Goal: Task Accomplishment & Management: Use online tool/utility

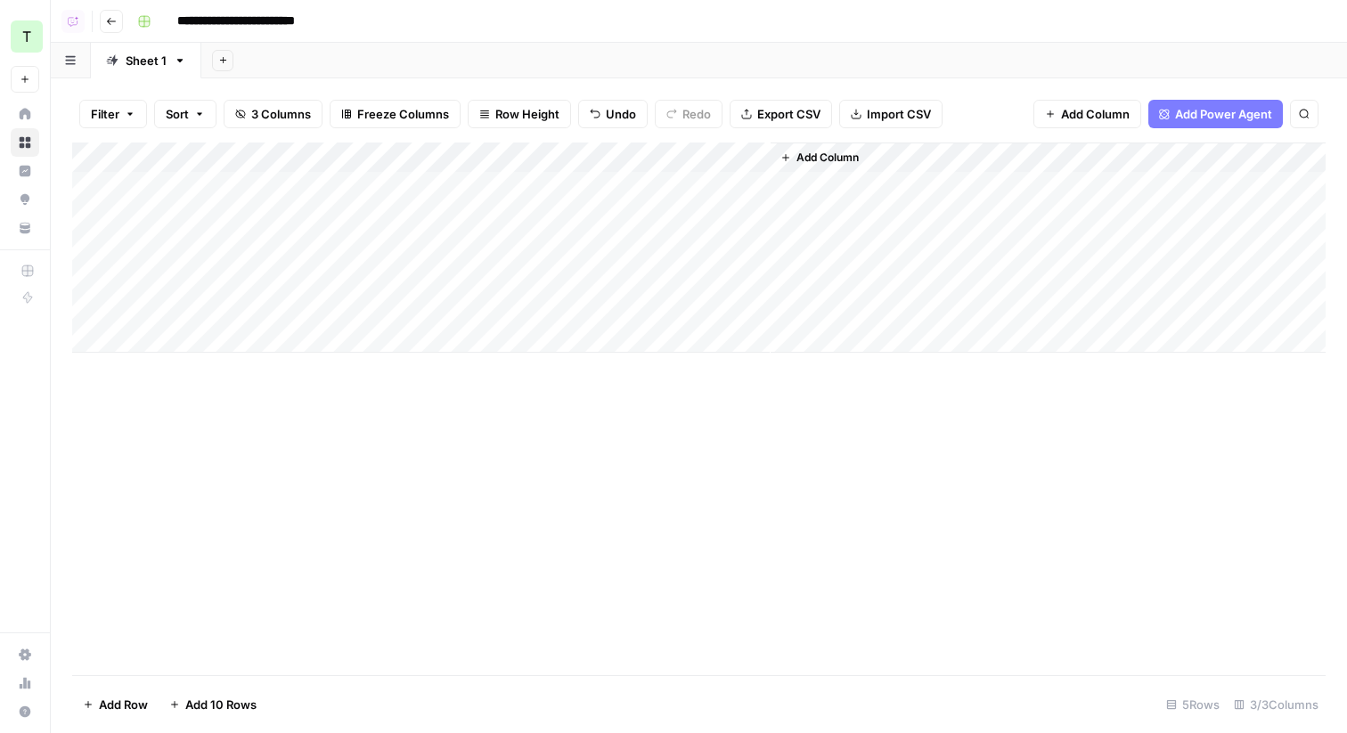
click at [115, 25] on icon "button" at bounding box center [111, 21] width 11 height 11
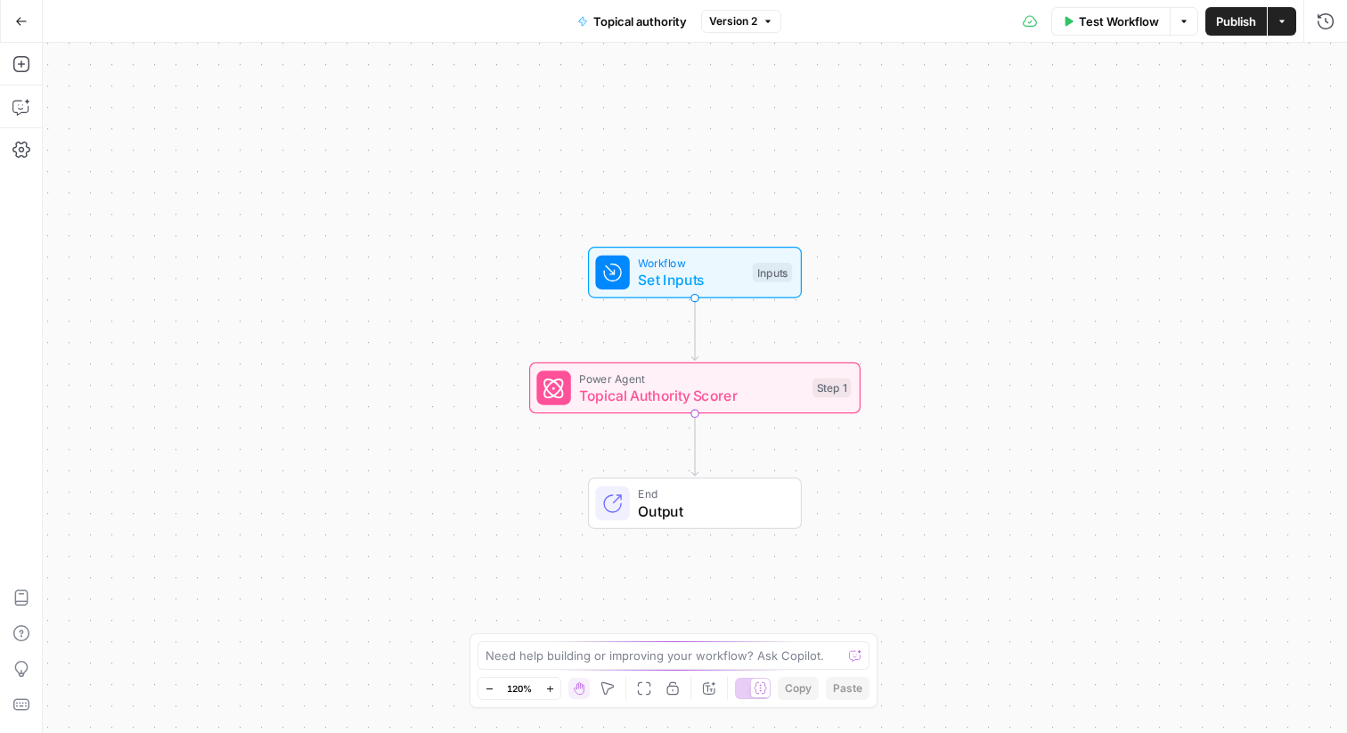
click at [15, 34] on button "Go Back" at bounding box center [21, 21] width 32 height 32
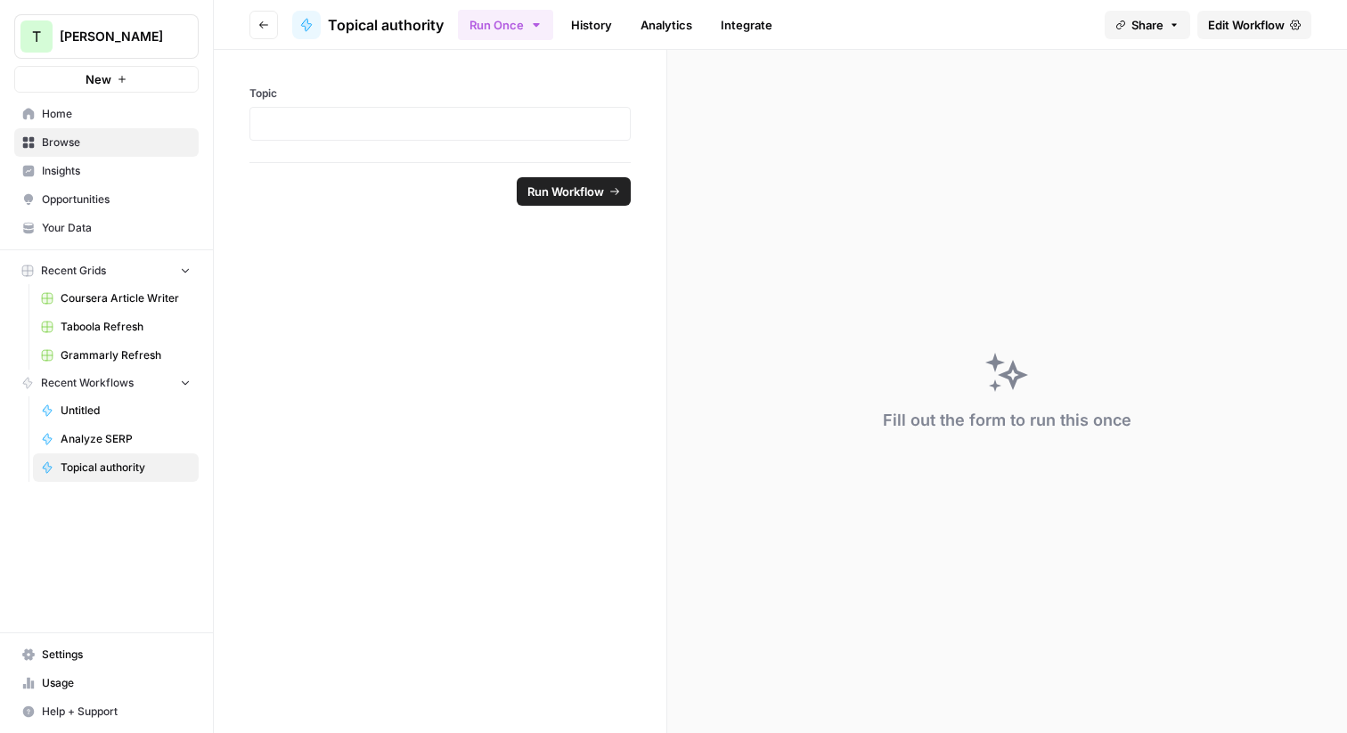
click at [55, 147] on span "Browse" at bounding box center [116, 143] width 149 height 16
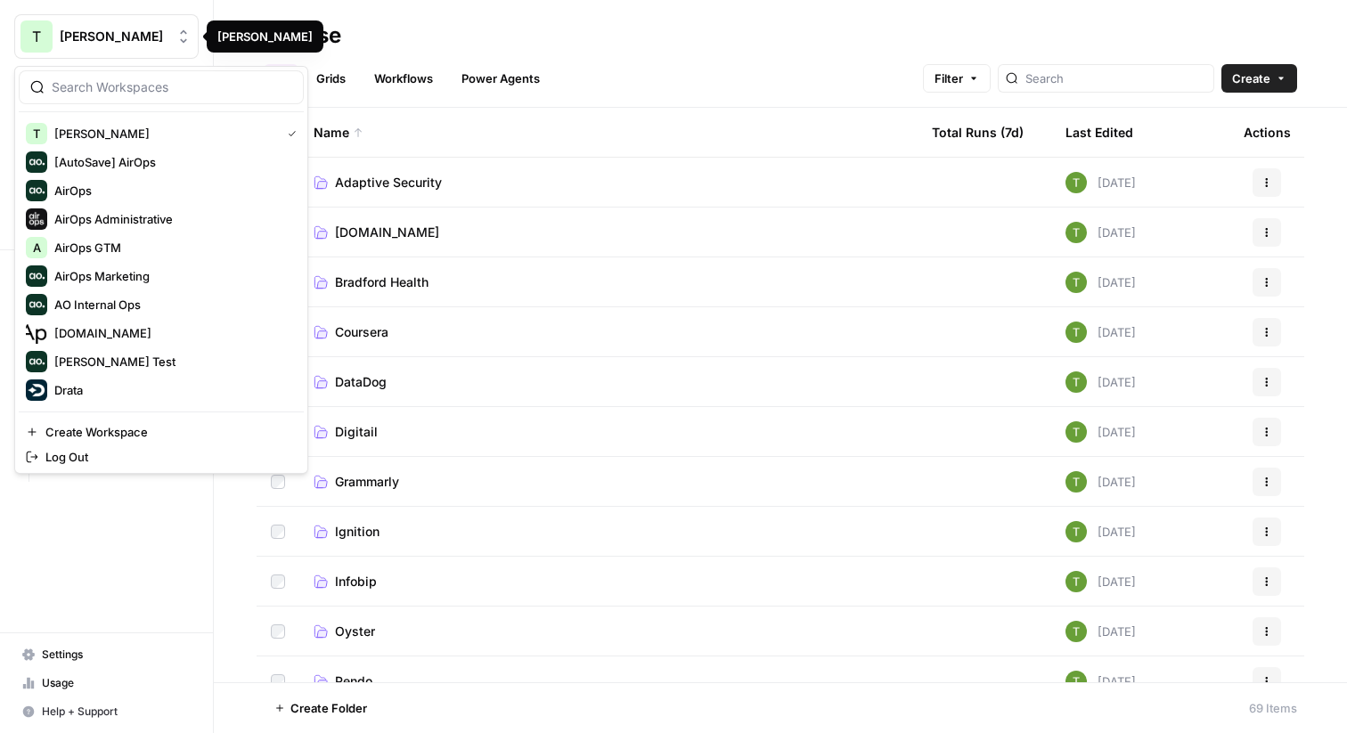
click at [98, 37] on span "[PERSON_NAME]" at bounding box center [114, 37] width 108 height 18
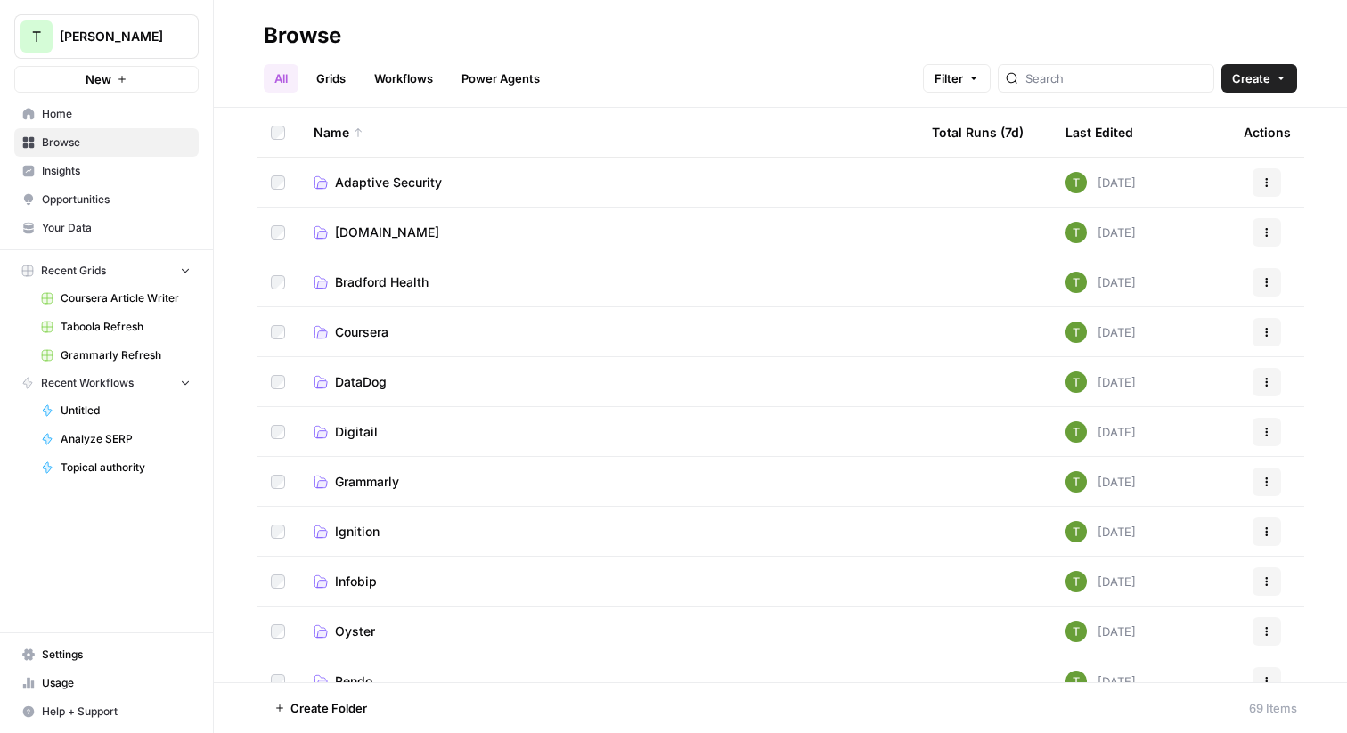
click at [409, 35] on h2 "Browse" at bounding box center [781, 35] width 1034 height 29
click at [61, 229] on span "Your Data" at bounding box center [116, 228] width 149 height 16
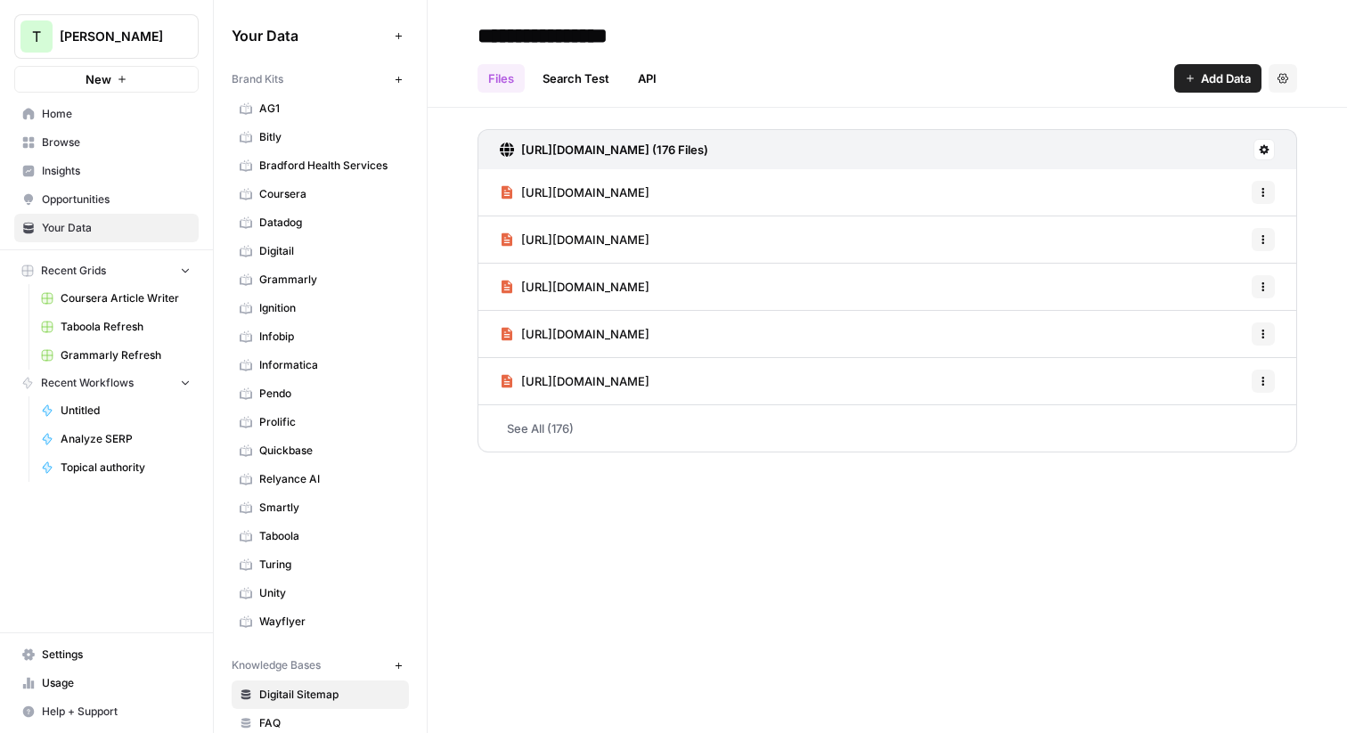
scroll to position [1, 0]
click at [280, 116] on link "AG1" at bounding box center [320, 108] width 177 height 29
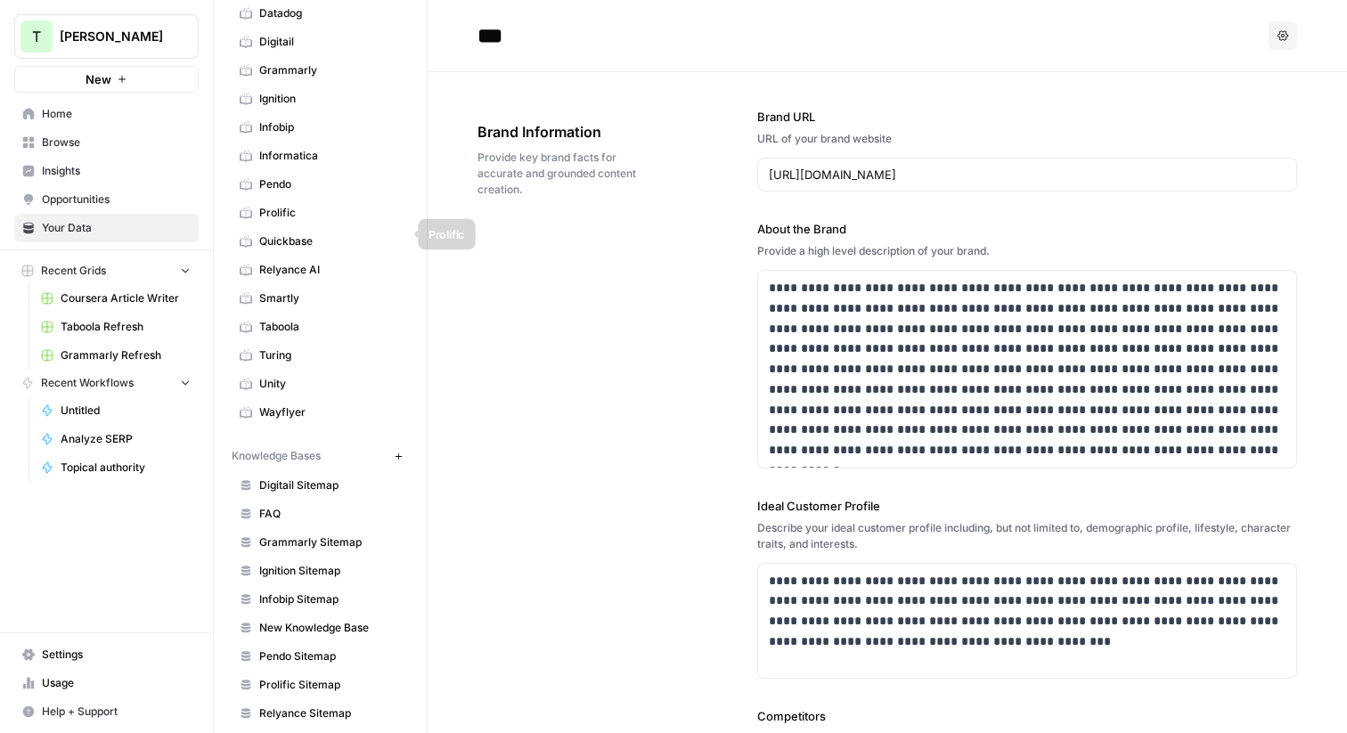
scroll to position [339, 0]
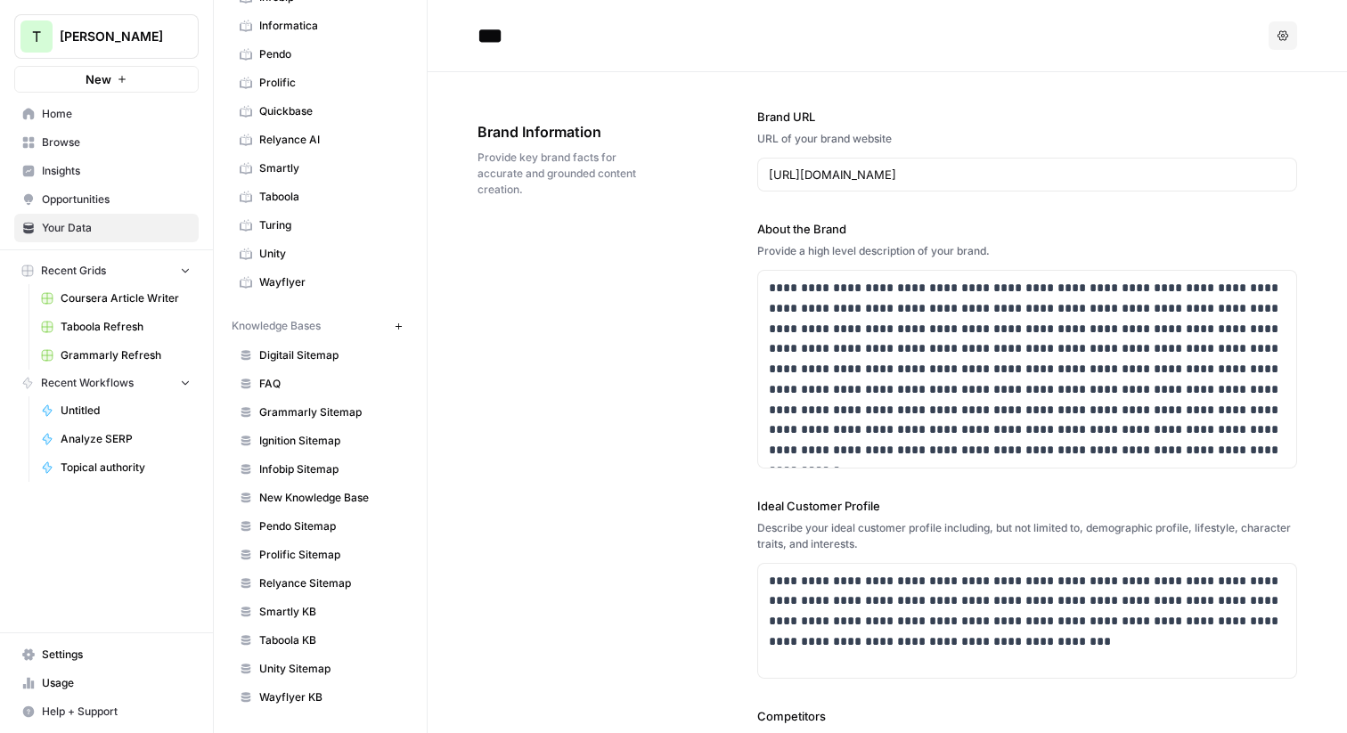
click at [298, 350] on span "Digitail Sitemap" at bounding box center [330, 355] width 142 height 16
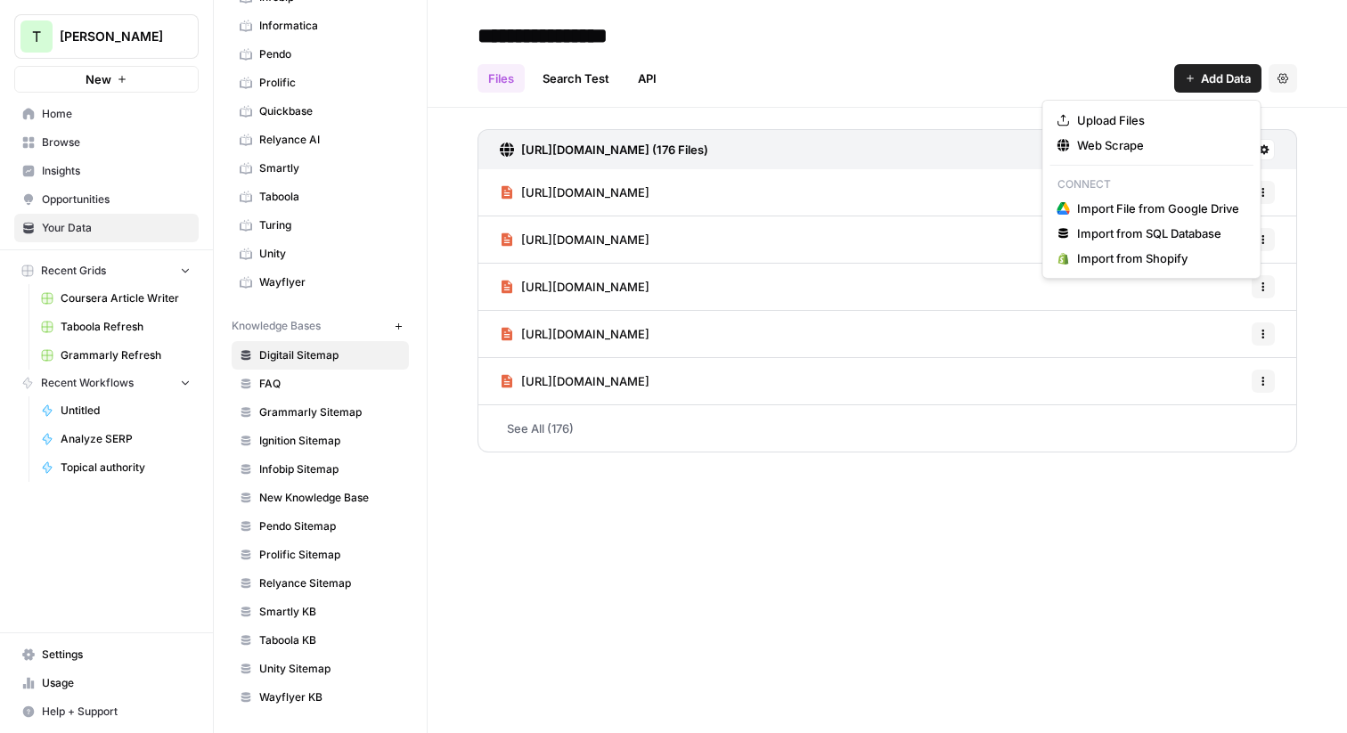
click at [1202, 82] on span "Add Data" at bounding box center [1226, 78] width 50 height 18
click at [1091, 151] on span "Web Scrape" at bounding box center [1158, 145] width 162 height 18
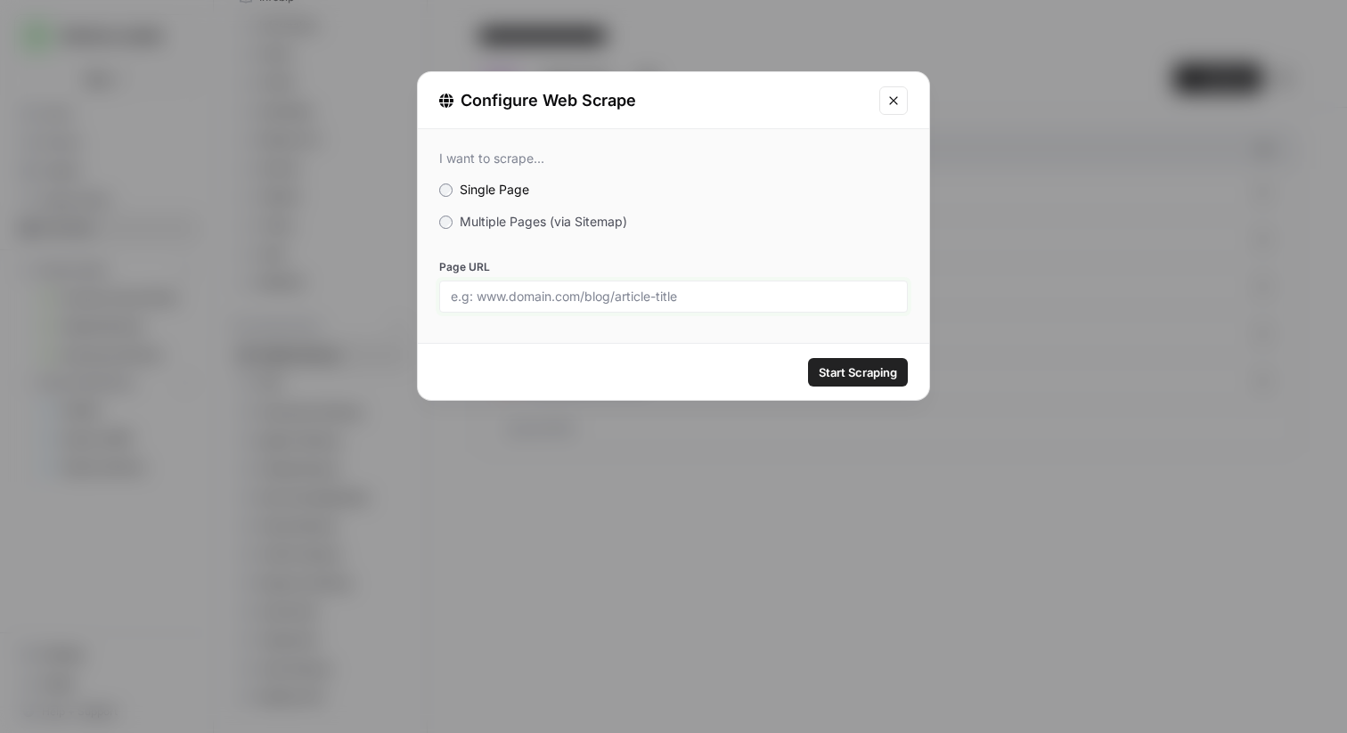
click at [589, 289] on input "Page URL" at bounding box center [673, 297] width 445 height 16
click at [902, 99] on button "Close modal" at bounding box center [893, 100] width 29 height 29
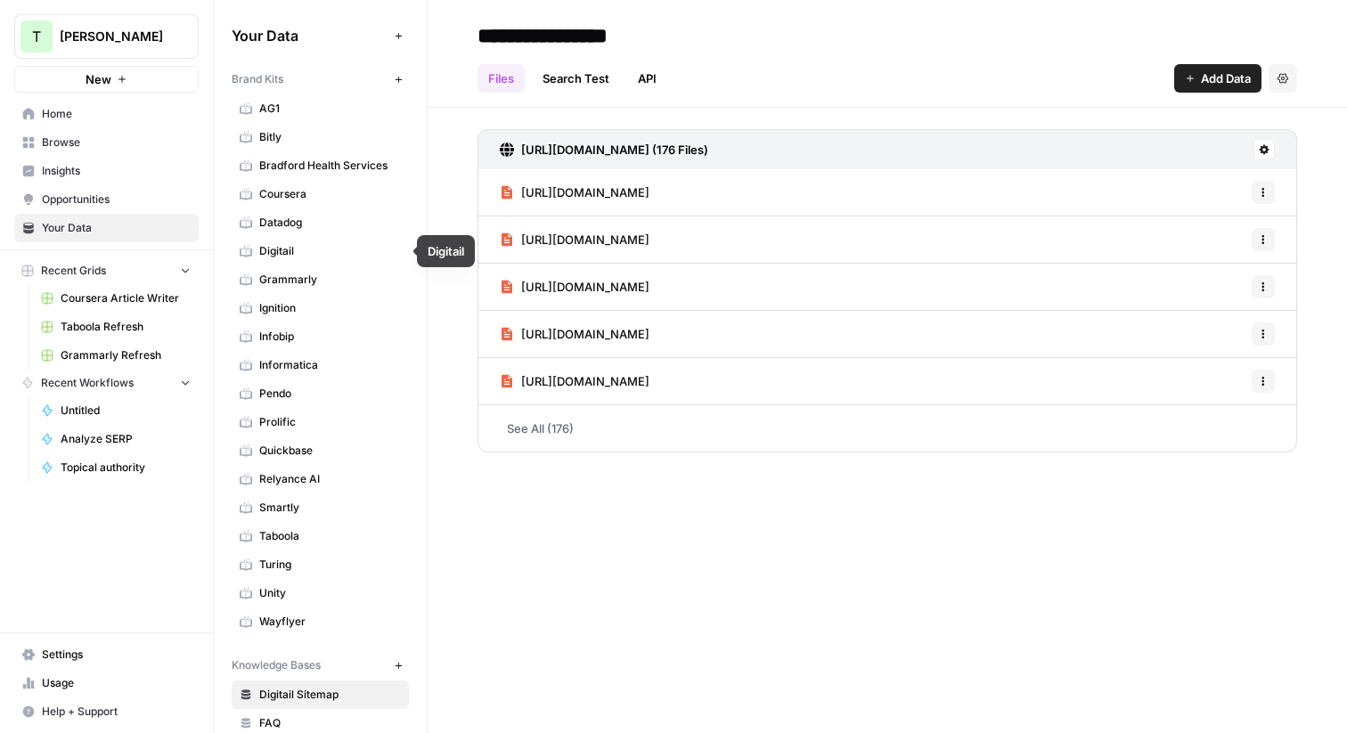
click at [309, 271] on link "Grammarly" at bounding box center [320, 280] width 177 height 29
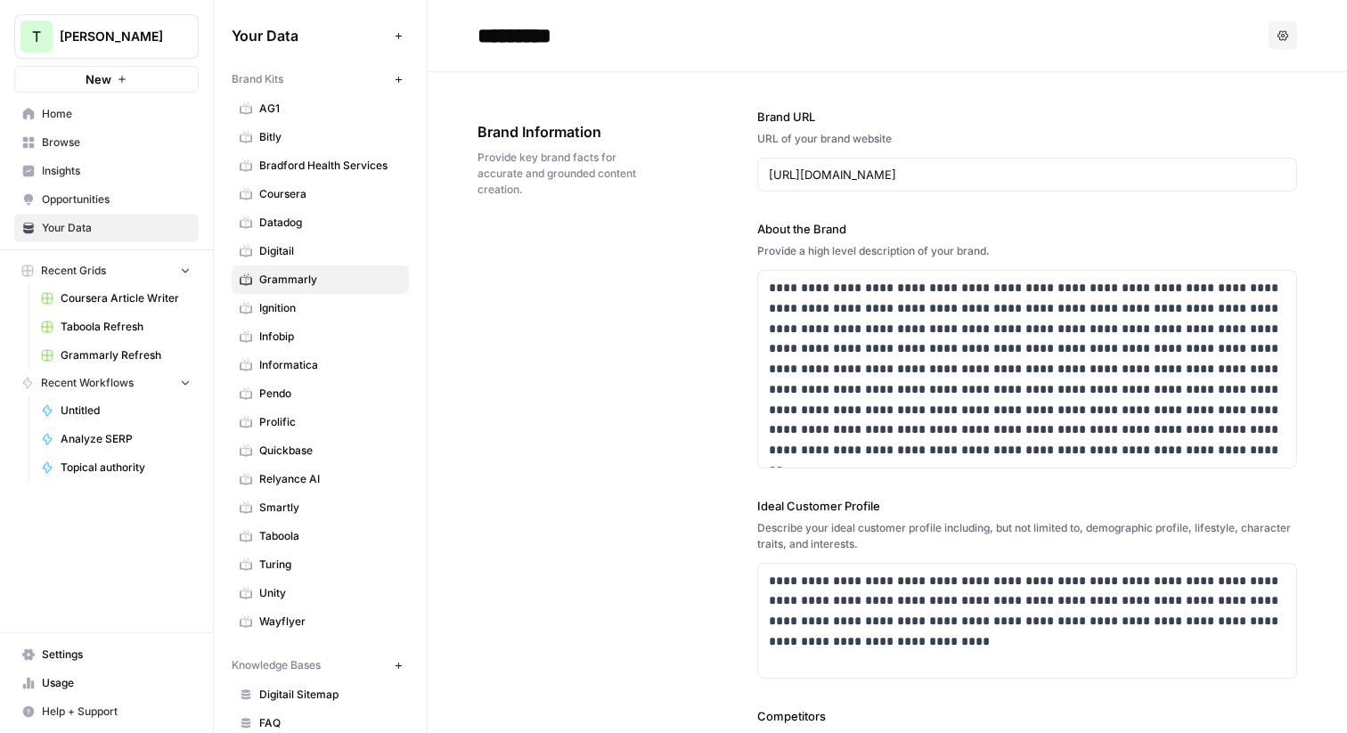
click at [59, 140] on span "Browse" at bounding box center [116, 143] width 149 height 16
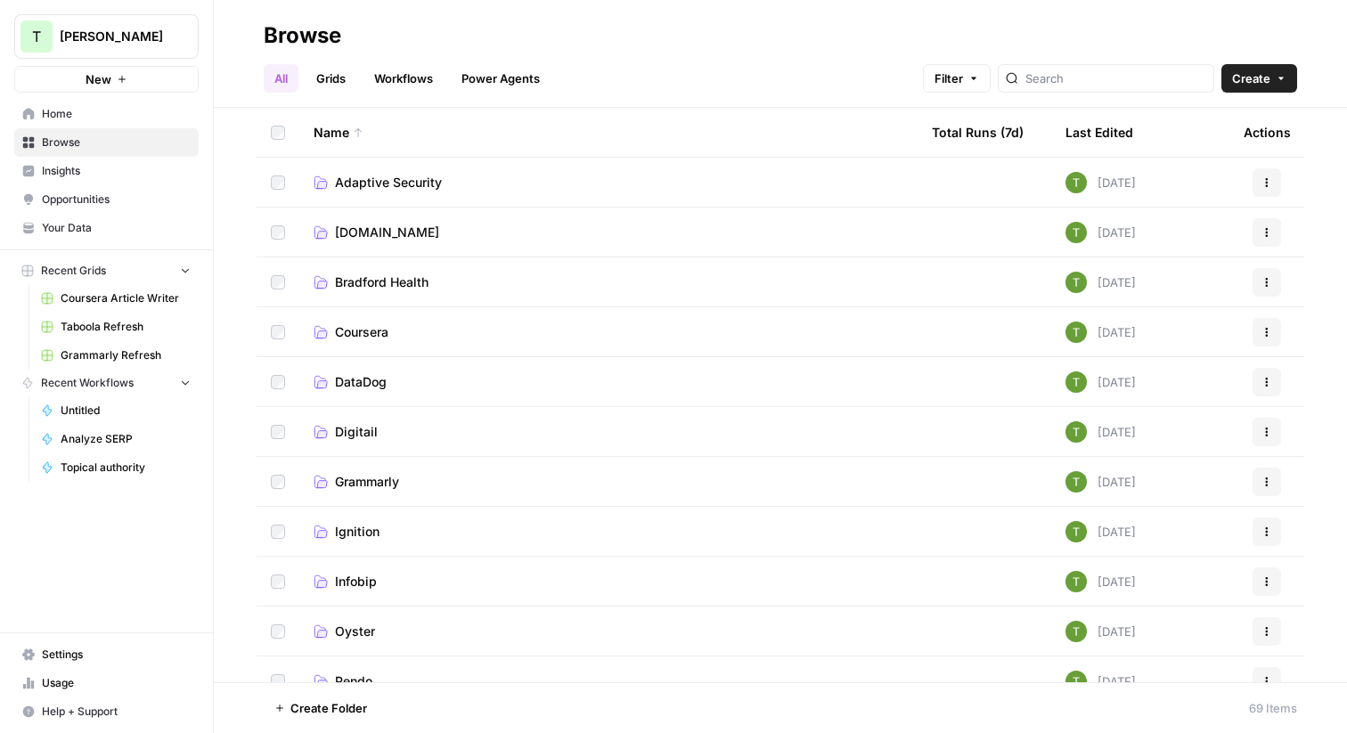
click at [339, 82] on link "Grids" at bounding box center [331, 78] width 51 height 29
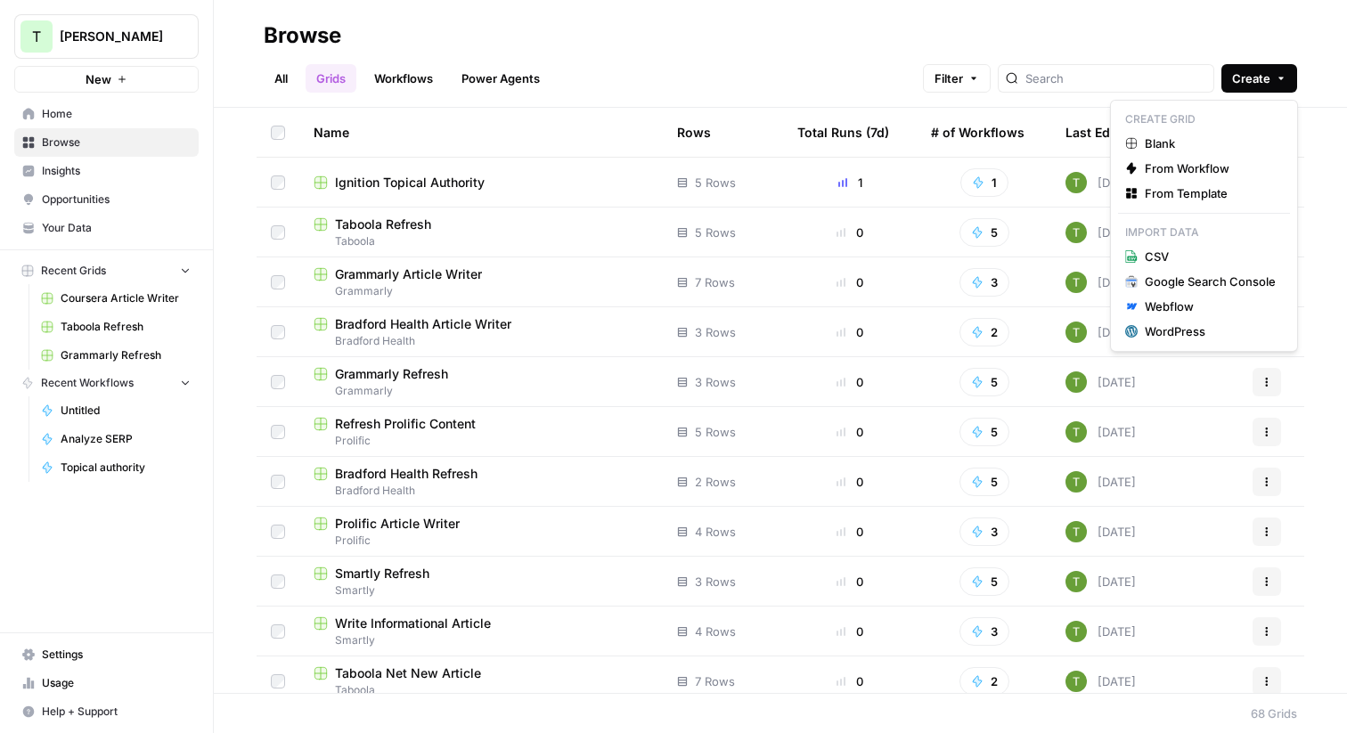
click at [1263, 79] on span "Create" at bounding box center [1251, 78] width 38 height 18
click at [1166, 200] on span "From Template" at bounding box center [1210, 193] width 131 height 18
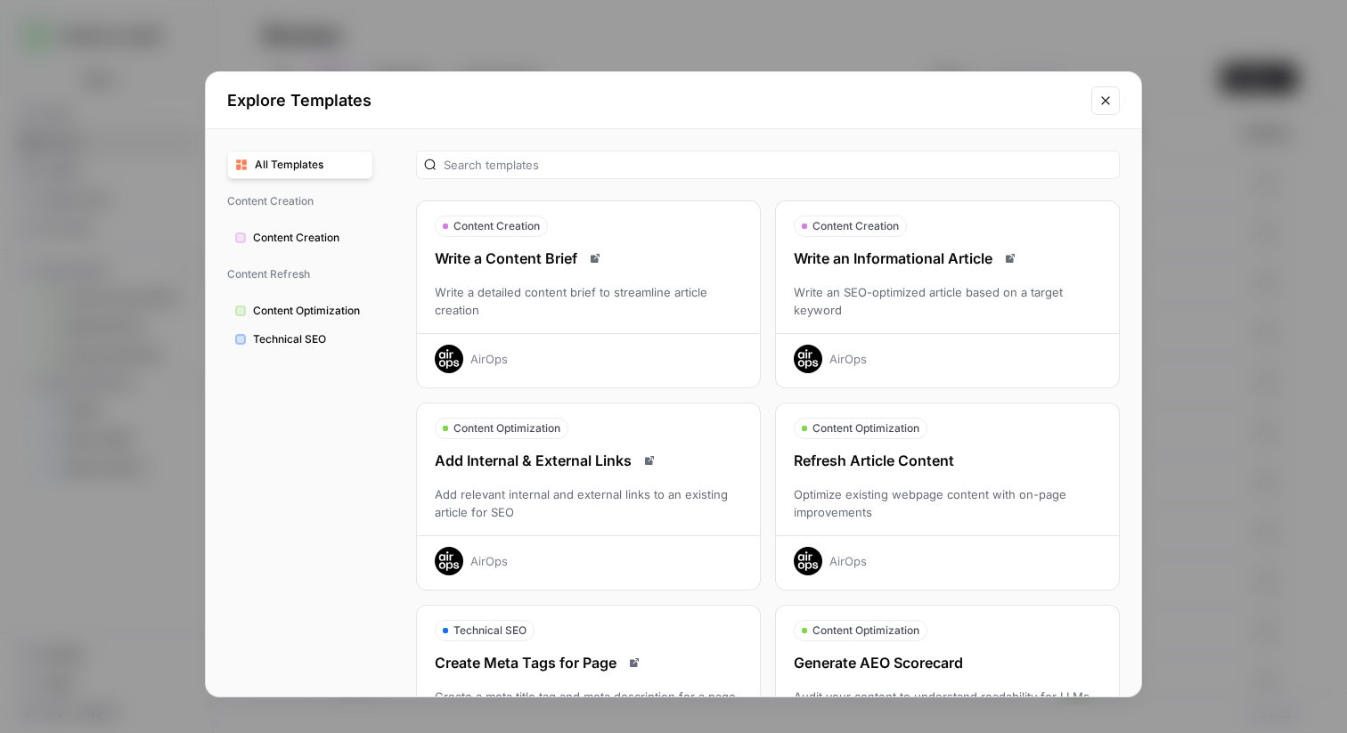
click at [1102, 98] on icon "Close modal" at bounding box center [1106, 101] width 14 height 14
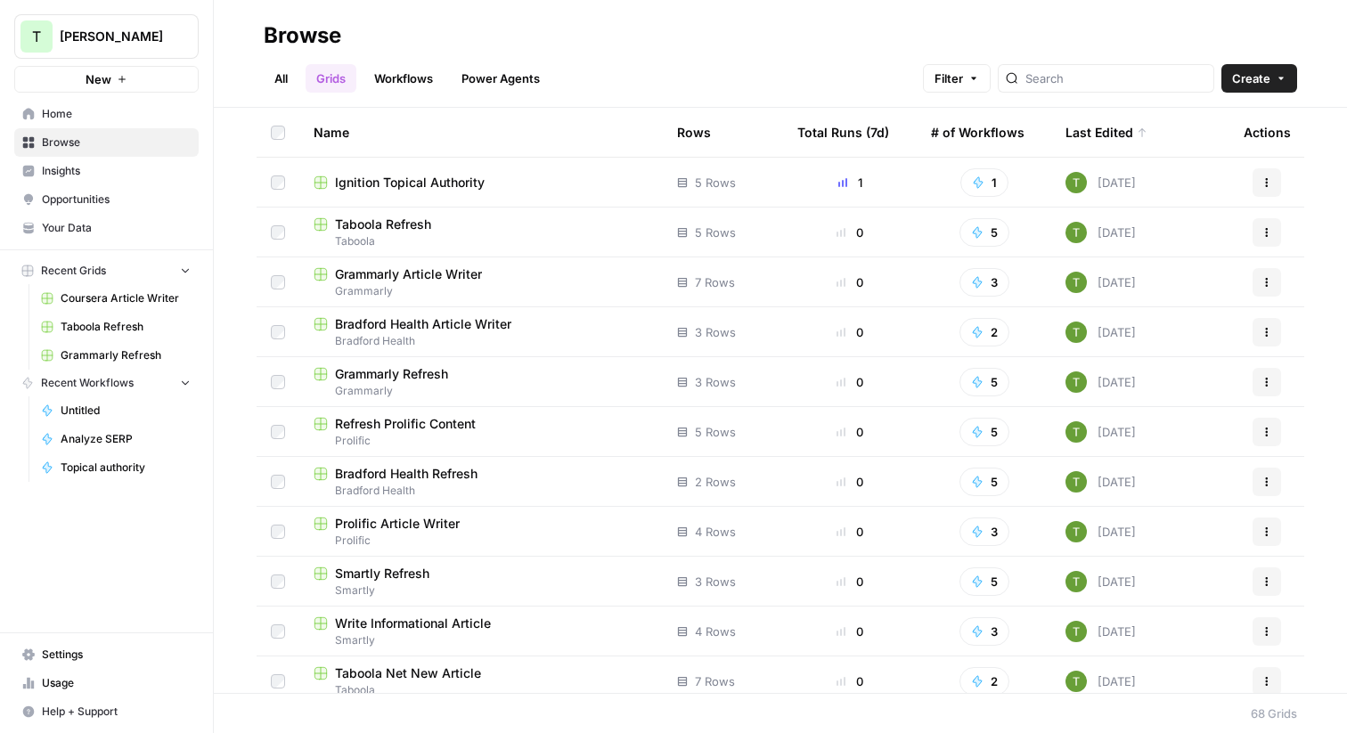
click at [278, 75] on link "All" at bounding box center [281, 78] width 35 height 29
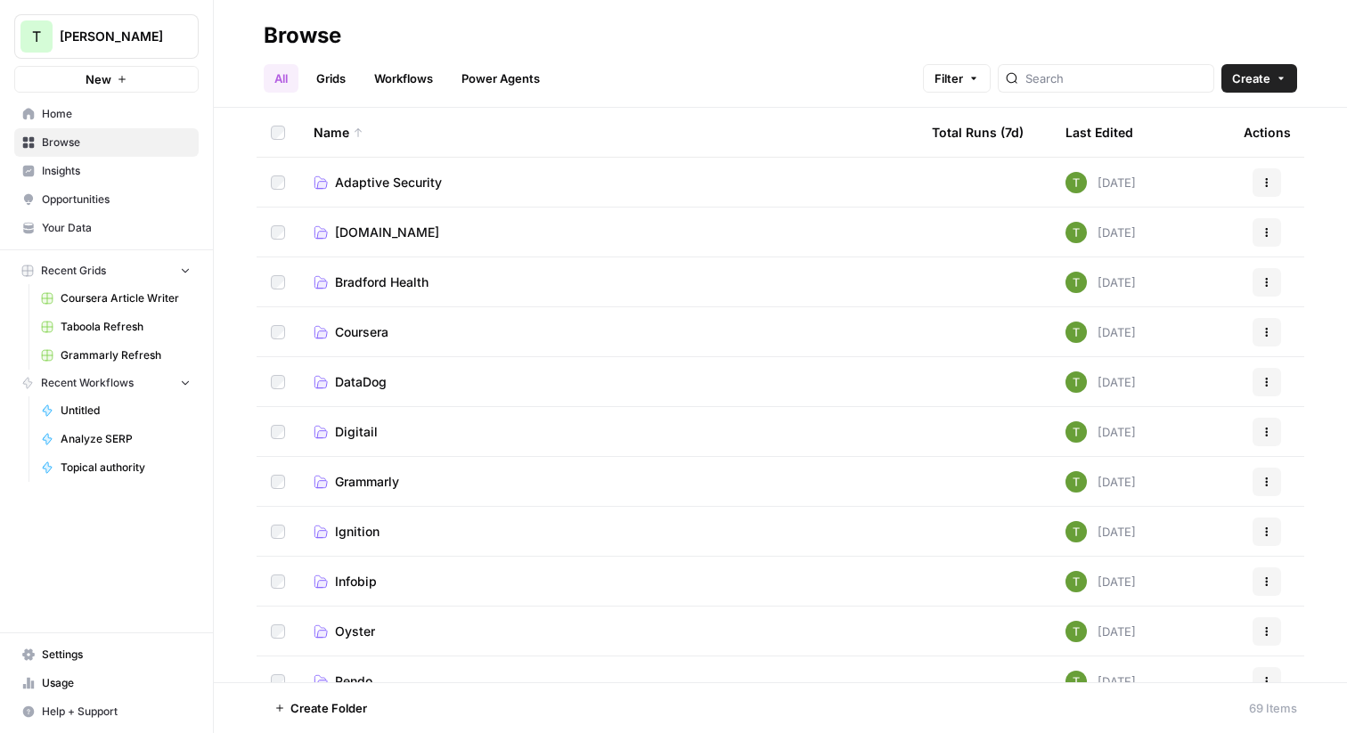
click at [391, 170] on td "Adaptive Security" at bounding box center [608, 182] width 618 height 49
click at [383, 187] on span "Adaptive Security" at bounding box center [388, 183] width 107 height 18
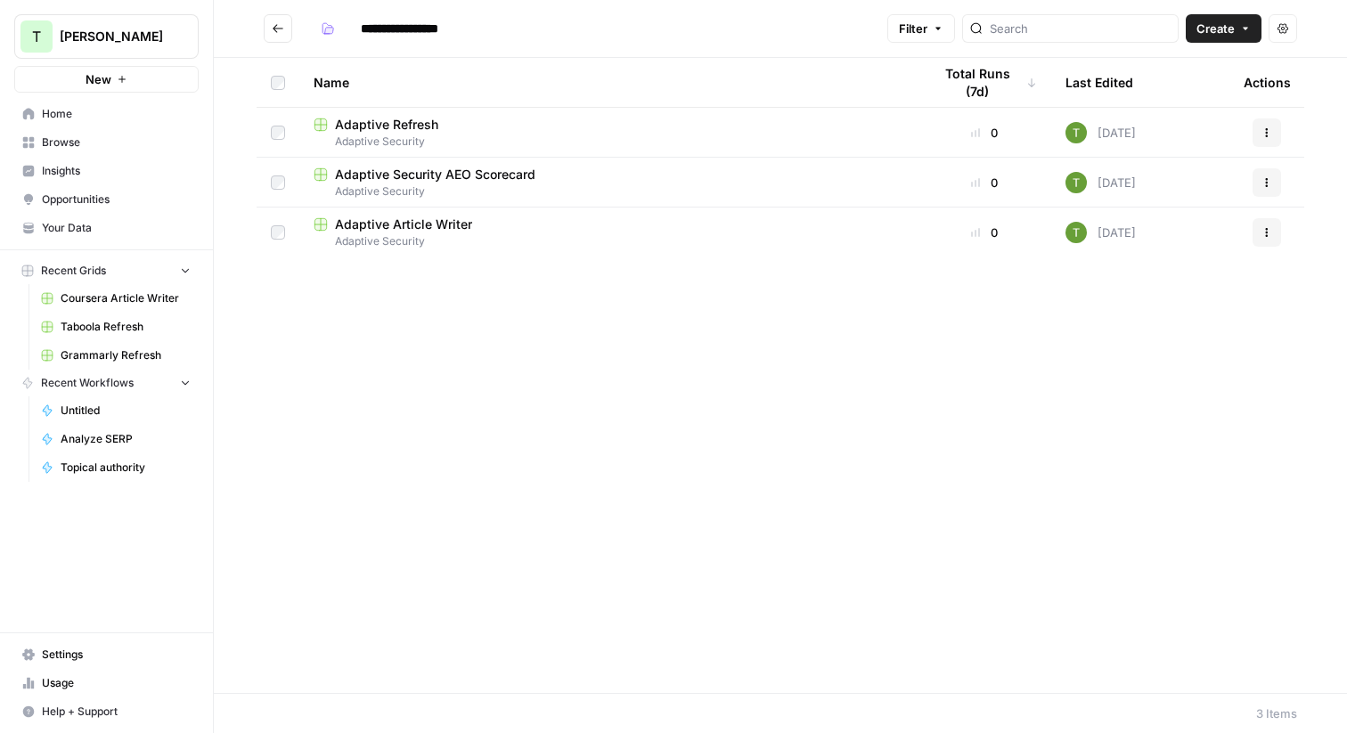
click at [372, 121] on span "Adaptive Refresh" at bounding box center [386, 125] width 103 height 18
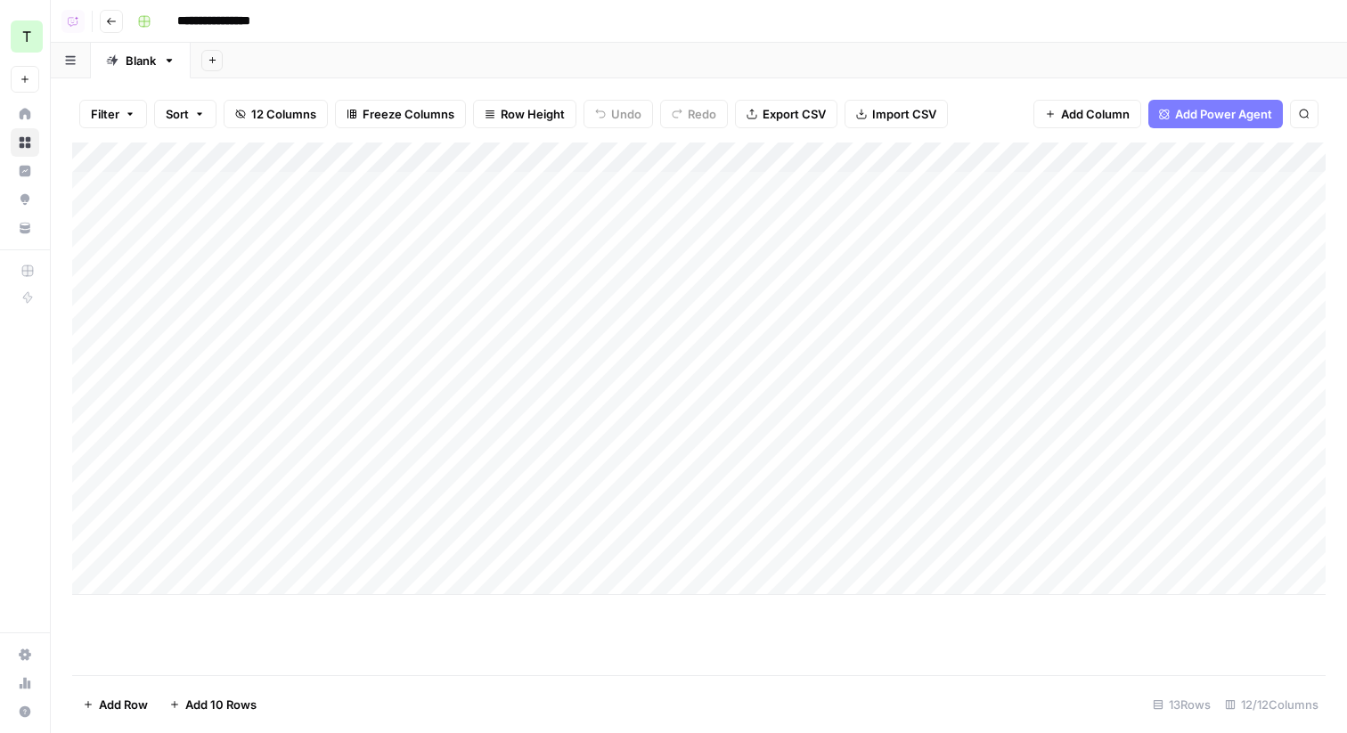
click at [107, 20] on icon "button" at bounding box center [111, 21] width 11 height 11
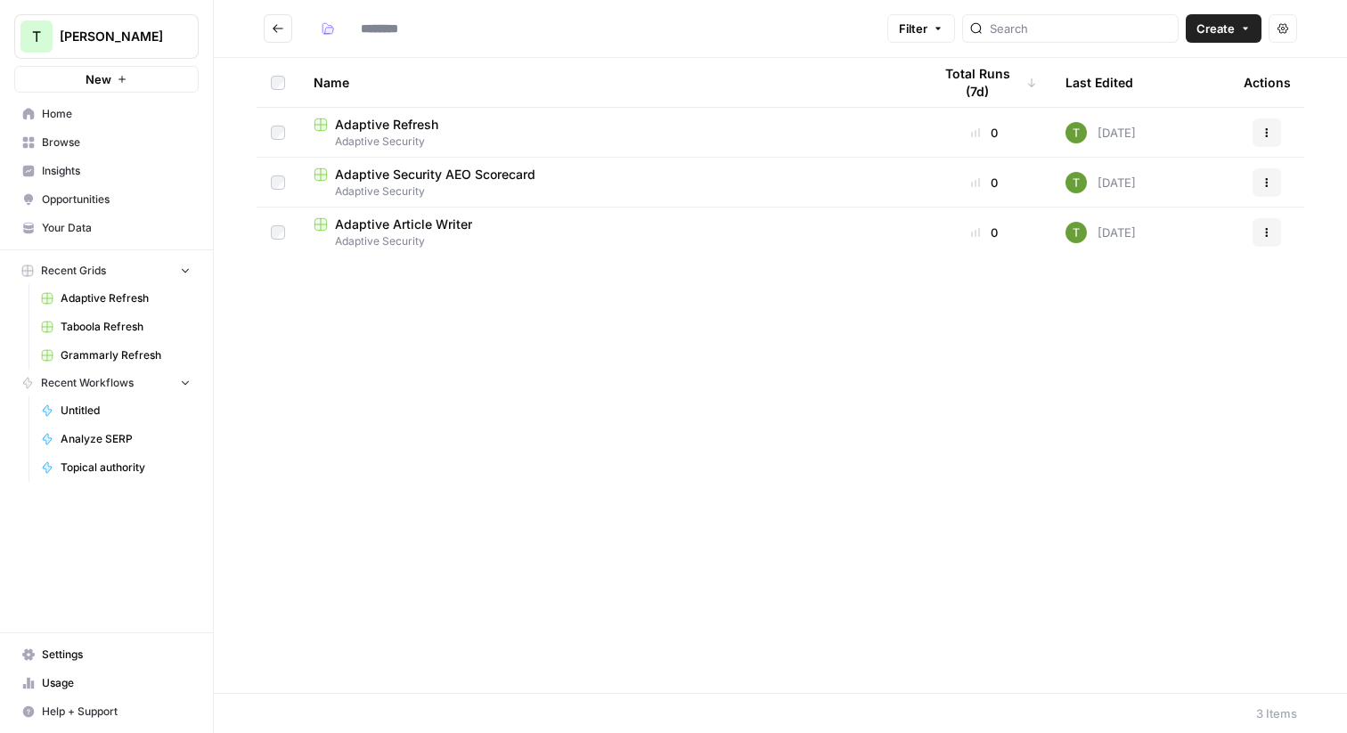
type input "**********"
click at [270, 29] on button "Go back" at bounding box center [278, 28] width 29 height 29
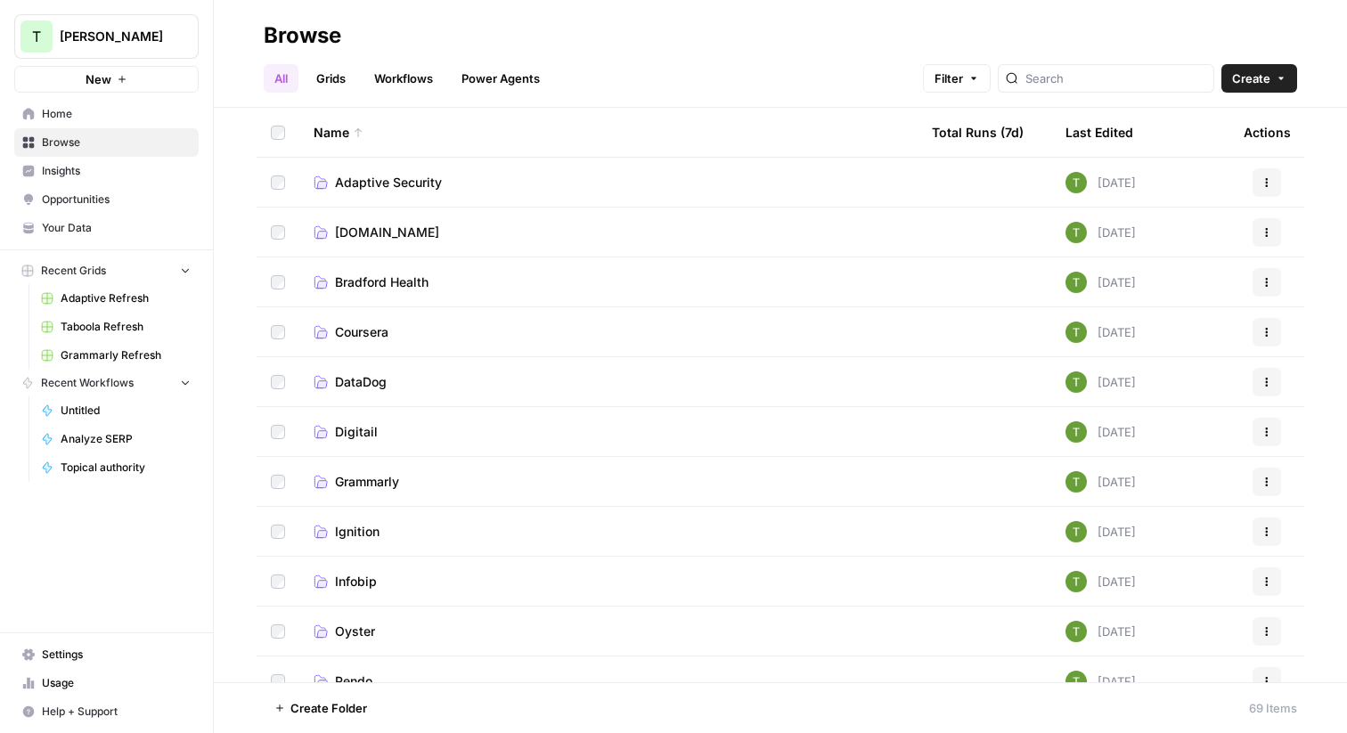
click at [349, 233] on span "Bit.ly" at bounding box center [387, 233] width 104 height 18
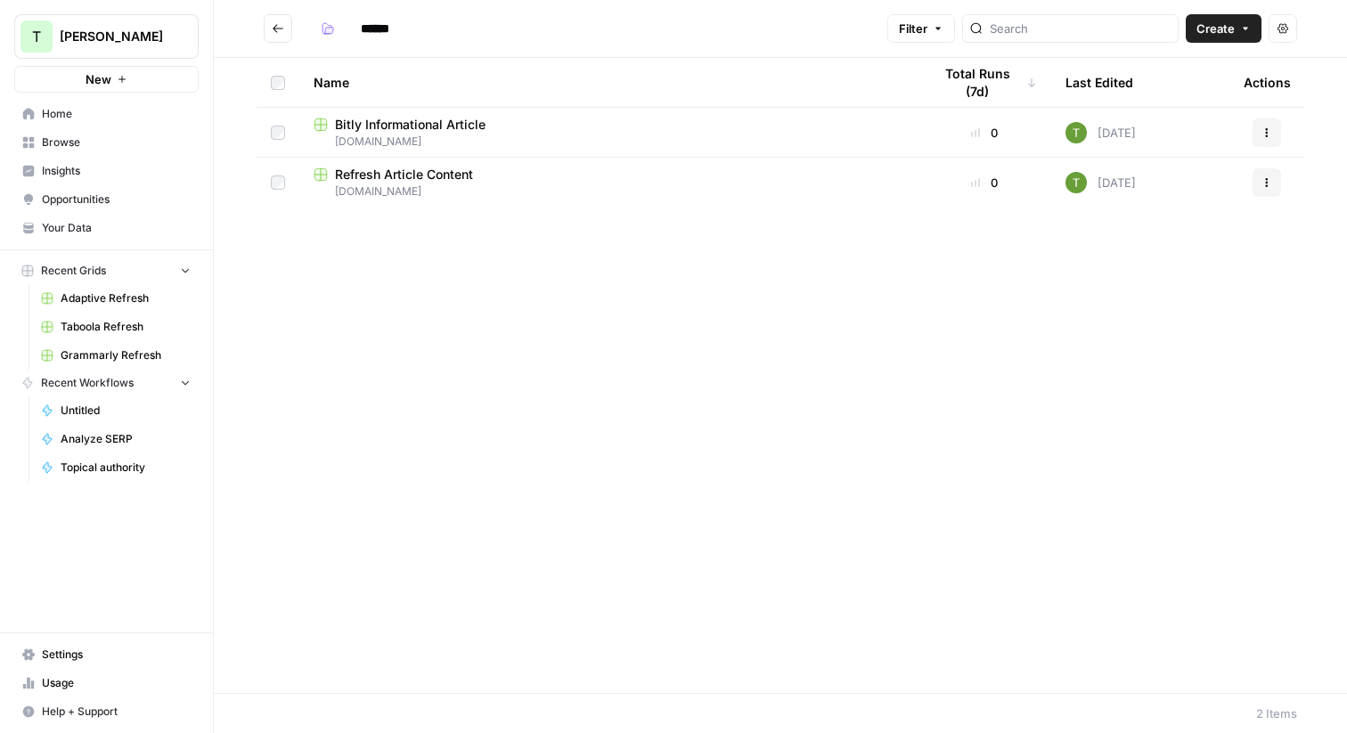
click at [417, 179] on span "Refresh Article Content" at bounding box center [404, 175] width 138 height 18
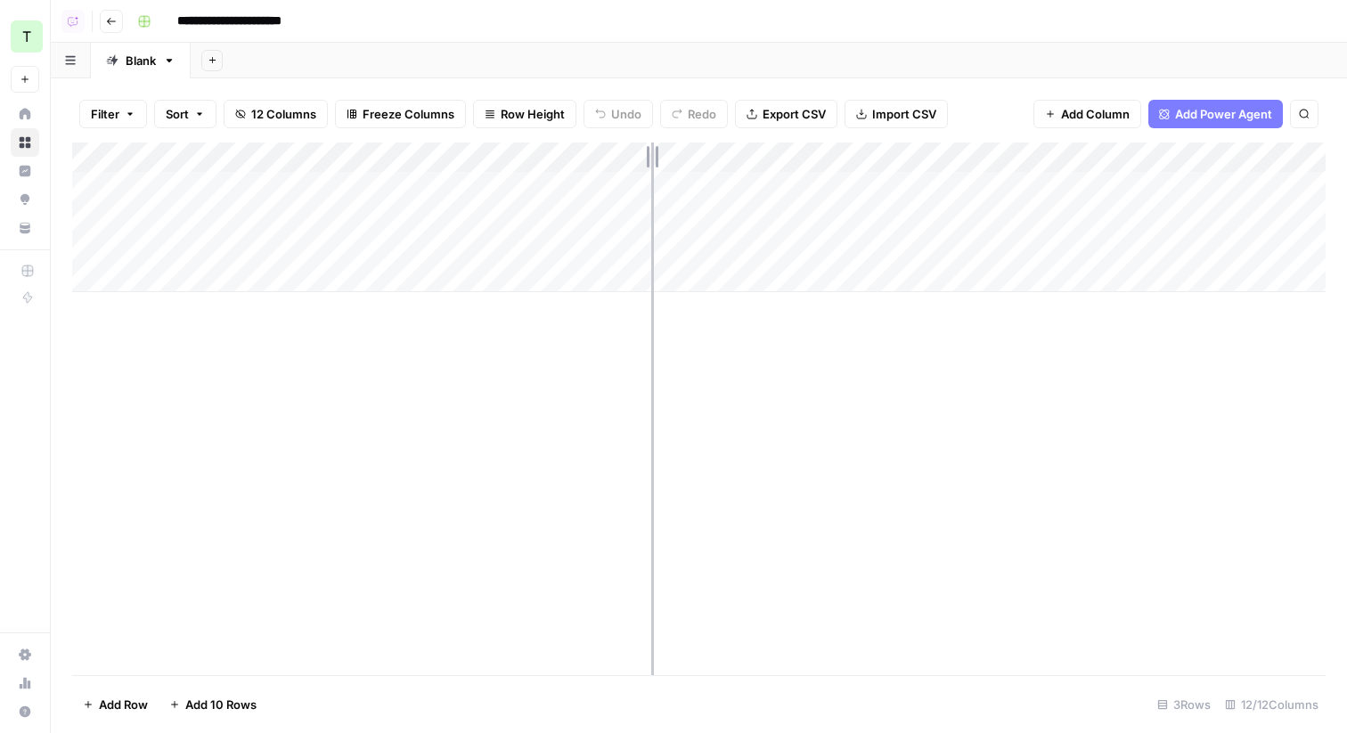
drag, startPoint x: 405, startPoint y: 147, endPoint x: 650, endPoint y: 141, distance: 245.1
click at [651, 143] on div "Add Column" at bounding box center [699, 218] width 1254 height 150
click at [111, 29] on button "Go back" at bounding box center [111, 21] width 23 height 23
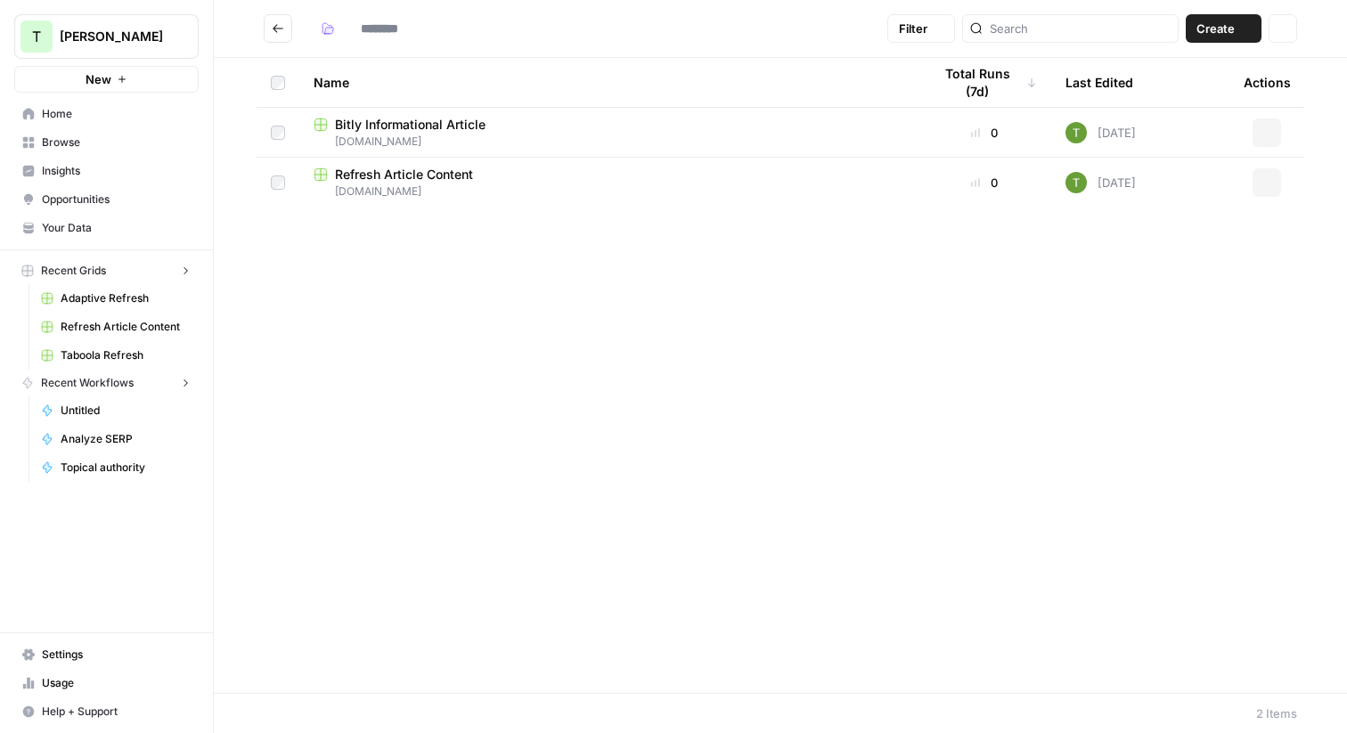
type input "******"
click at [398, 171] on span "Refresh Article Content" at bounding box center [404, 175] width 138 height 18
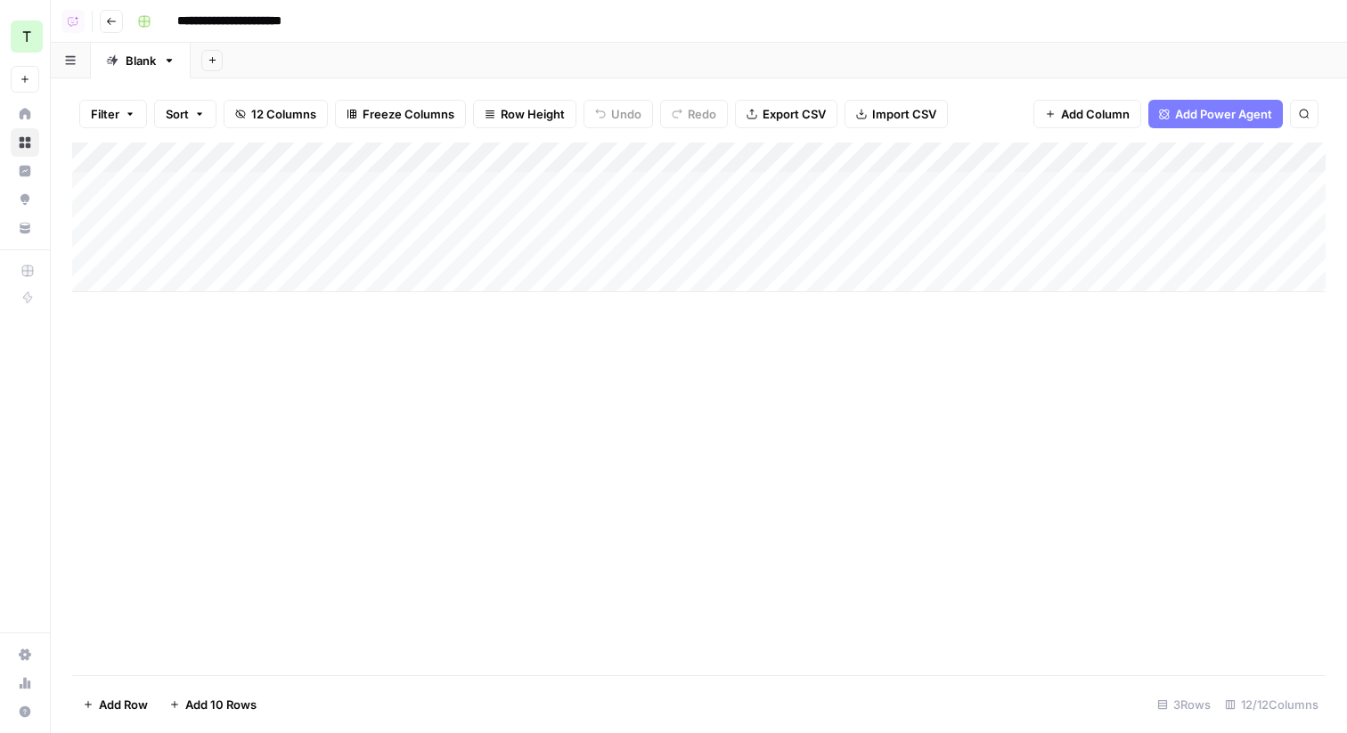
click at [107, 18] on icon "button" at bounding box center [111, 21] width 11 height 11
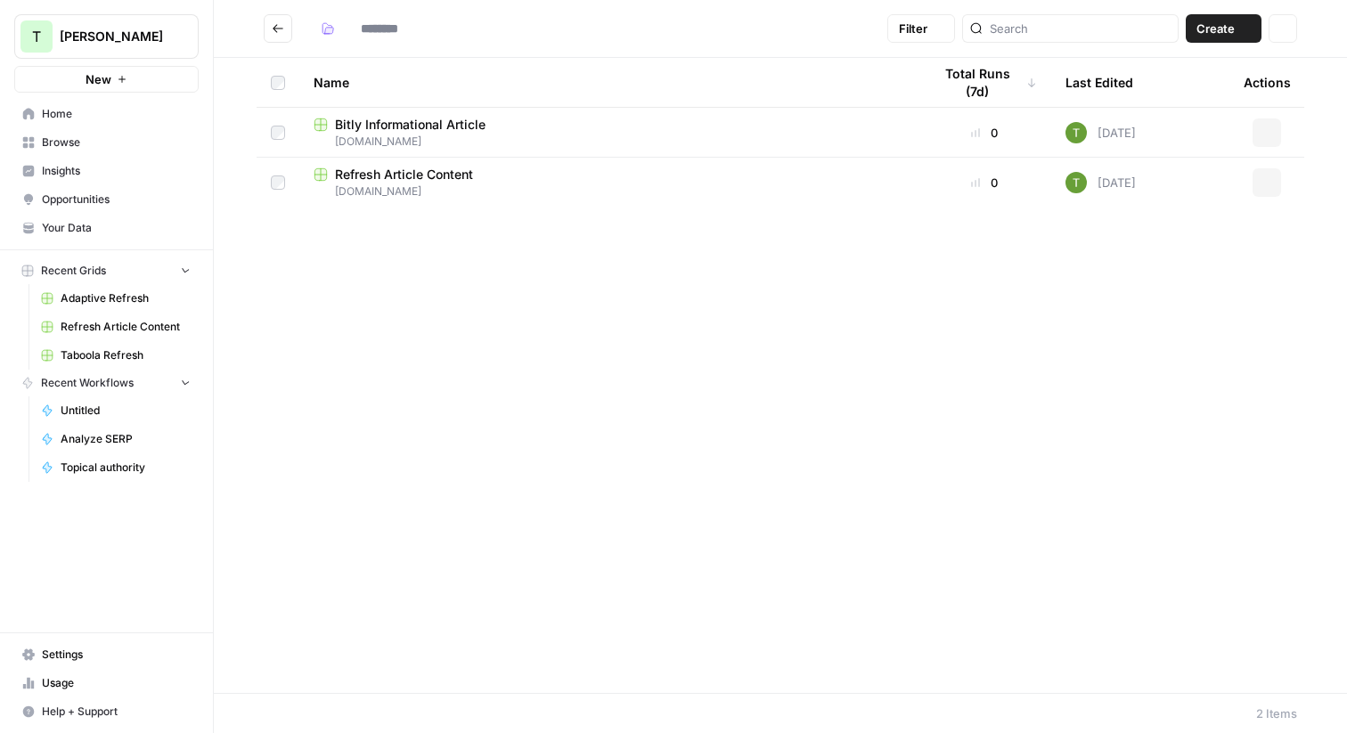
type input "******"
click at [445, 203] on td "Refresh Article Content Bit.ly" at bounding box center [608, 183] width 618 height 50
click at [76, 228] on span "Your Data" at bounding box center [116, 228] width 149 height 16
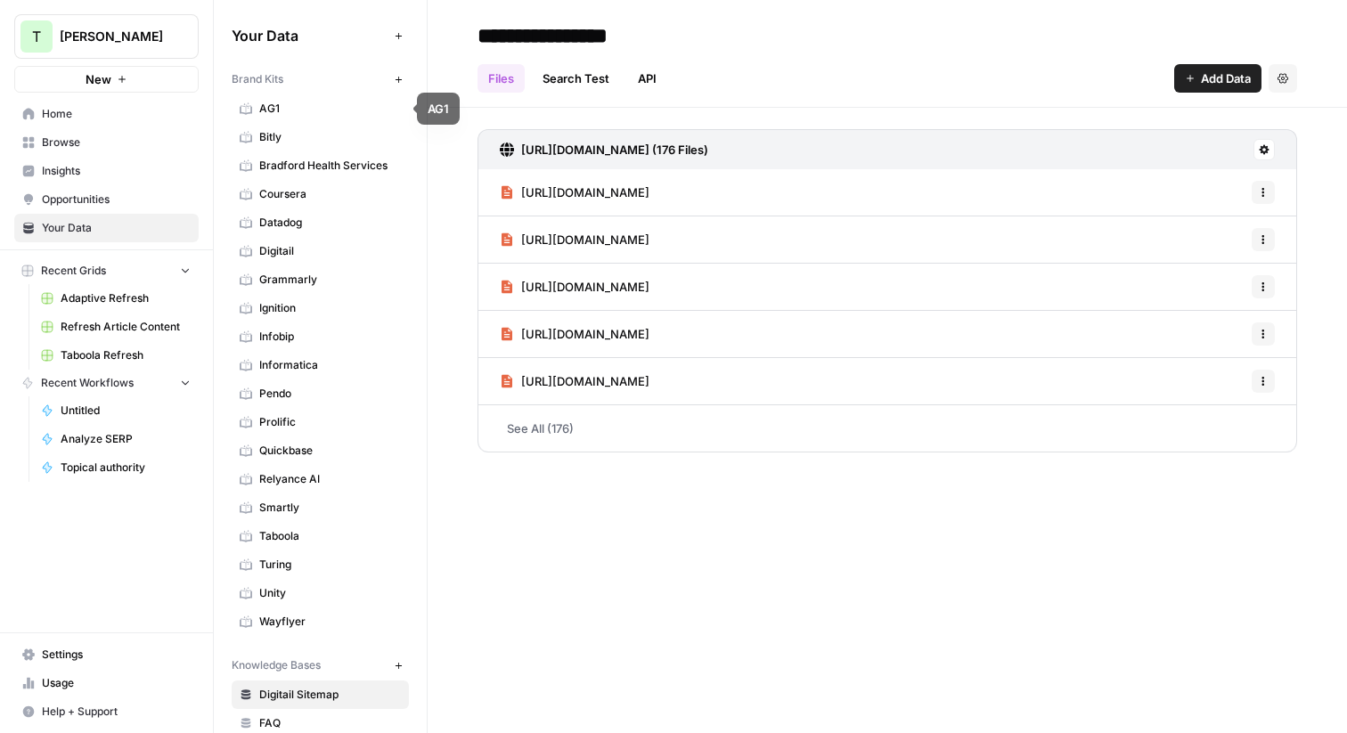
click at [286, 144] on span "Bitly" at bounding box center [330, 137] width 142 height 16
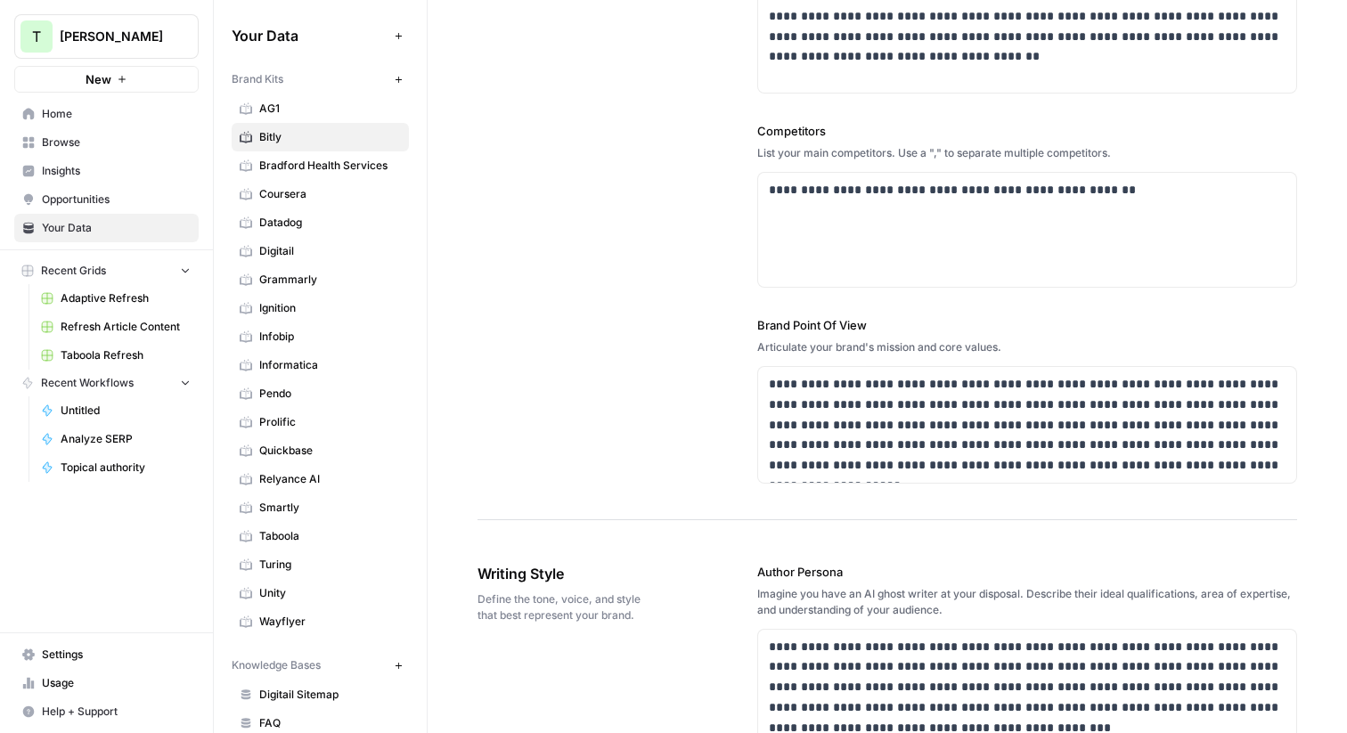
click at [62, 118] on span "Home" at bounding box center [116, 114] width 149 height 16
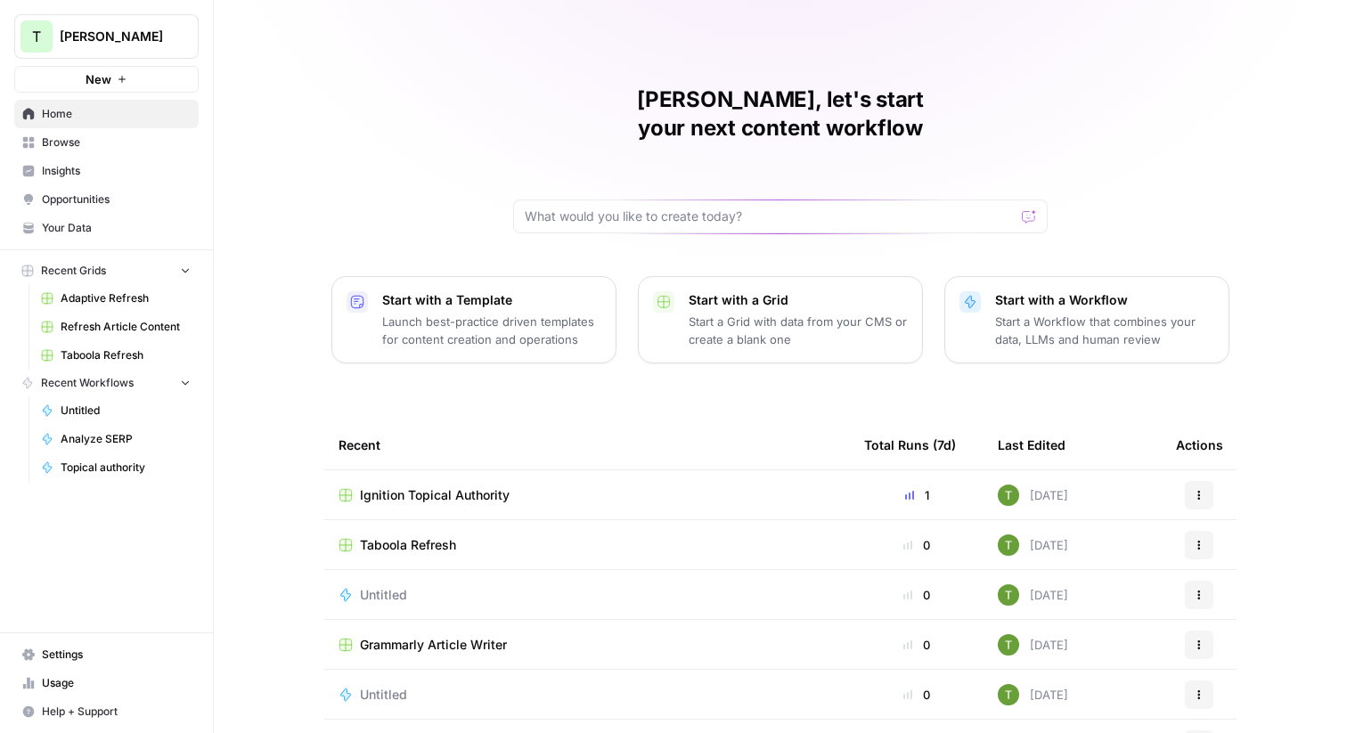
click at [56, 145] on span "Browse" at bounding box center [116, 143] width 149 height 16
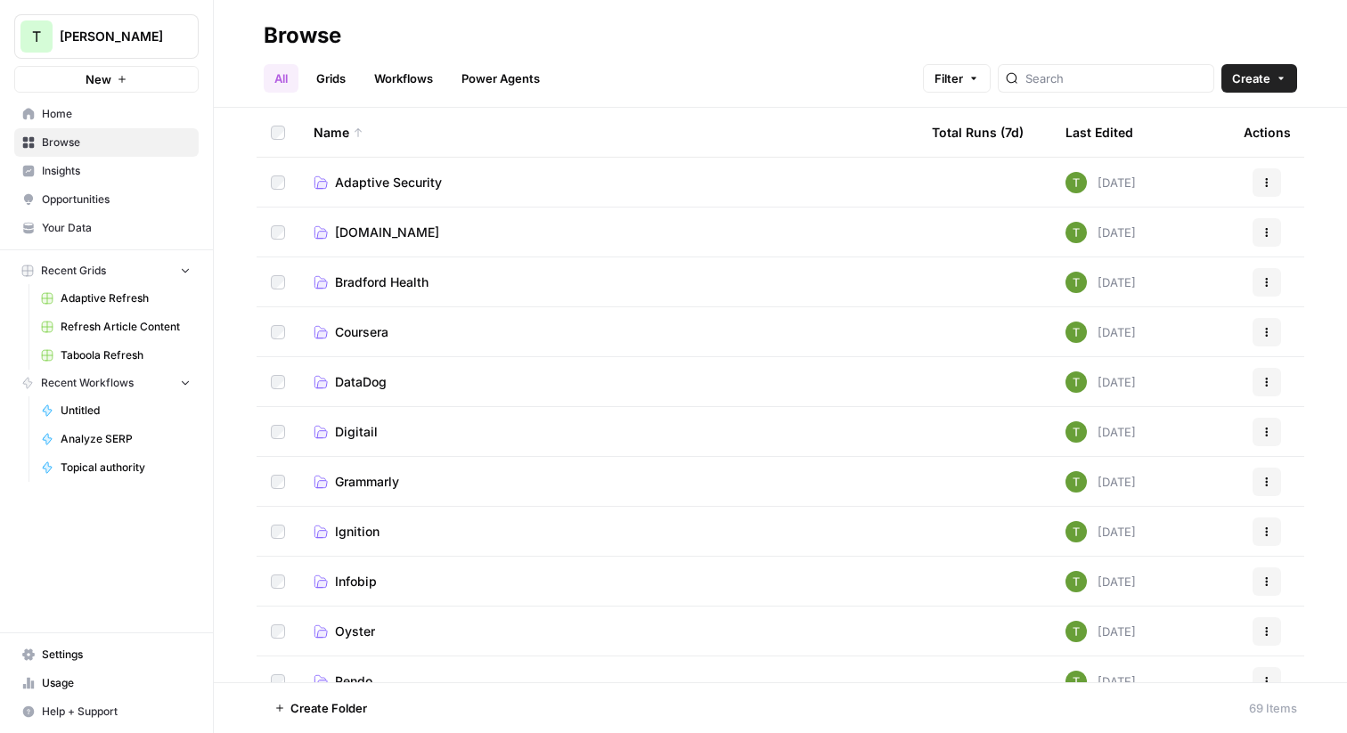
click at [374, 193] on td "Adaptive Security" at bounding box center [608, 182] width 618 height 49
click at [396, 187] on span "Adaptive Security" at bounding box center [388, 183] width 107 height 18
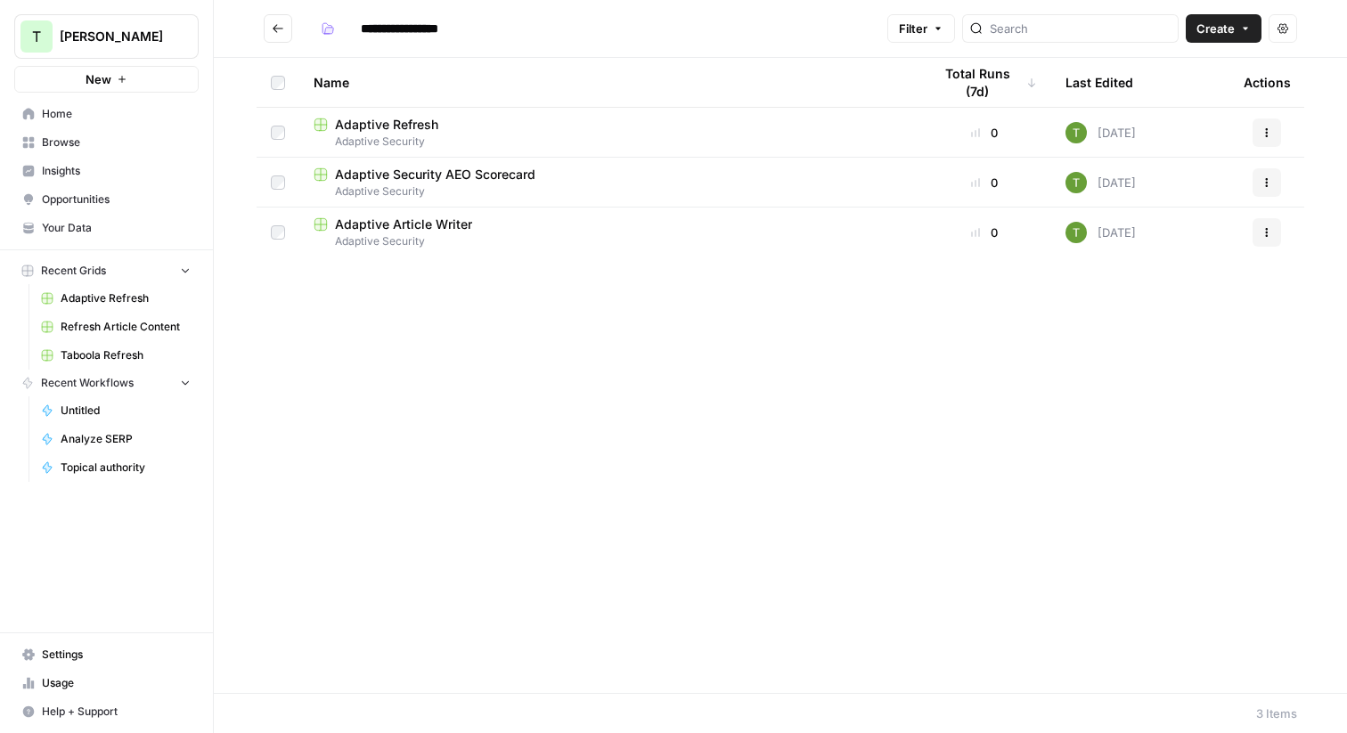
click at [279, 25] on icon "Go back" at bounding box center [278, 28] width 12 height 12
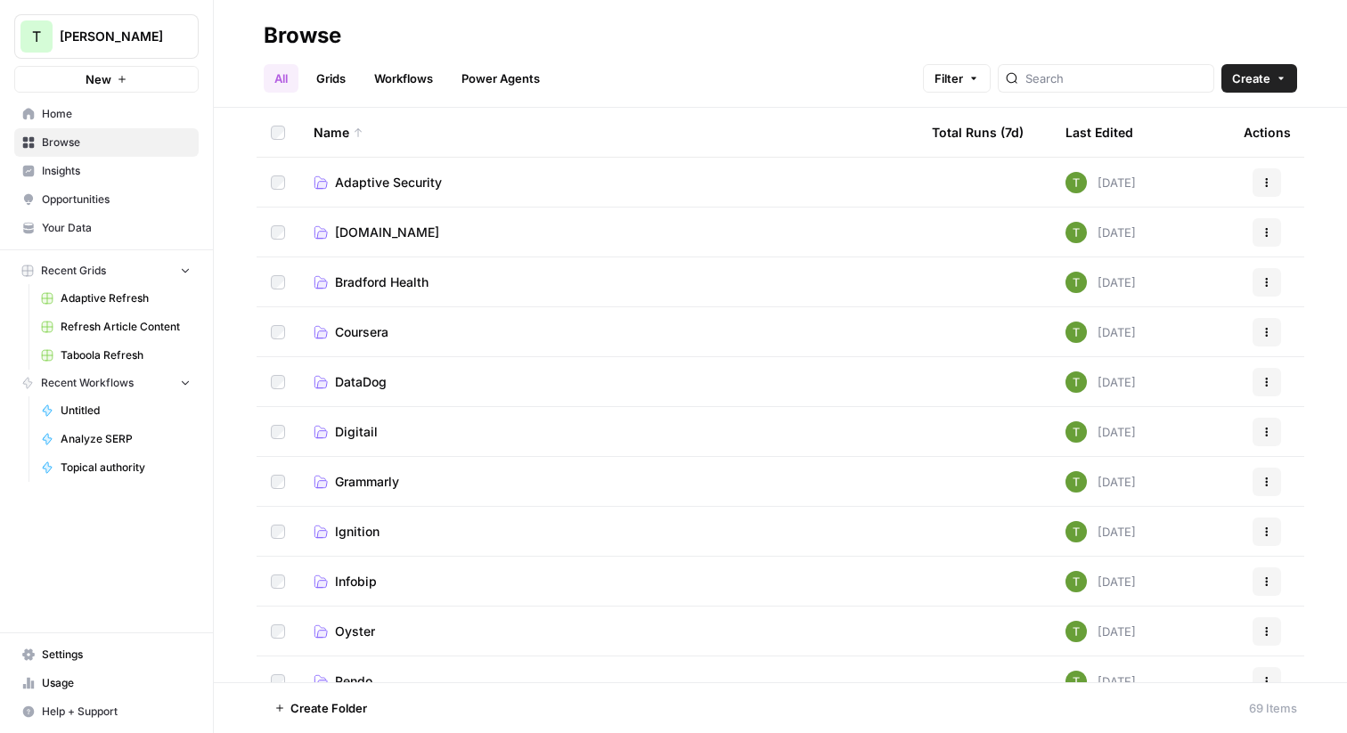
click at [364, 282] on span "Bradford Health" at bounding box center [382, 283] width 94 height 18
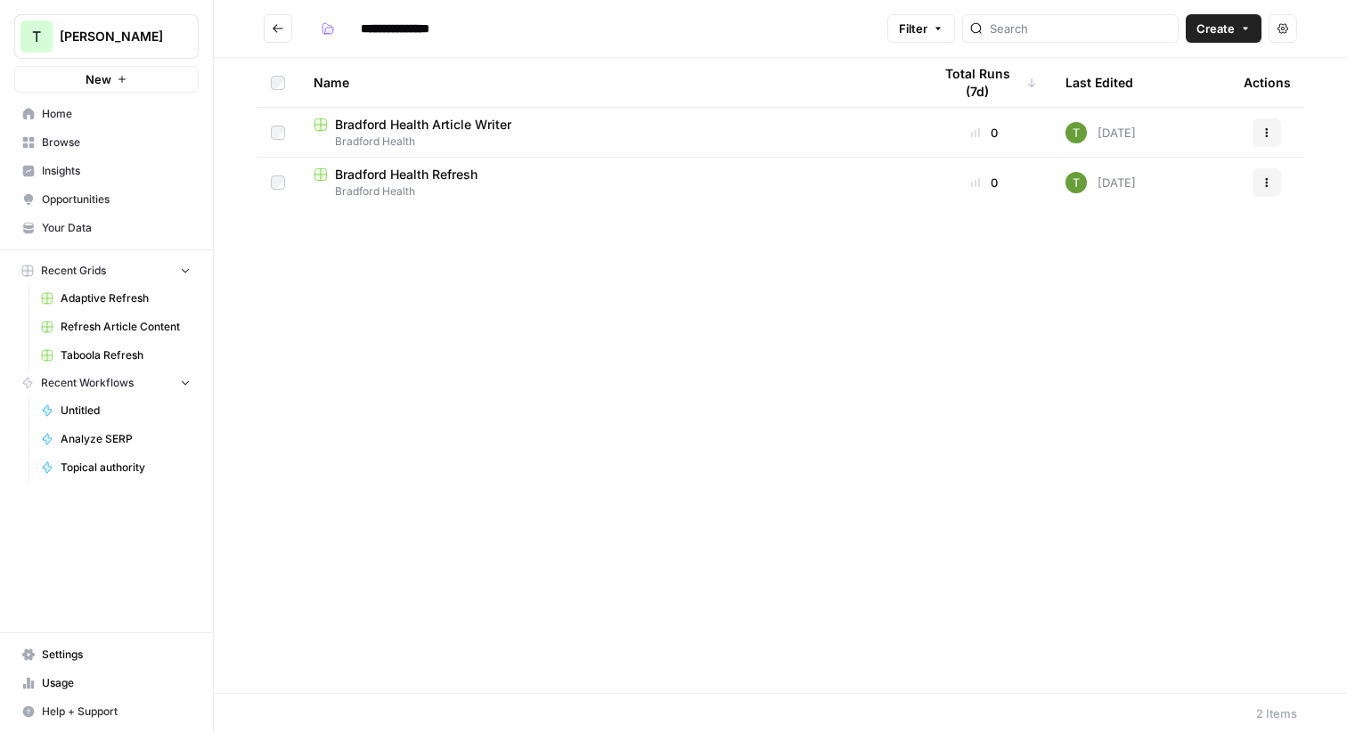
click at [282, 38] on button "Go back" at bounding box center [278, 28] width 29 height 29
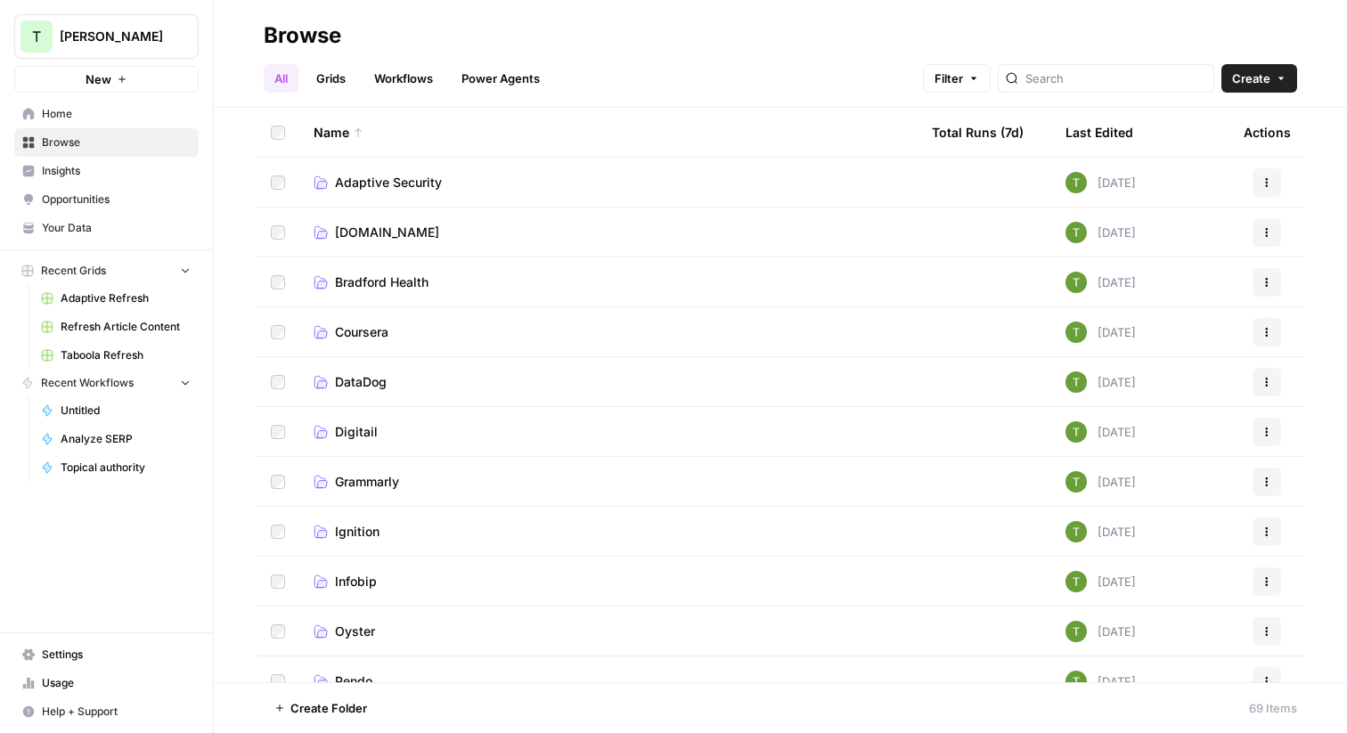
click at [364, 485] on span "Grammarly" at bounding box center [367, 482] width 64 height 18
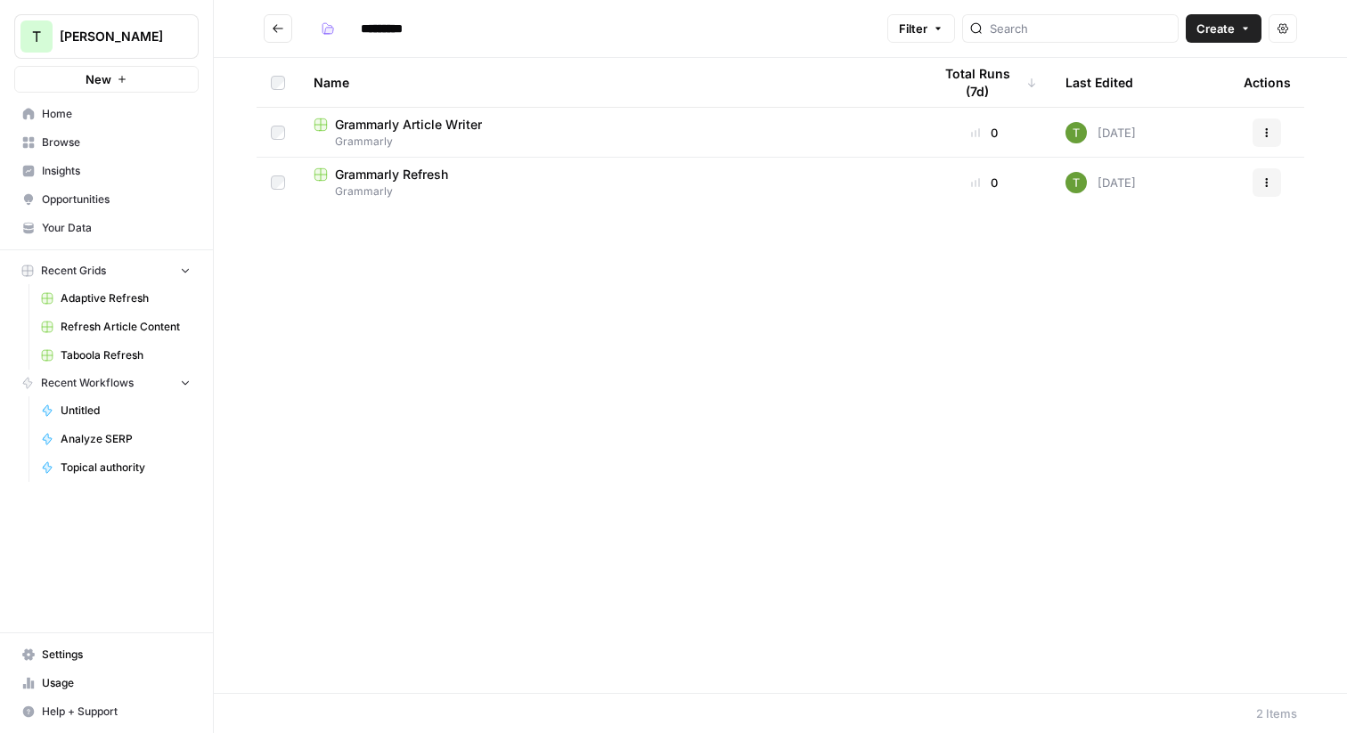
click at [274, 31] on icon "Go back" at bounding box center [278, 28] width 12 height 12
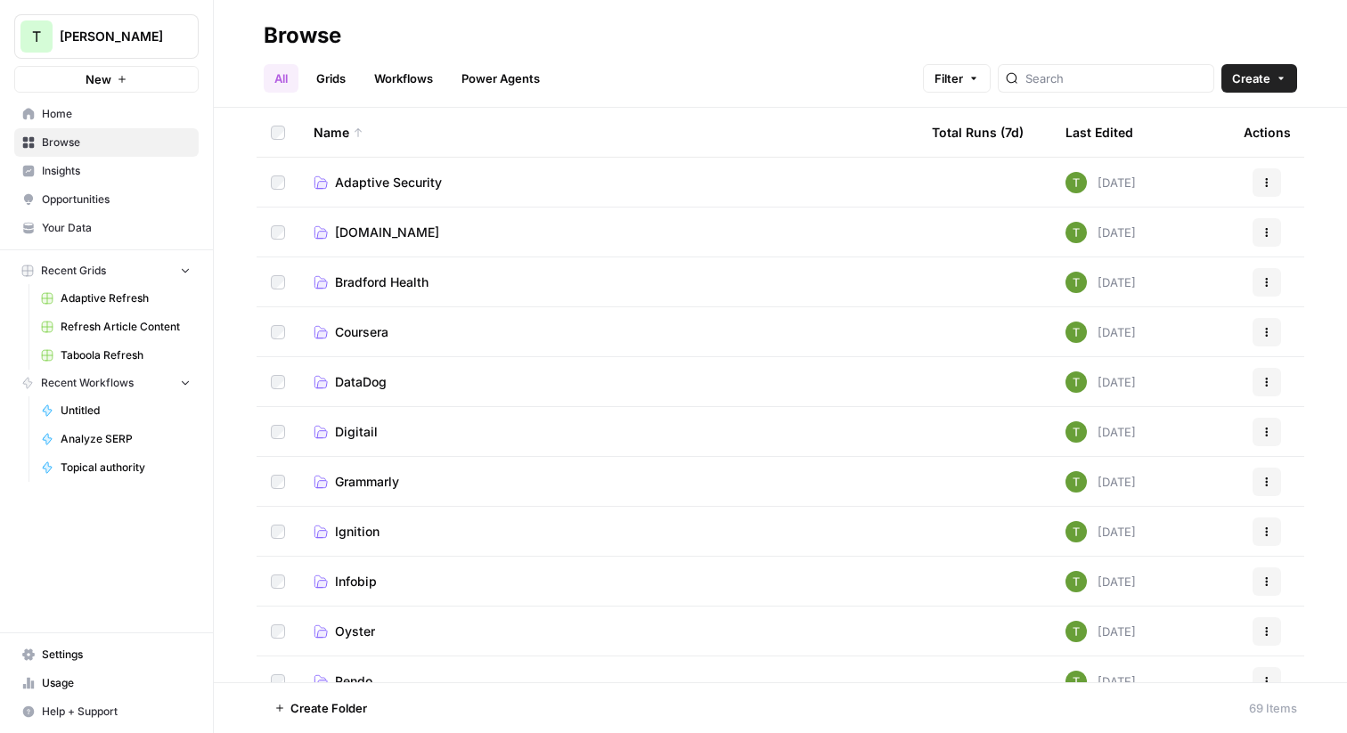
click at [365, 581] on span "Infobip" at bounding box center [356, 582] width 42 height 18
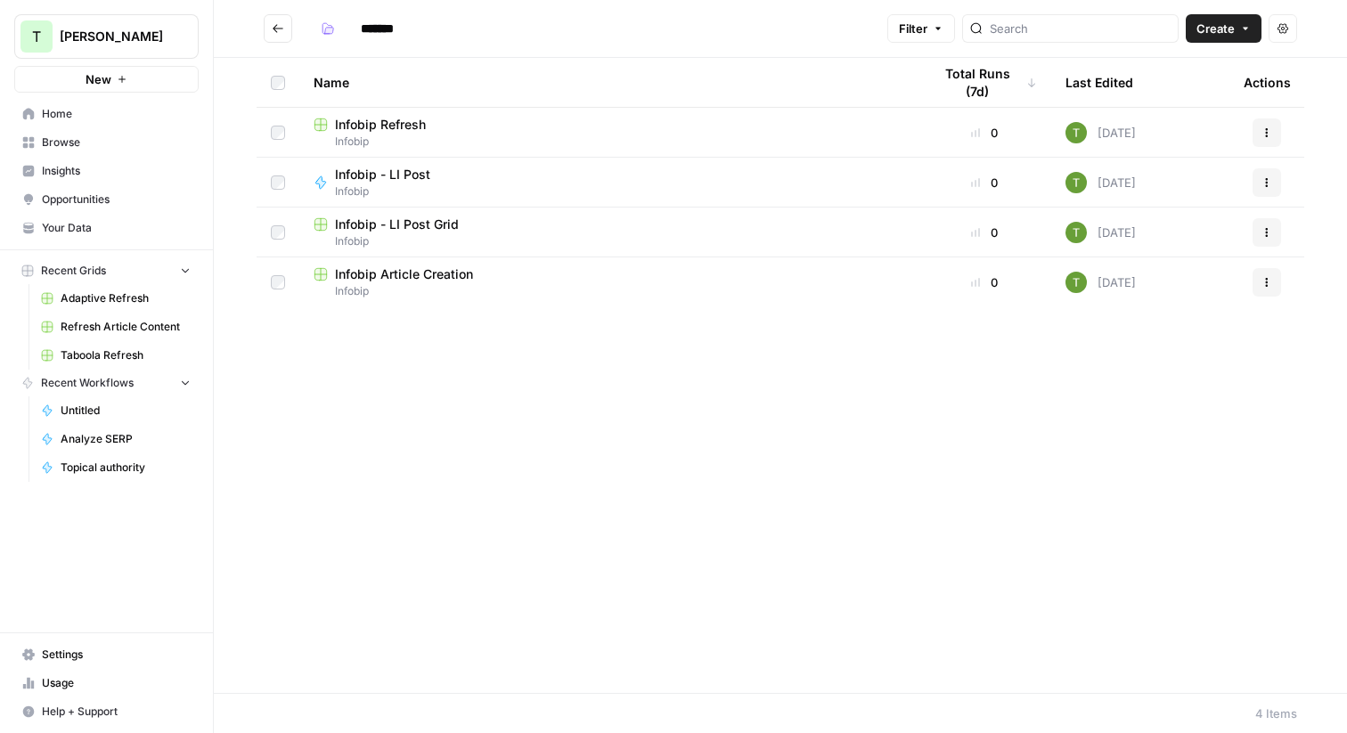
click at [272, 29] on icon "Go back" at bounding box center [278, 28] width 12 height 12
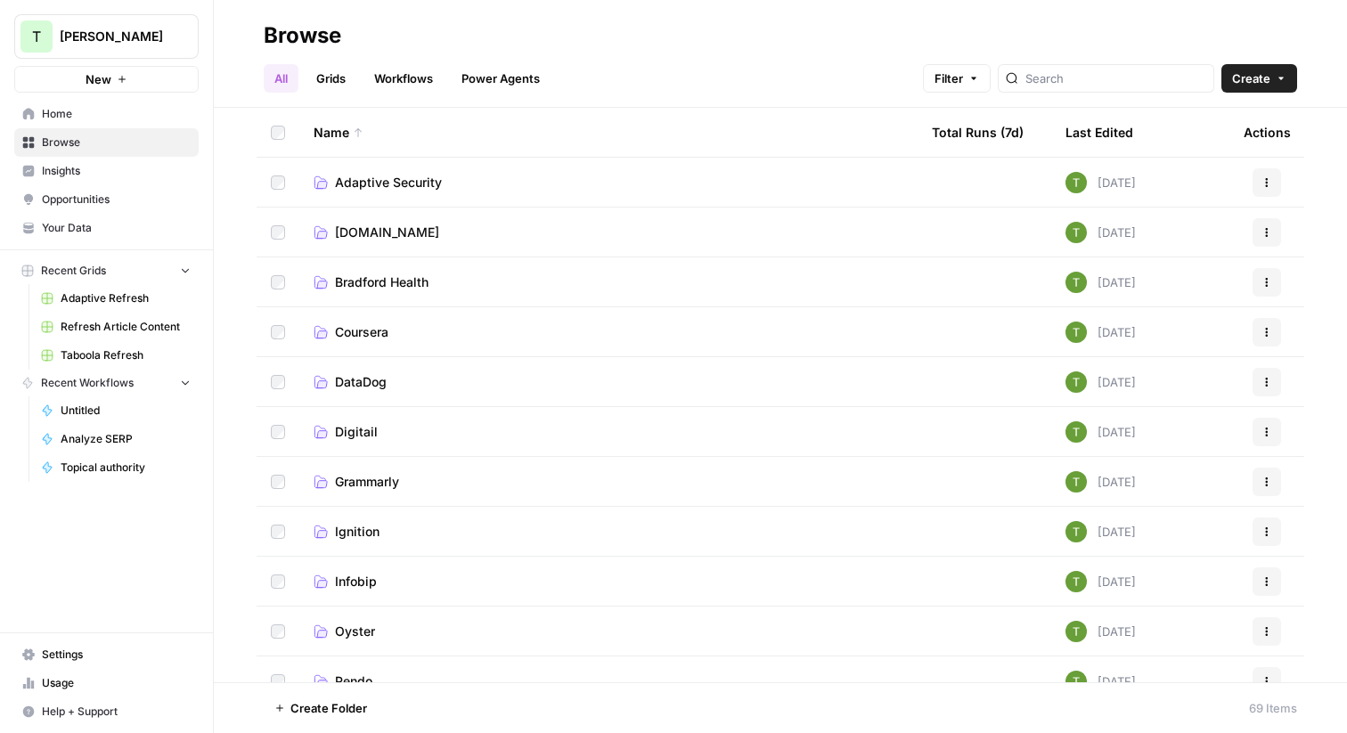
click at [385, 486] on span "Grammarly" at bounding box center [367, 482] width 64 height 18
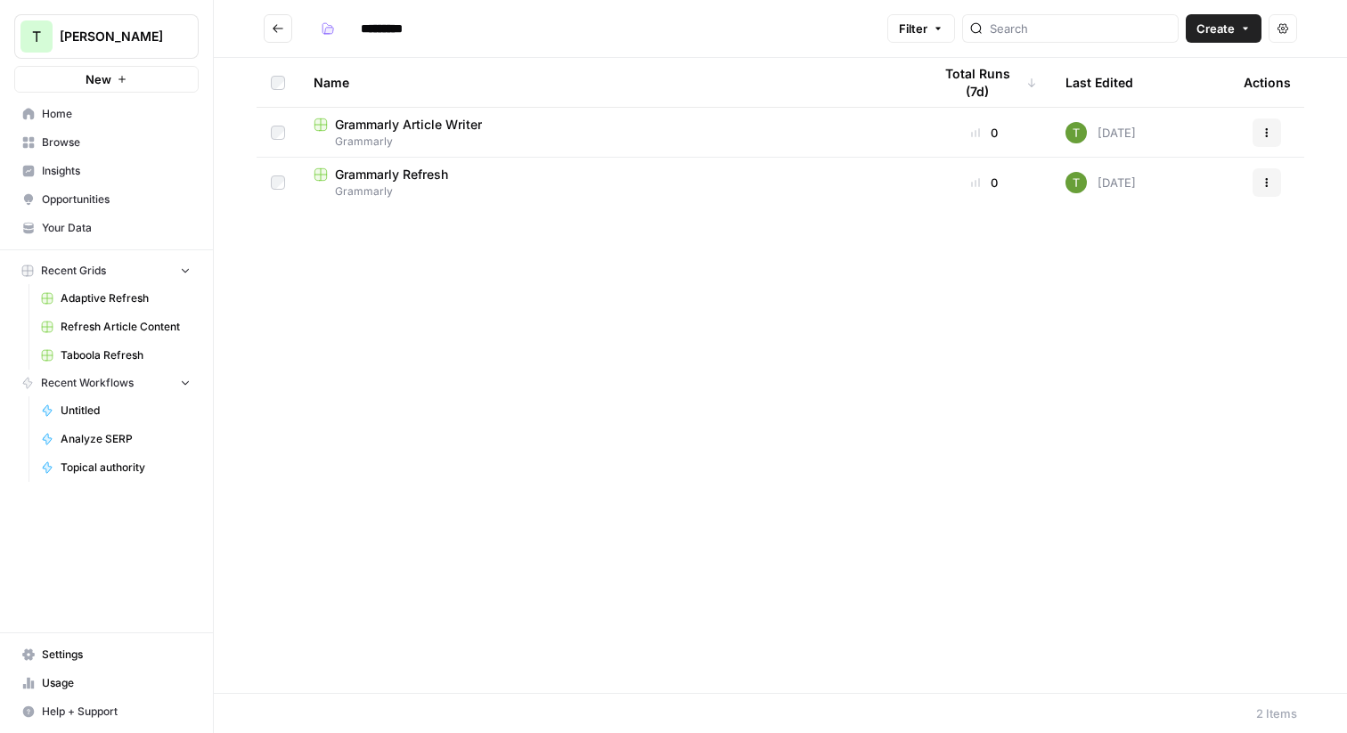
click at [354, 116] on span "Grammarly Article Writer" at bounding box center [408, 125] width 147 height 18
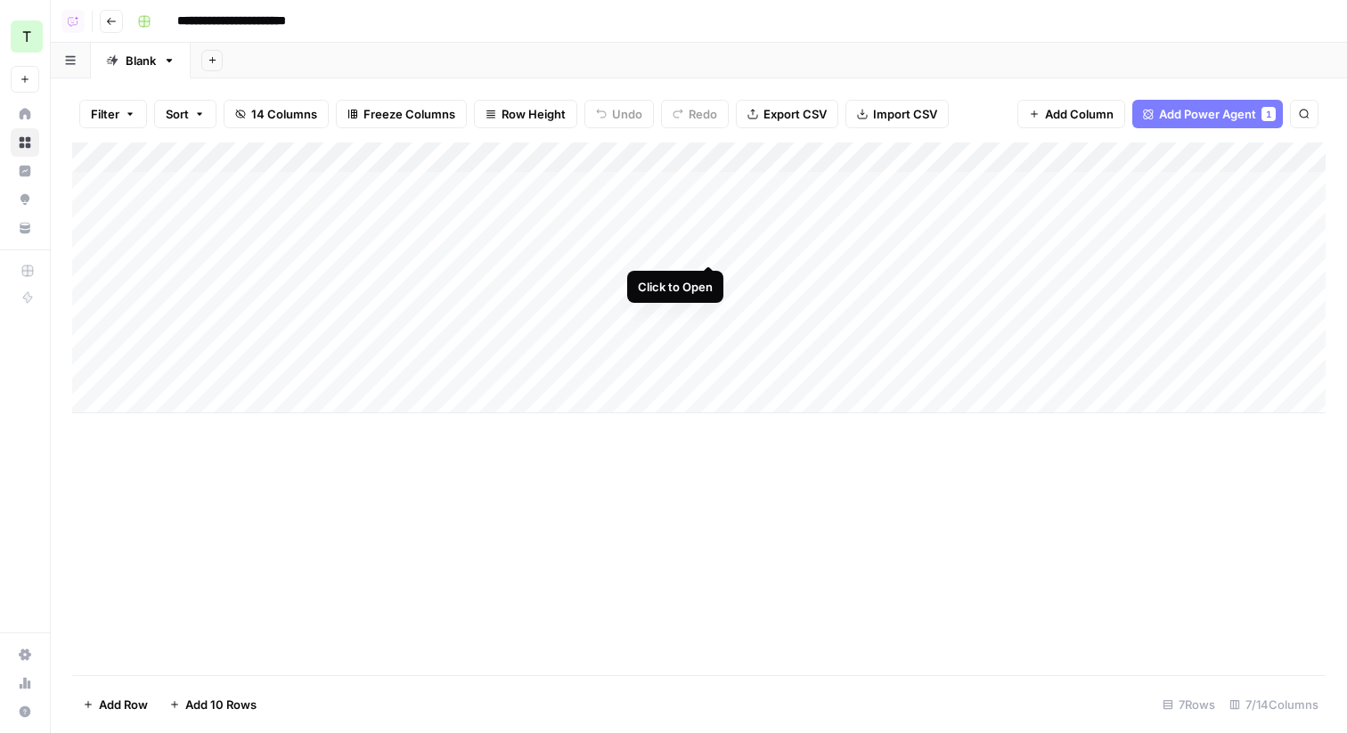
click at [708, 246] on div "Add Column" at bounding box center [699, 278] width 1254 height 271
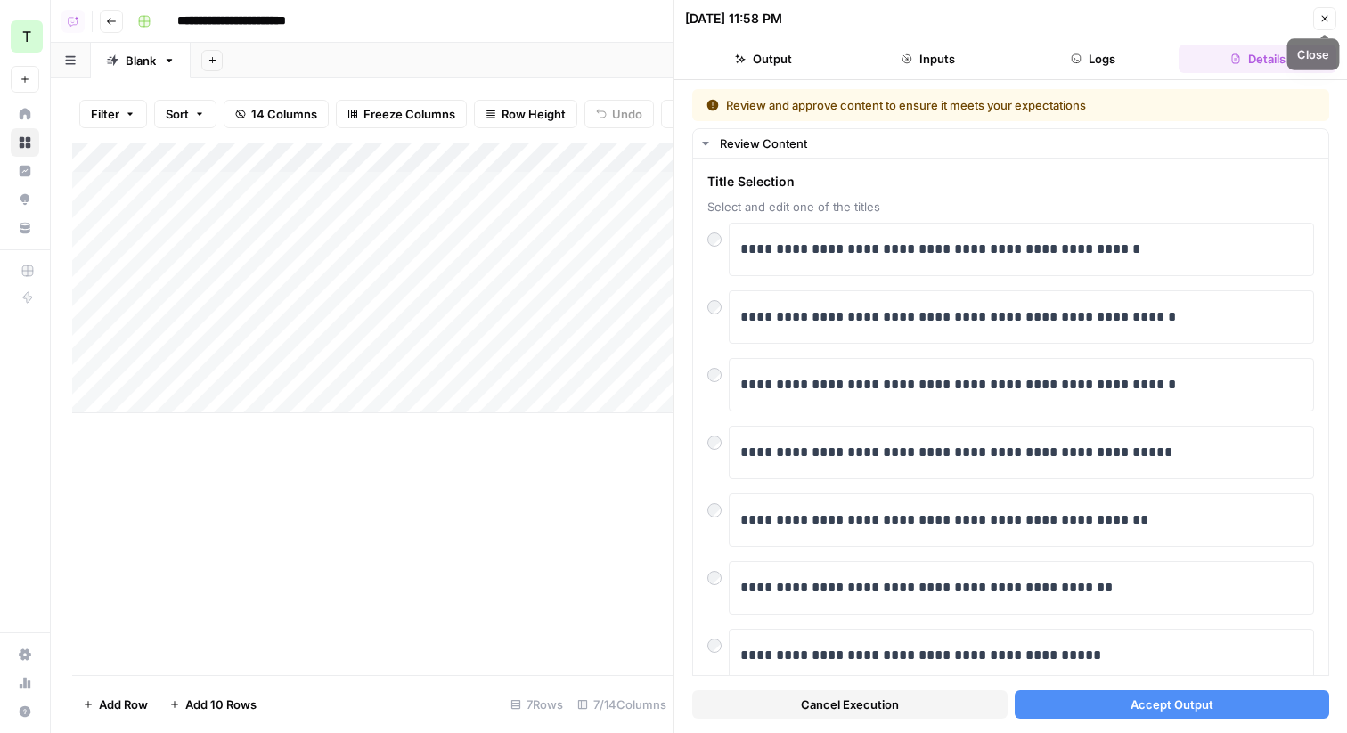
click at [1328, 27] on button "Close" at bounding box center [1324, 18] width 23 height 23
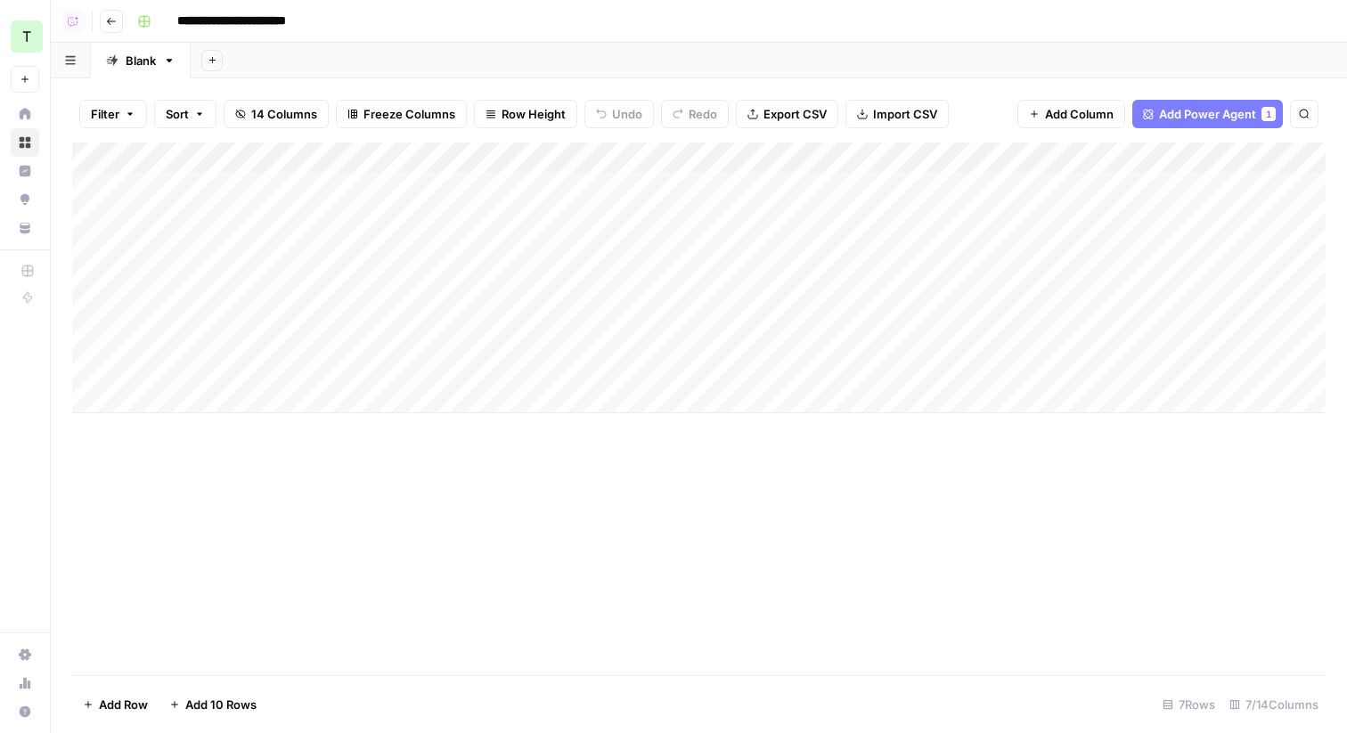
click at [690, 155] on div "Add Column" at bounding box center [699, 278] width 1254 height 271
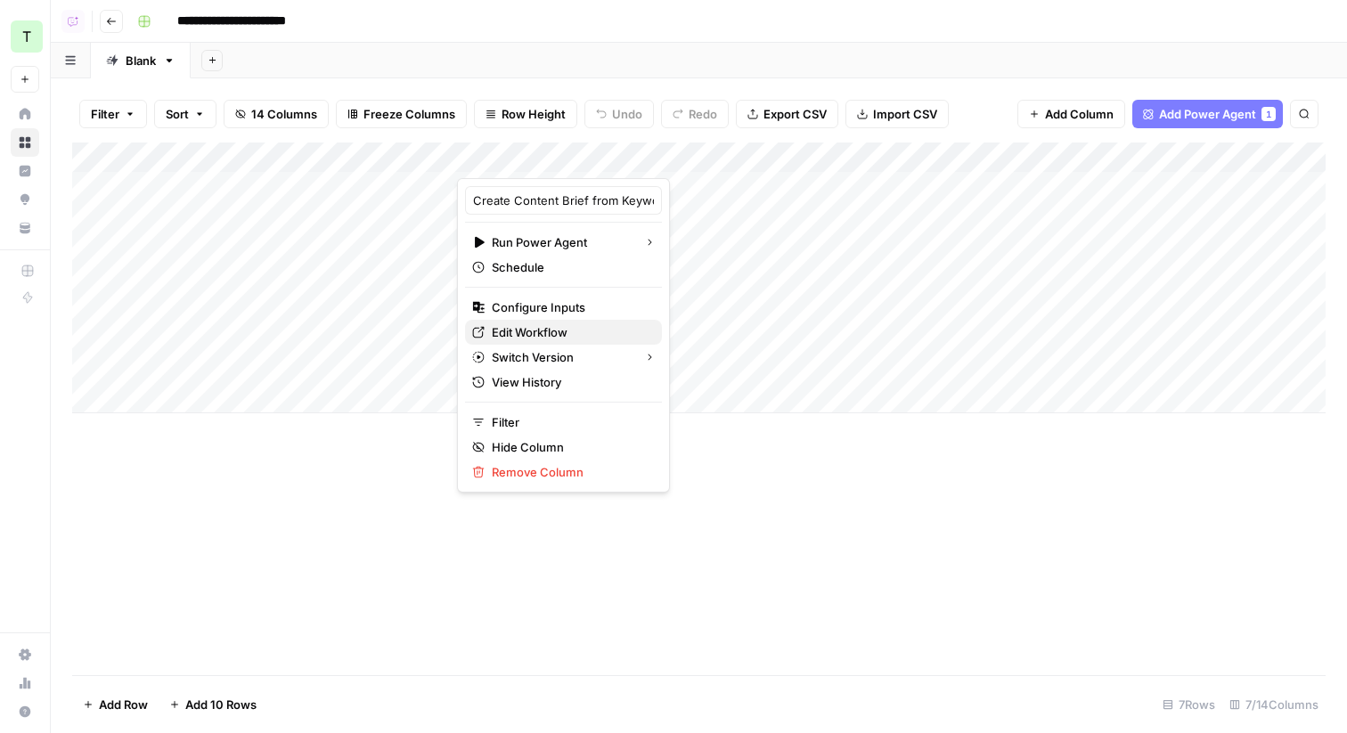
click at [494, 334] on span "Edit Workflow" at bounding box center [570, 332] width 156 height 18
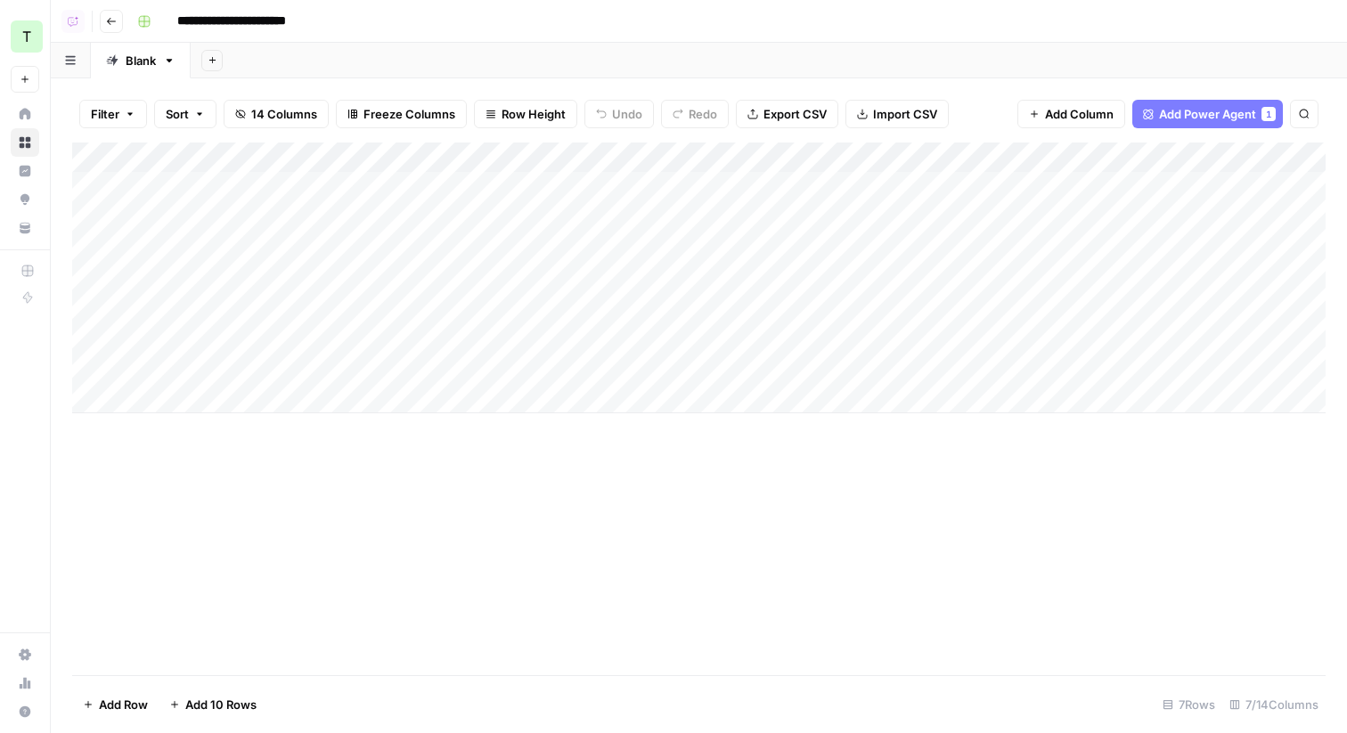
click at [488, 62] on div "Add Sheet" at bounding box center [769, 61] width 1156 height 36
click at [472, 37] on header "**********" at bounding box center [699, 21] width 1296 height 43
click at [584, 54] on div "Add Sheet" at bounding box center [769, 61] width 1156 height 36
click at [589, 41] on header "**********" at bounding box center [699, 21] width 1296 height 43
click at [865, 184] on div "Add Column" at bounding box center [699, 278] width 1254 height 271
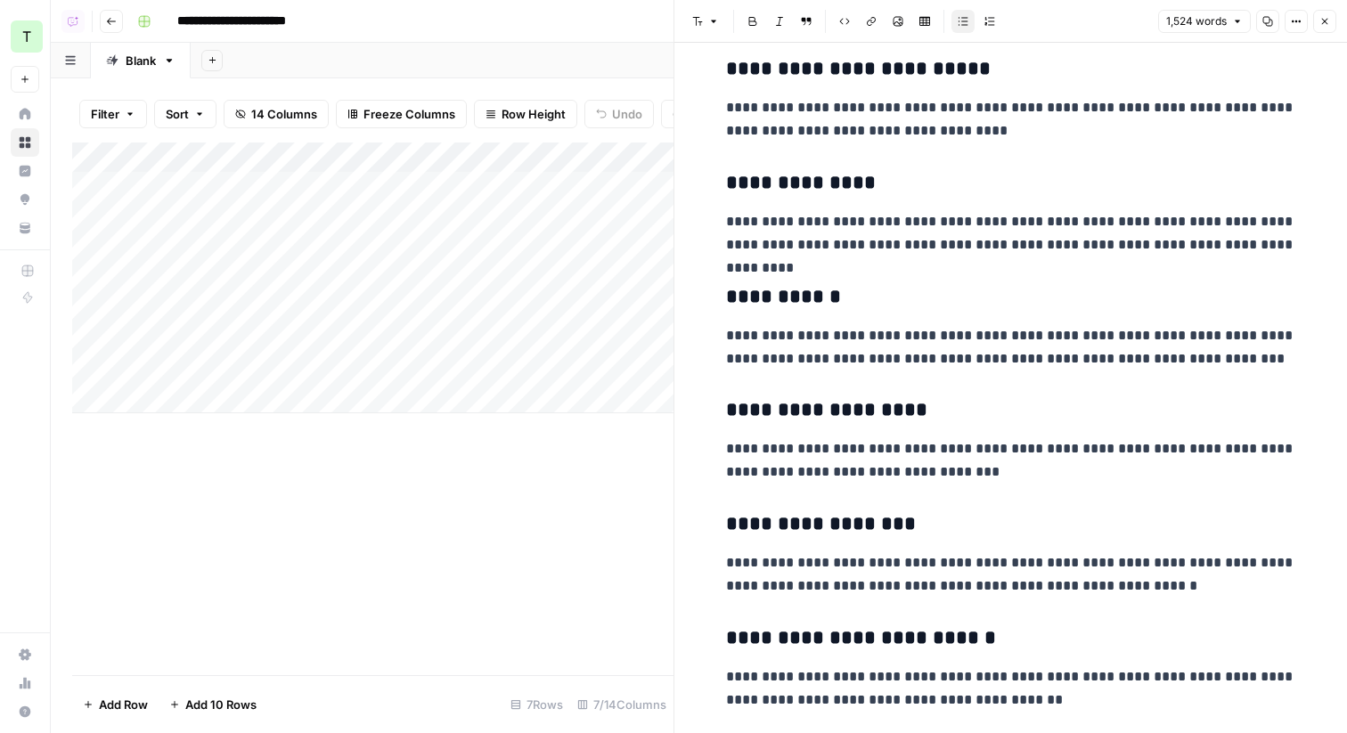
scroll to position [2236, 0]
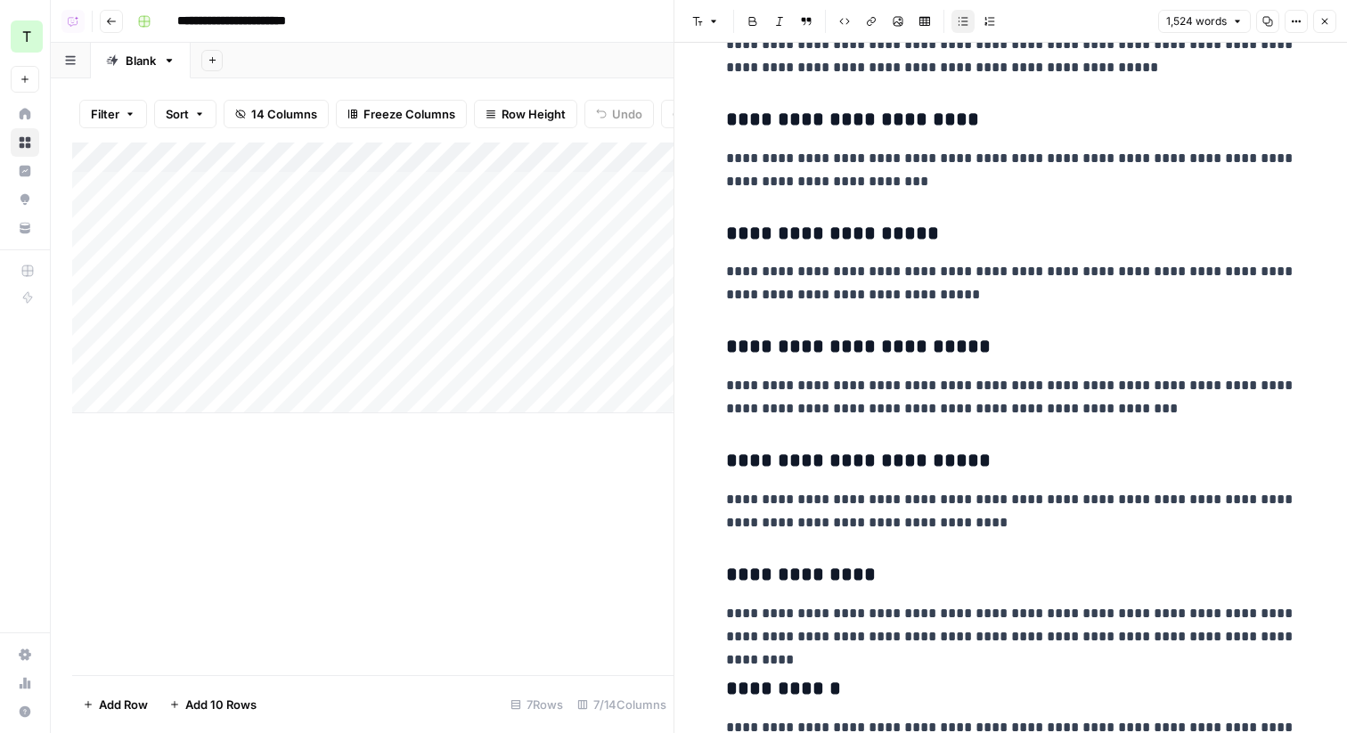
click at [1323, 20] on icon "button" at bounding box center [1325, 21] width 11 height 11
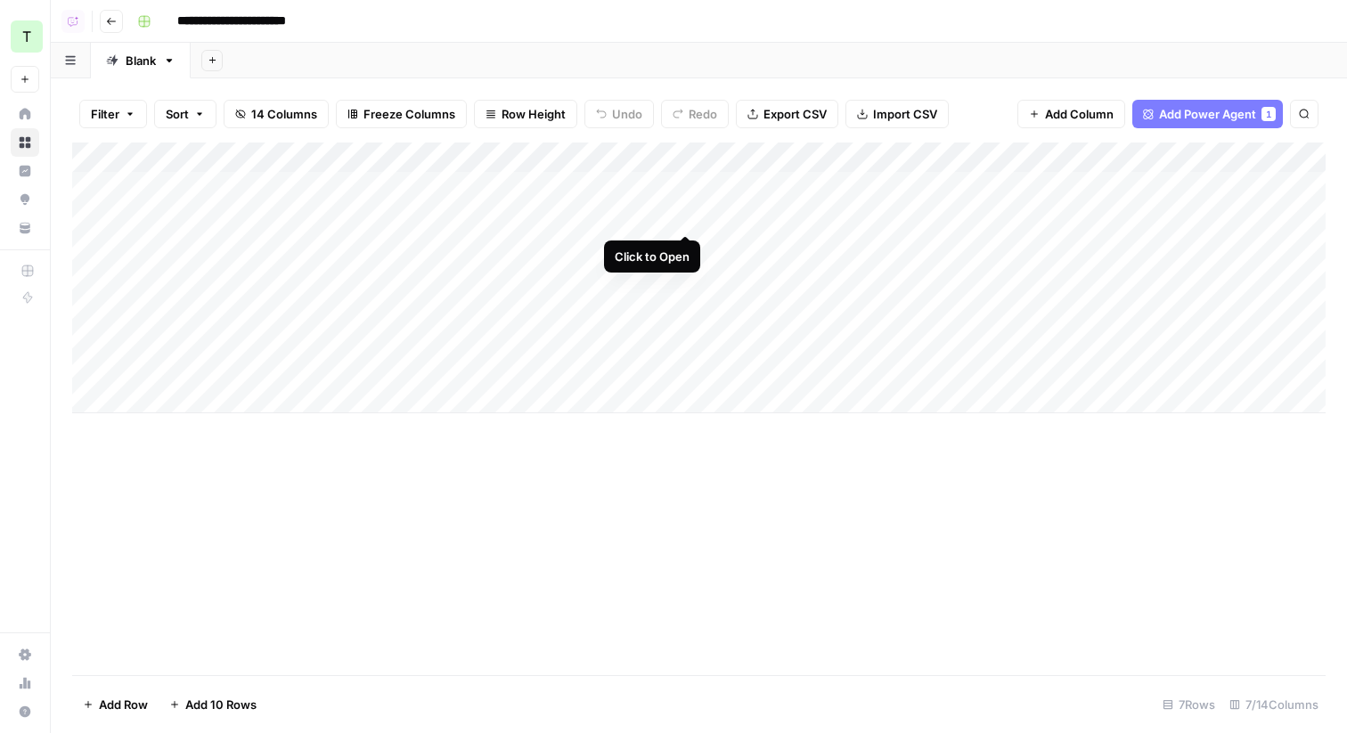
click at [688, 222] on div "Add Column" at bounding box center [699, 278] width 1254 height 271
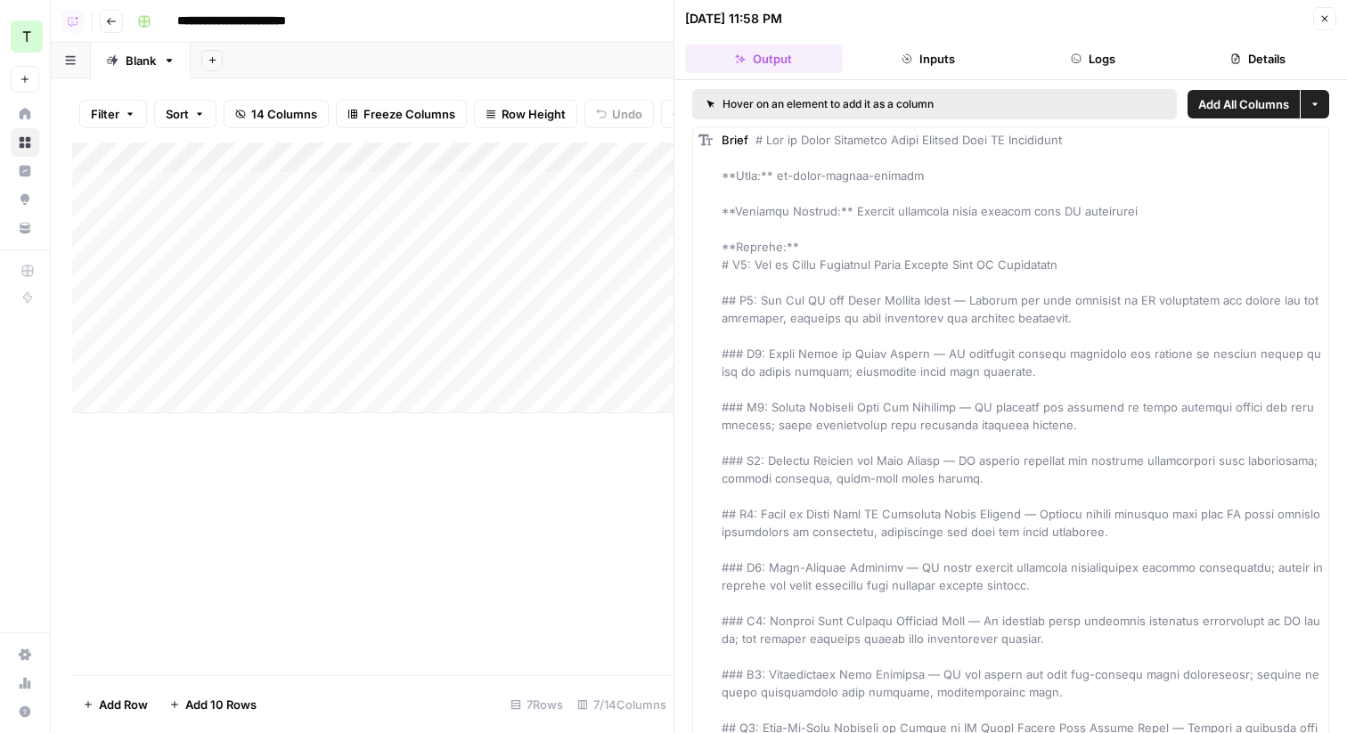
click at [1088, 55] on button "Logs" at bounding box center [1094, 59] width 158 height 29
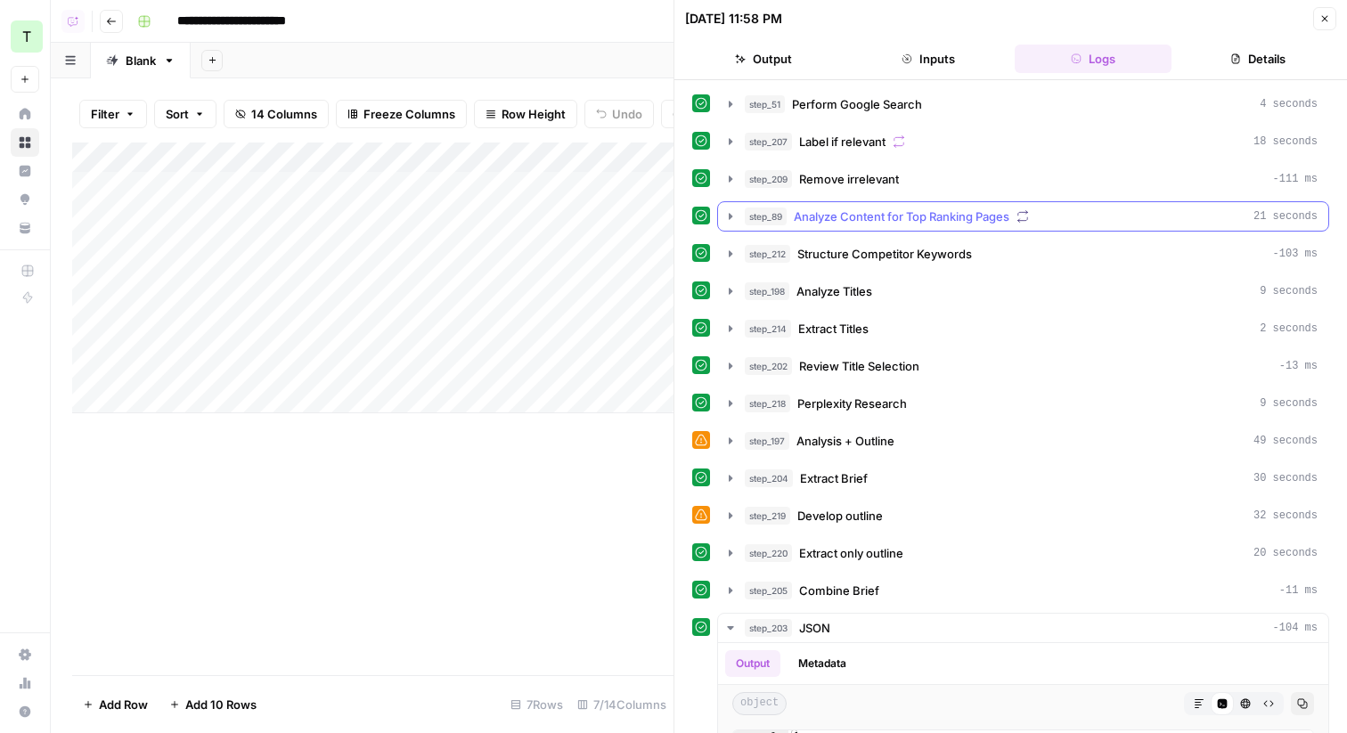
click at [726, 213] on icon "button" at bounding box center [730, 216] width 14 height 14
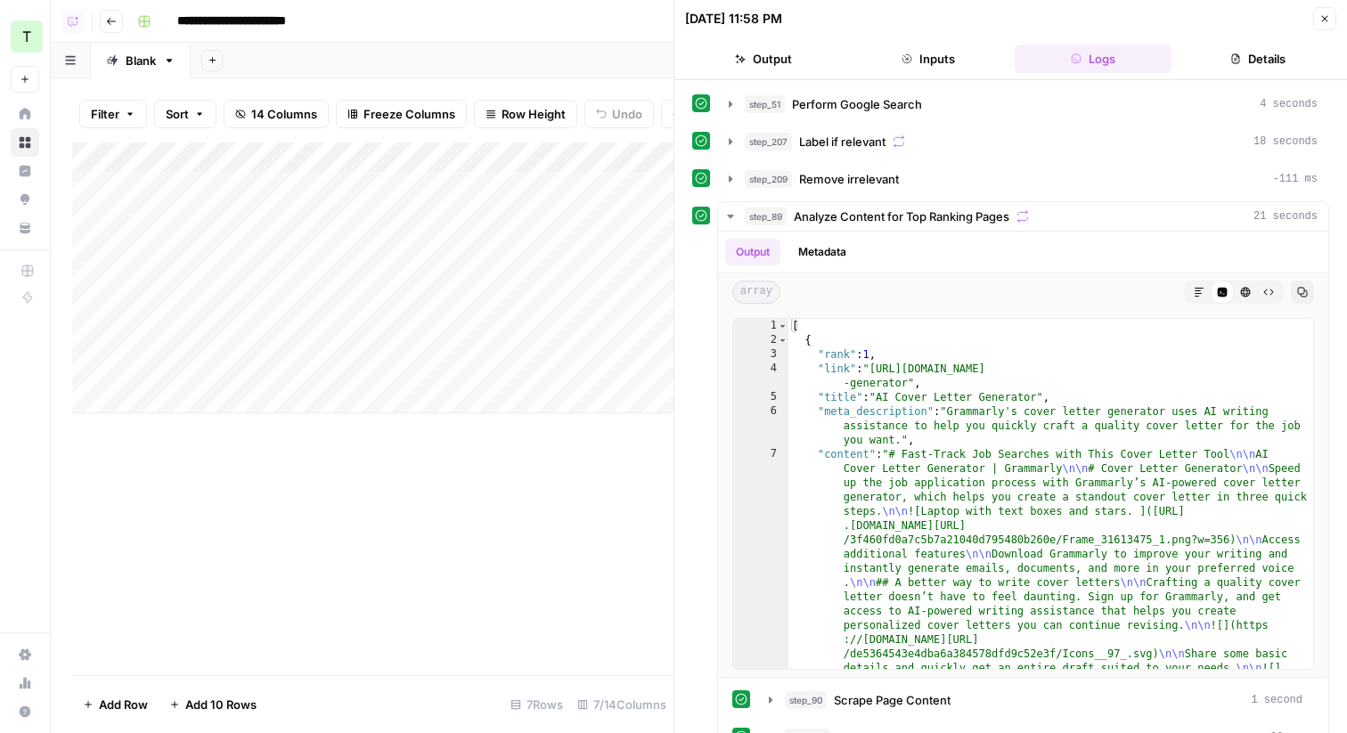
click at [1325, 15] on icon "button" at bounding box center [1325, 18] width 11 height 11
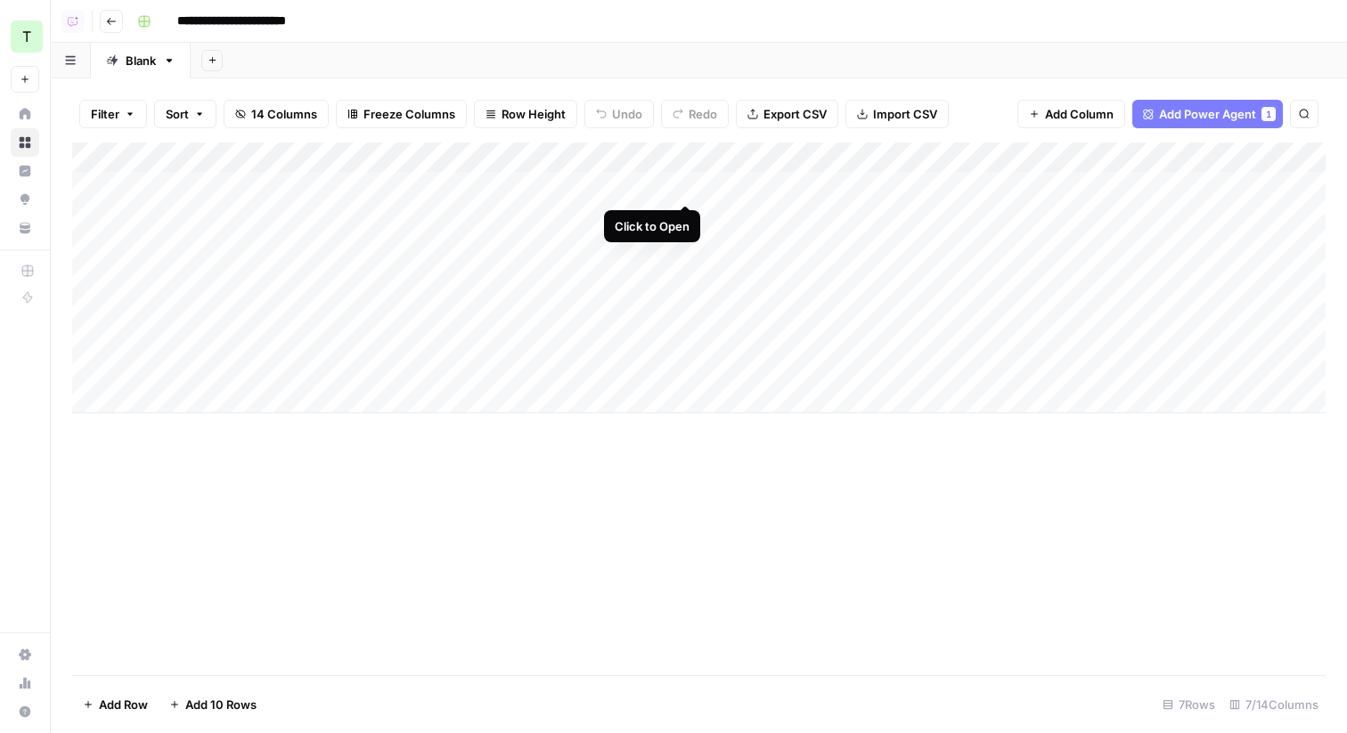
click at [684, 190] on div "Add Column" at bounding box center [699, 278] width 1254 height 271
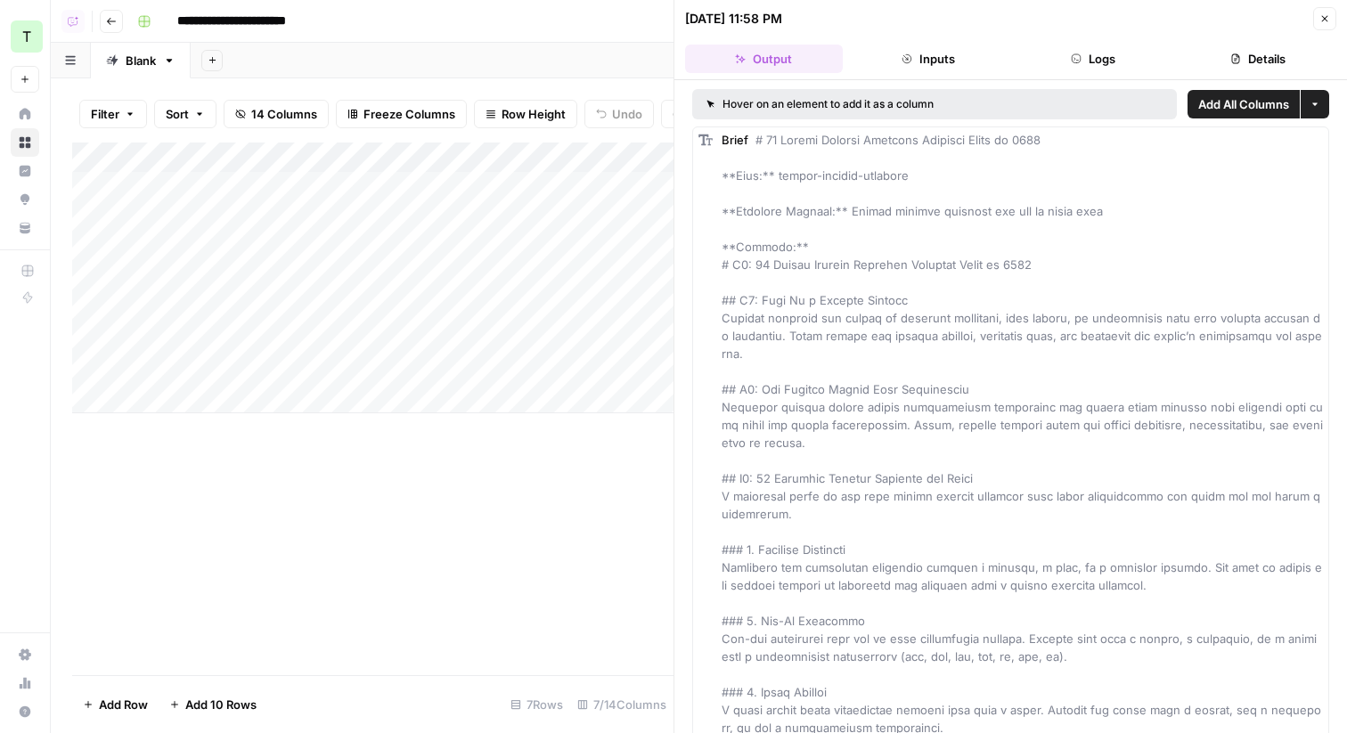
click at [1320, 13] on icon "button" at bounding box center [1325, 18] width 11 height 11
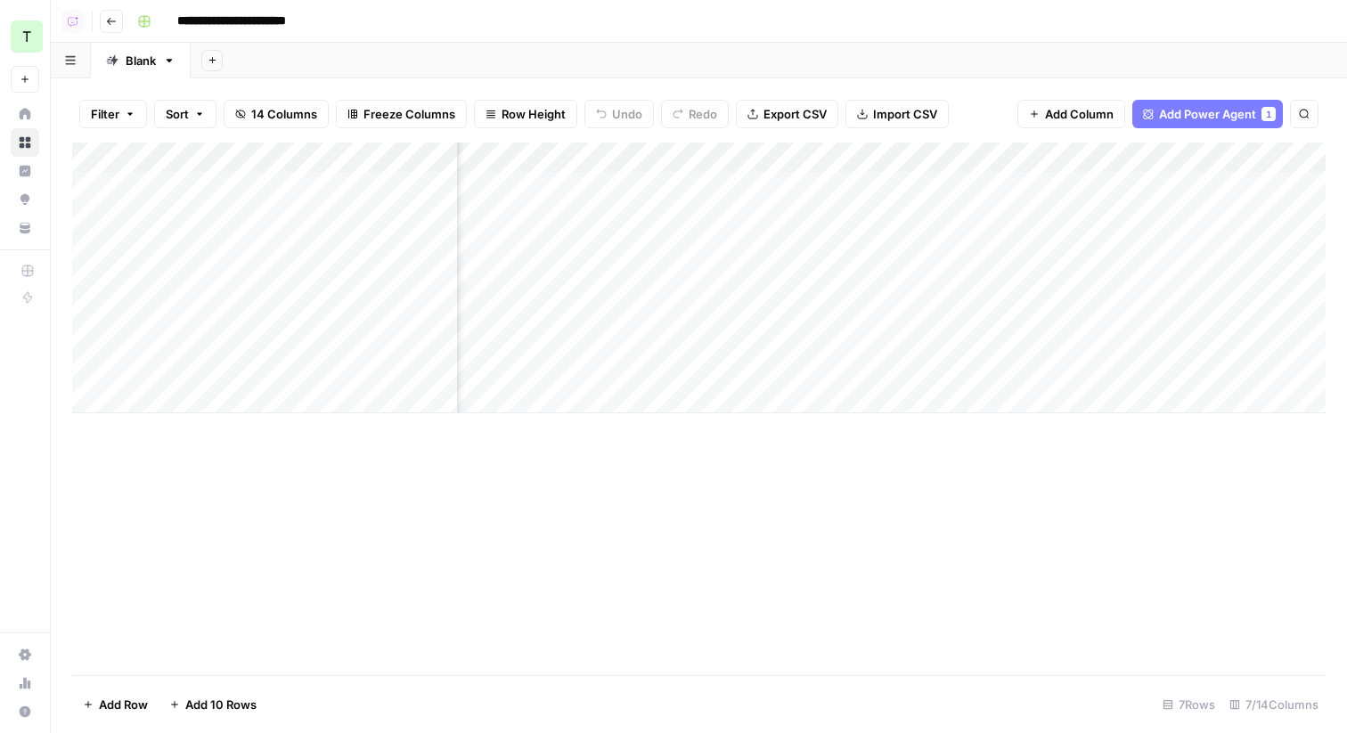
scroll to position [0, 322]
click at [774, 158] on div "Add Column" at bounding box center [699, 278] width 1254 height 271
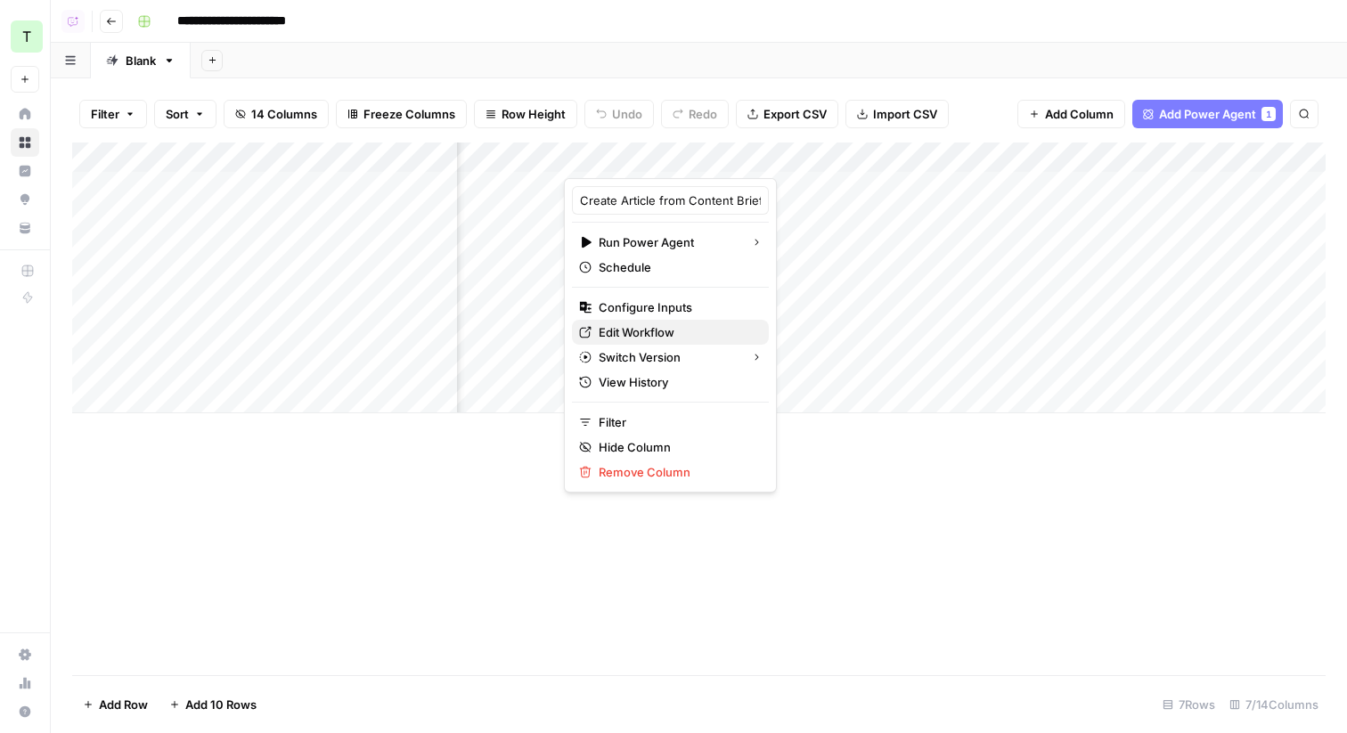
click at [590, 327] on icon at bounding box center [586, 333] width 12 height 12
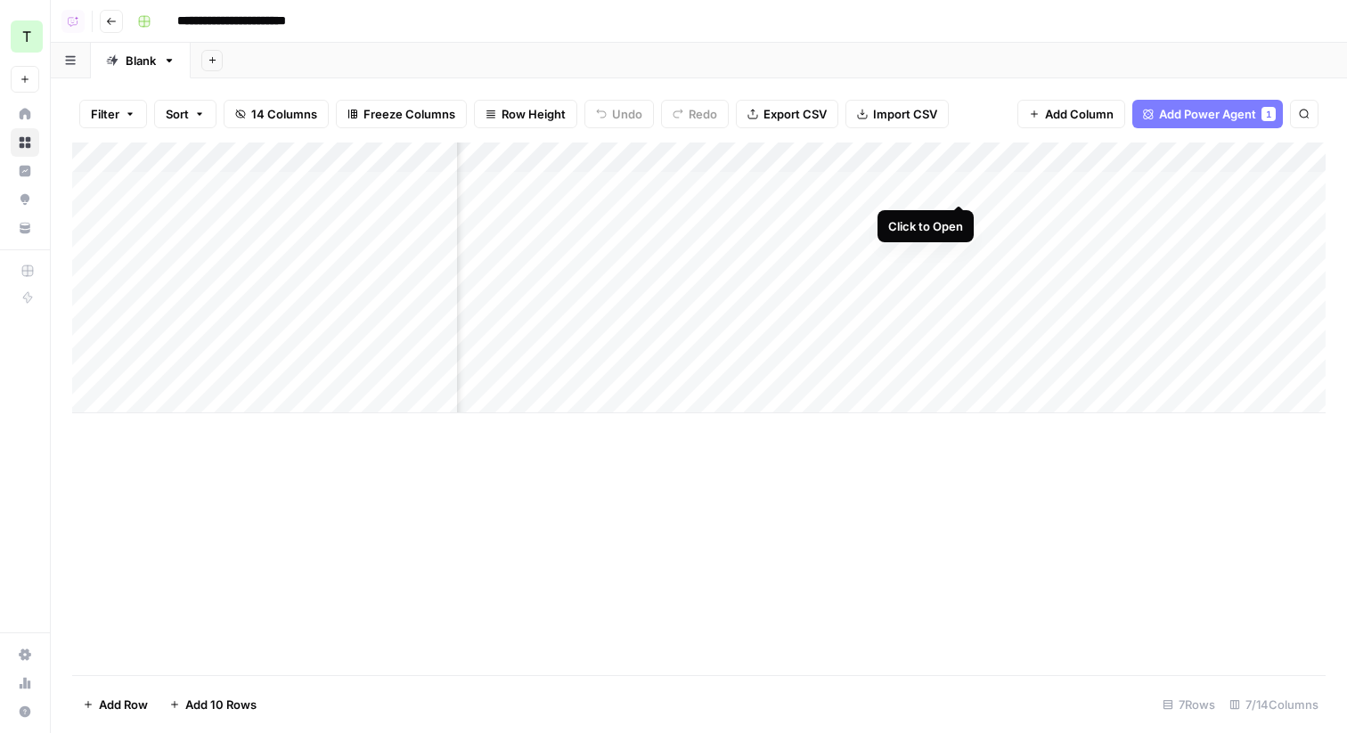
click at [959, 186] on div "Add Column" at bounding box center [699, 278] width 1254 height 271
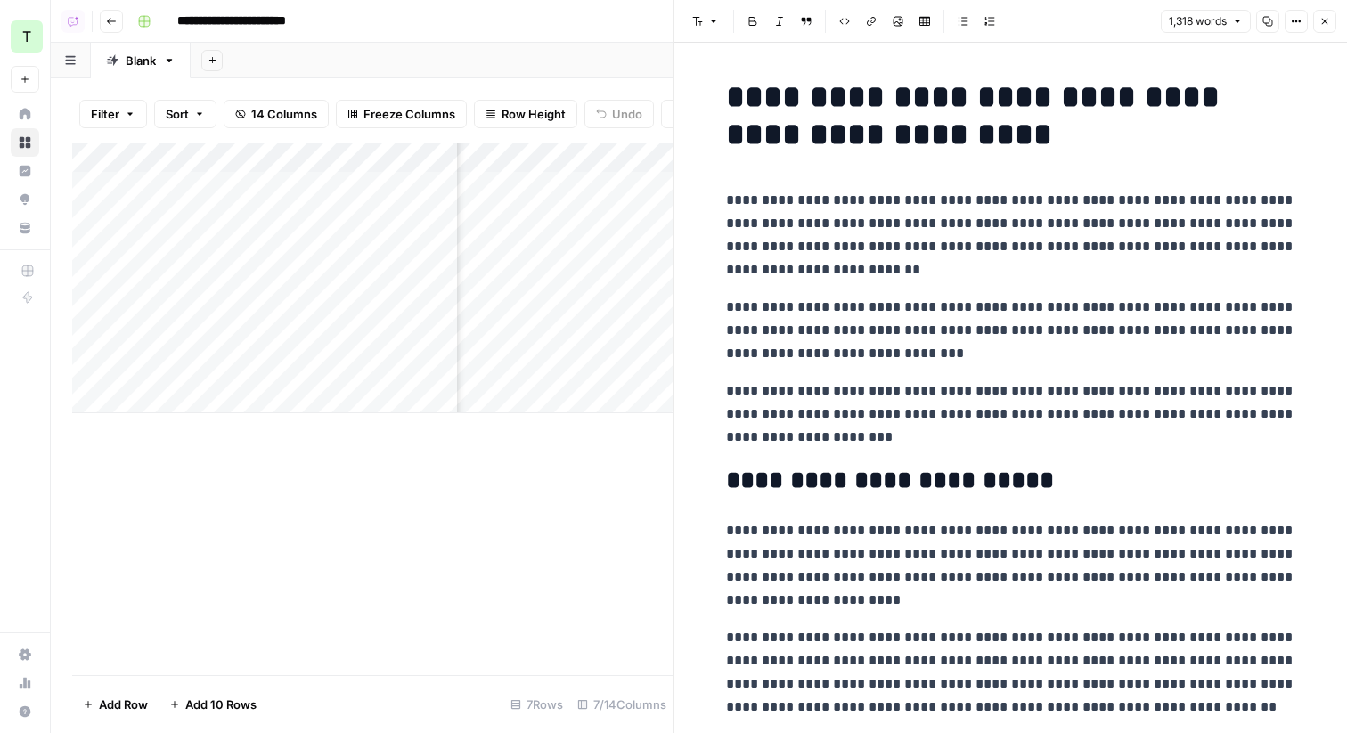
click at [1324, 21] on icon "button" at bounding box center [1325, 22] width 6 height 6
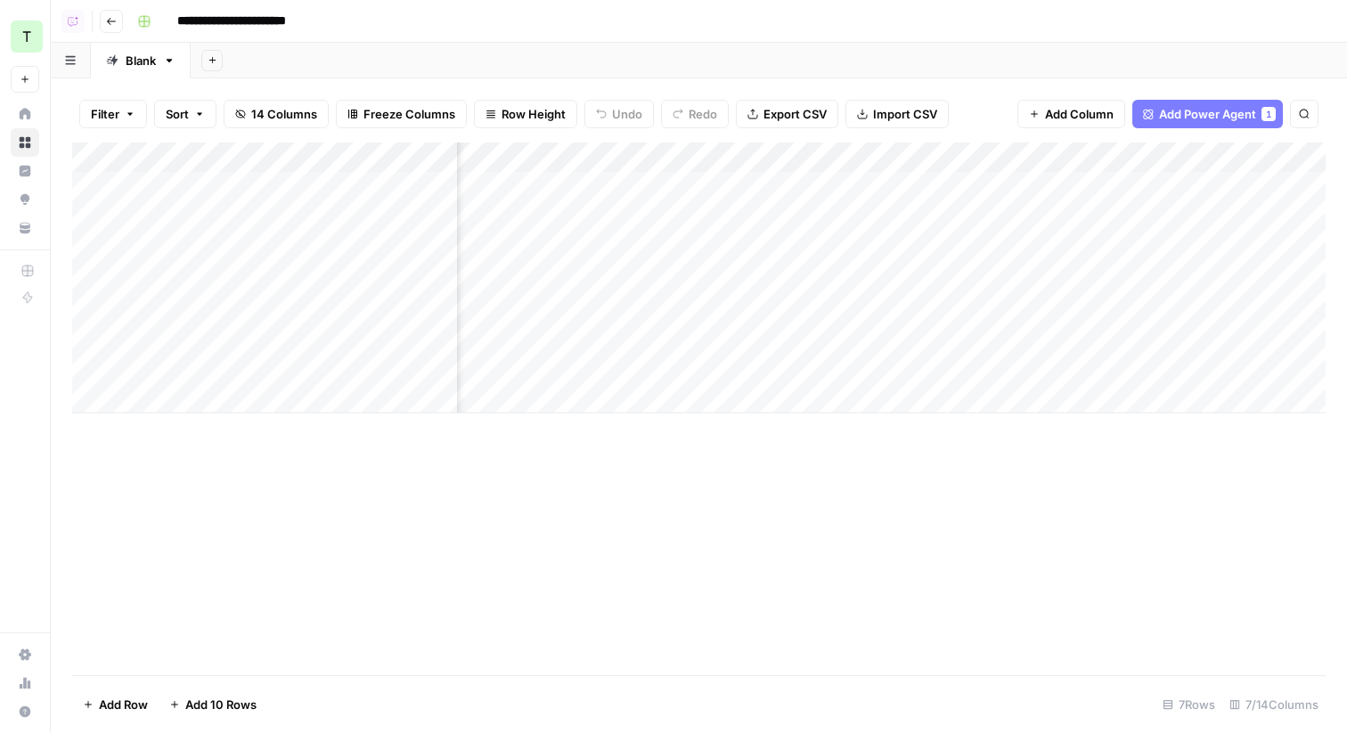
scroll to position [0, 540]
click at [1204, 186] on div "Add Column" at bounding box center [699, 278] width 1254 height 271
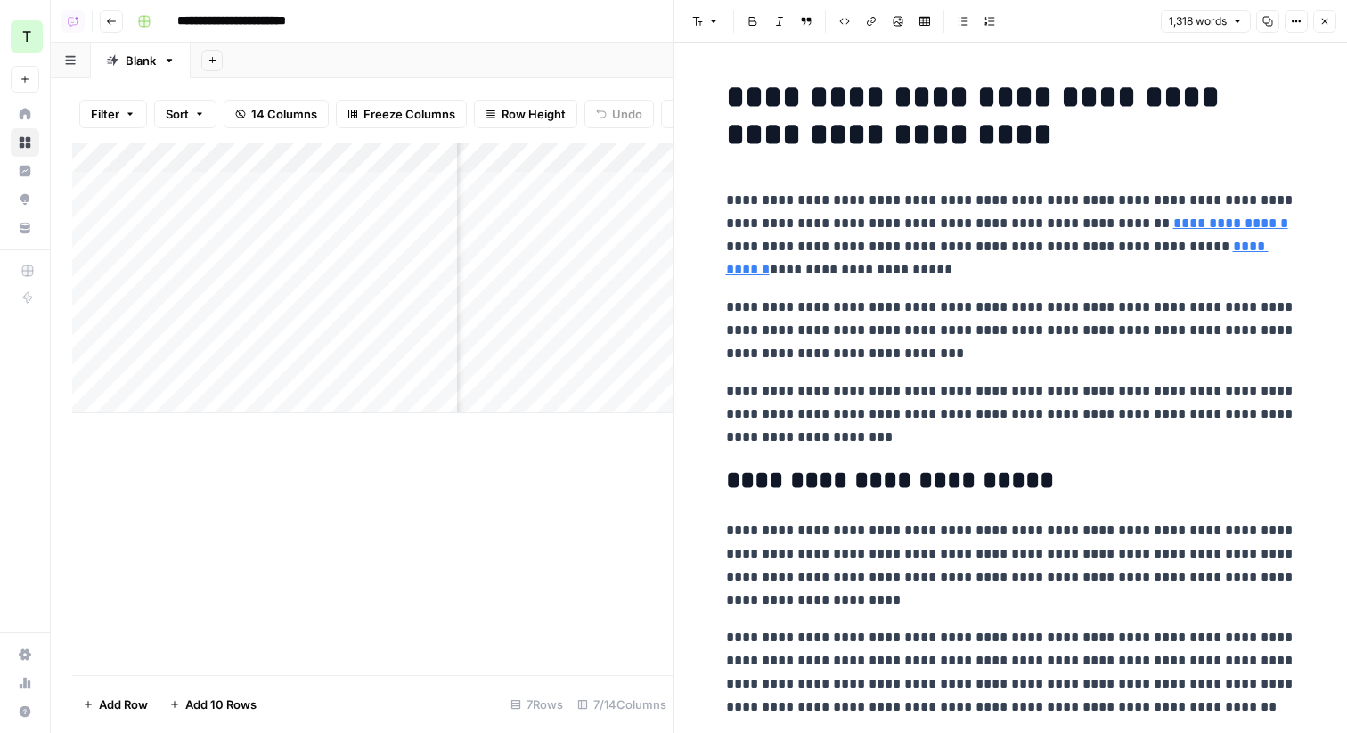
click at [1330, 24] on button "Close" at bounding box center [1324, 21] width 23 height 23
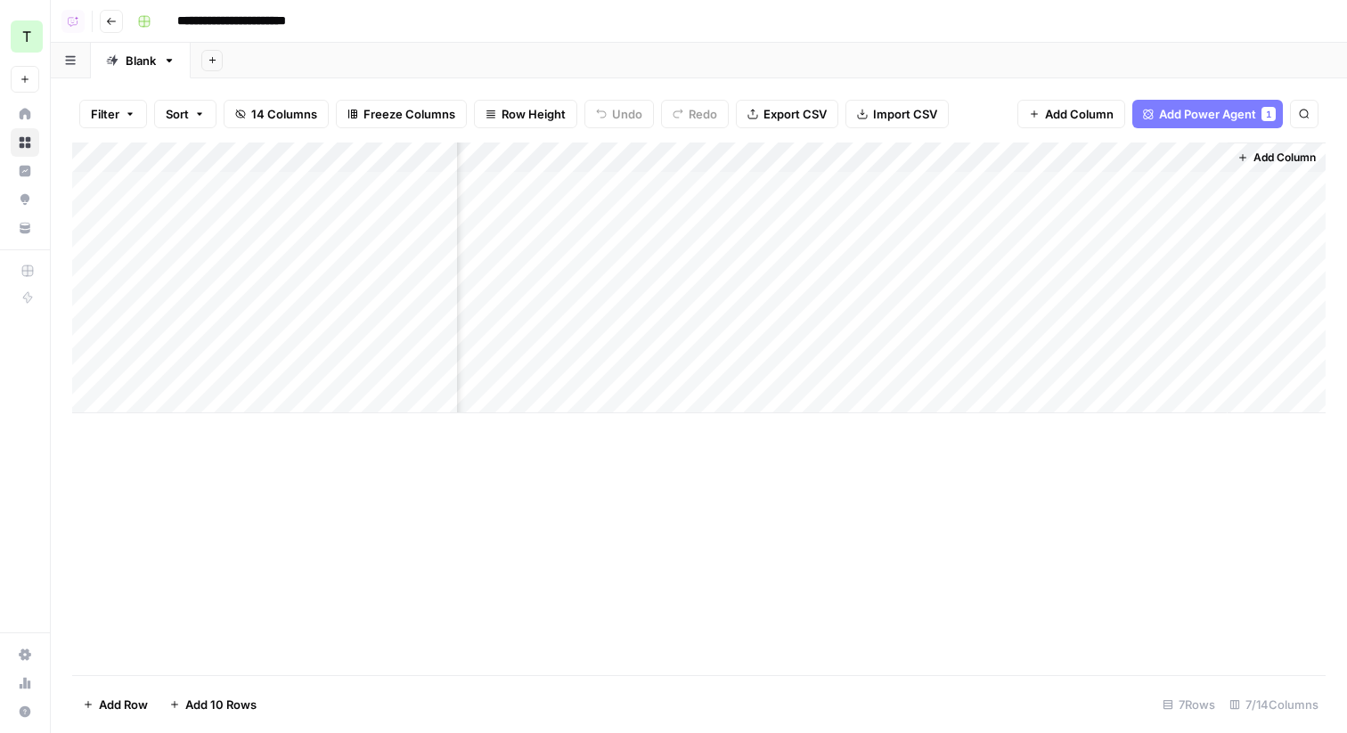
scroll to position [0, 533]
click at [1214, 191] on div "Add Column" at bounding box center [699, 278] width 1254 height 271
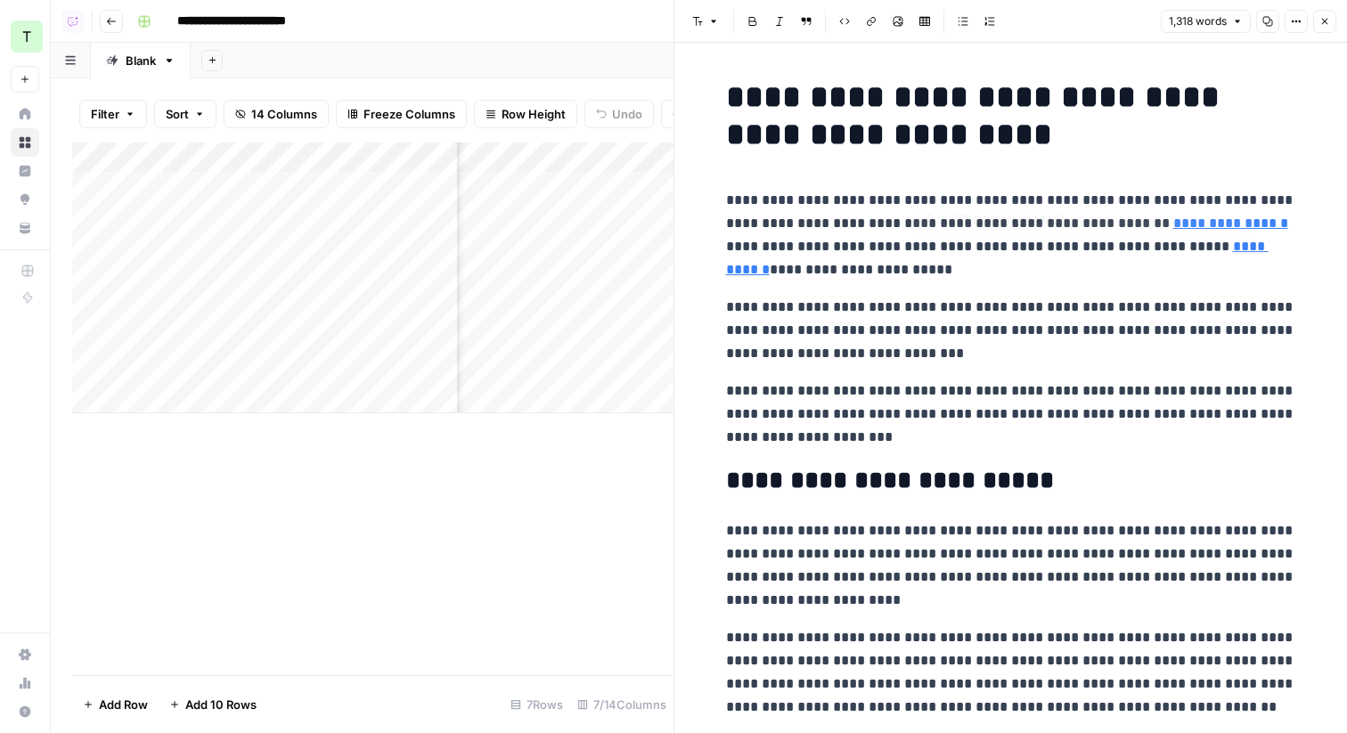
type input "https://www.grammarly.com/business"
click at [1320, 16] on icon "button" at bounding box center [1325, 21] width 11 height 11
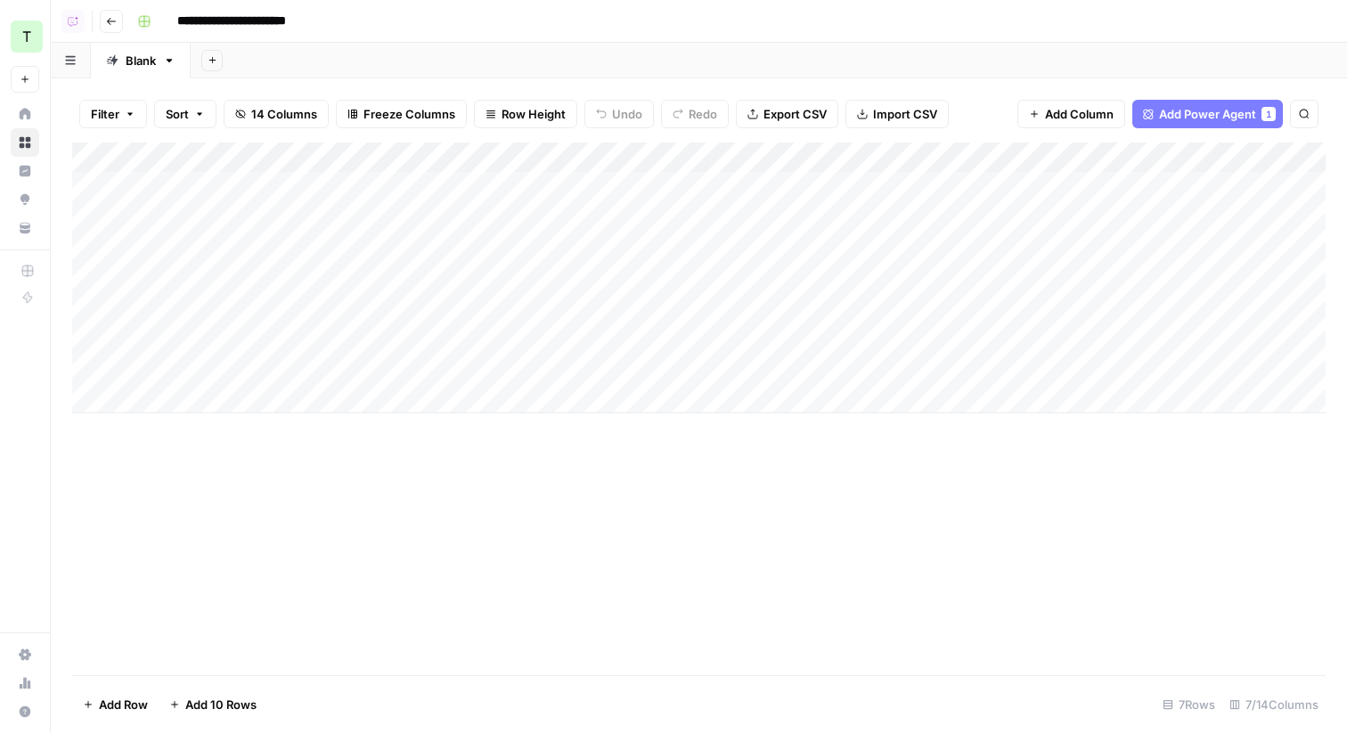
click at [113, 16] on icon "button" at bounding box center [111, 21] width 11 height 11
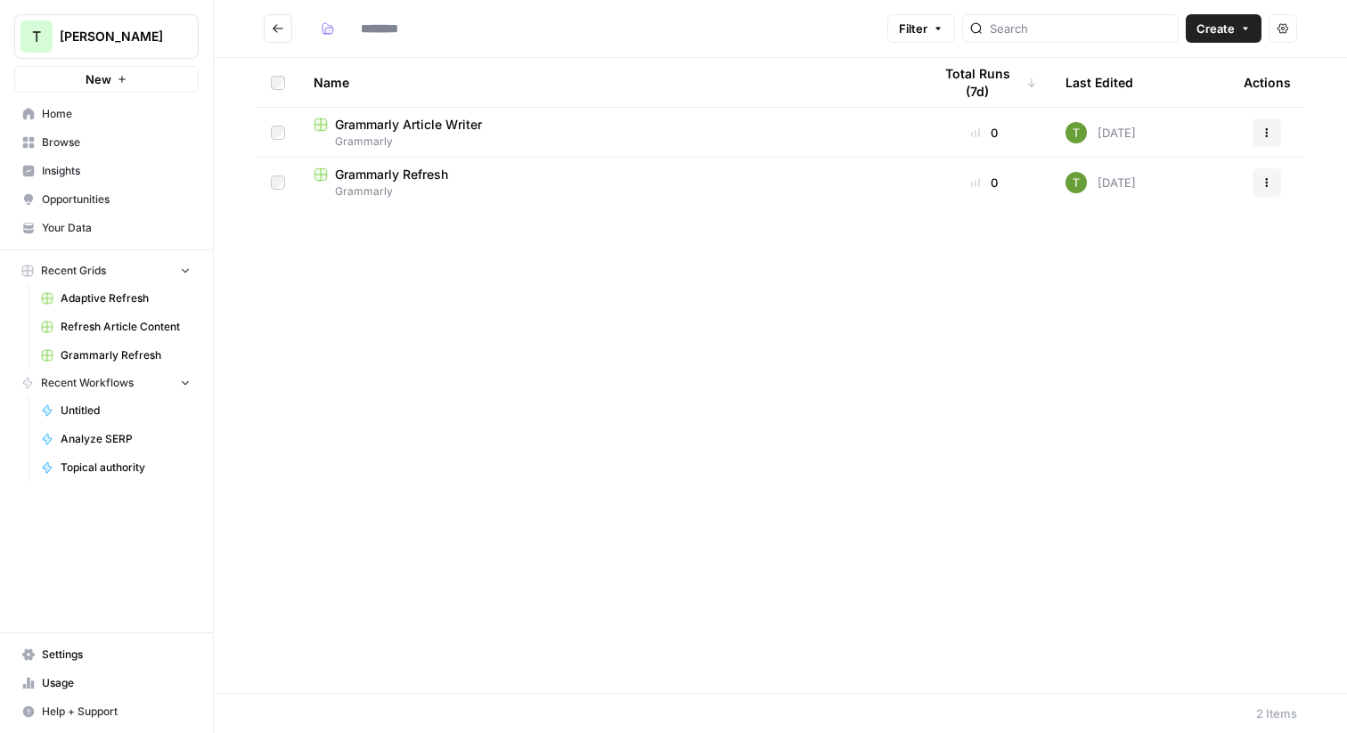
type input "*********"
click at [68, 111] on span "Home" at bounding box center [116, 114] width 149 height 16
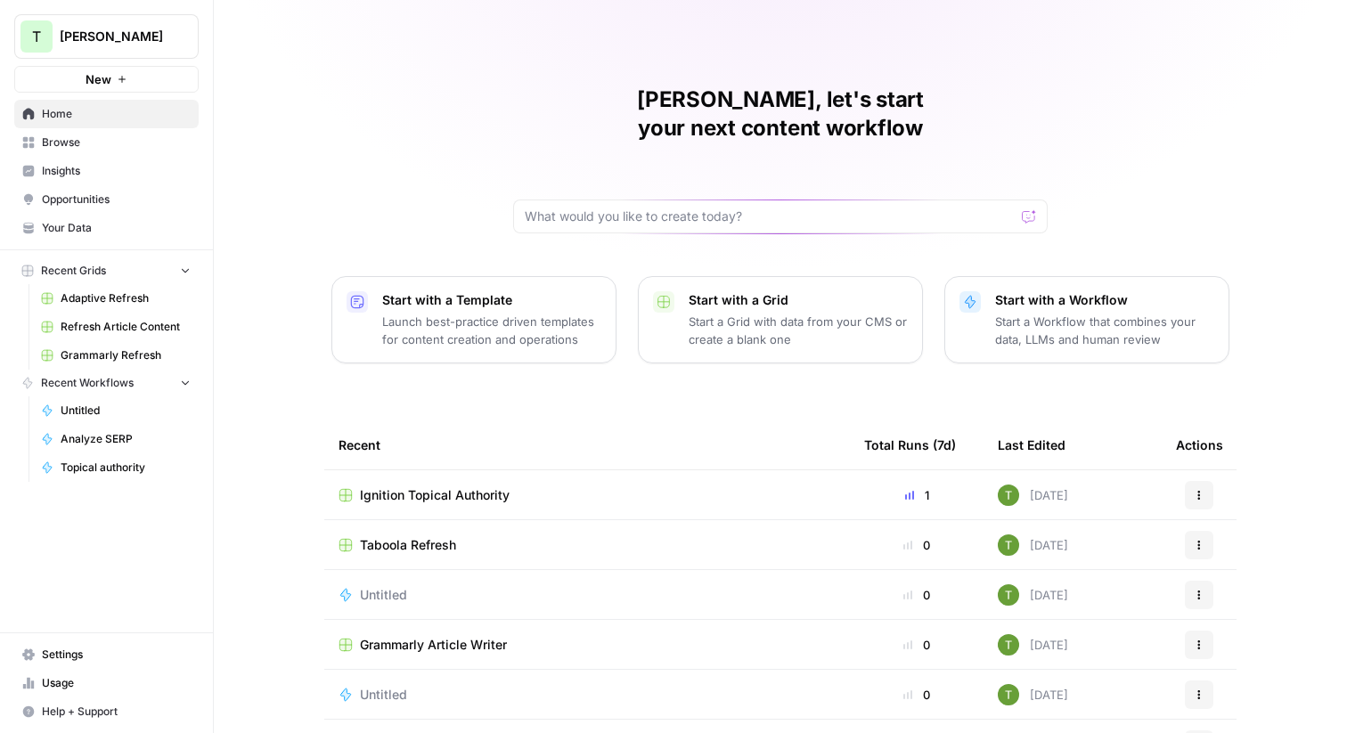
scroll to position [86, 0]
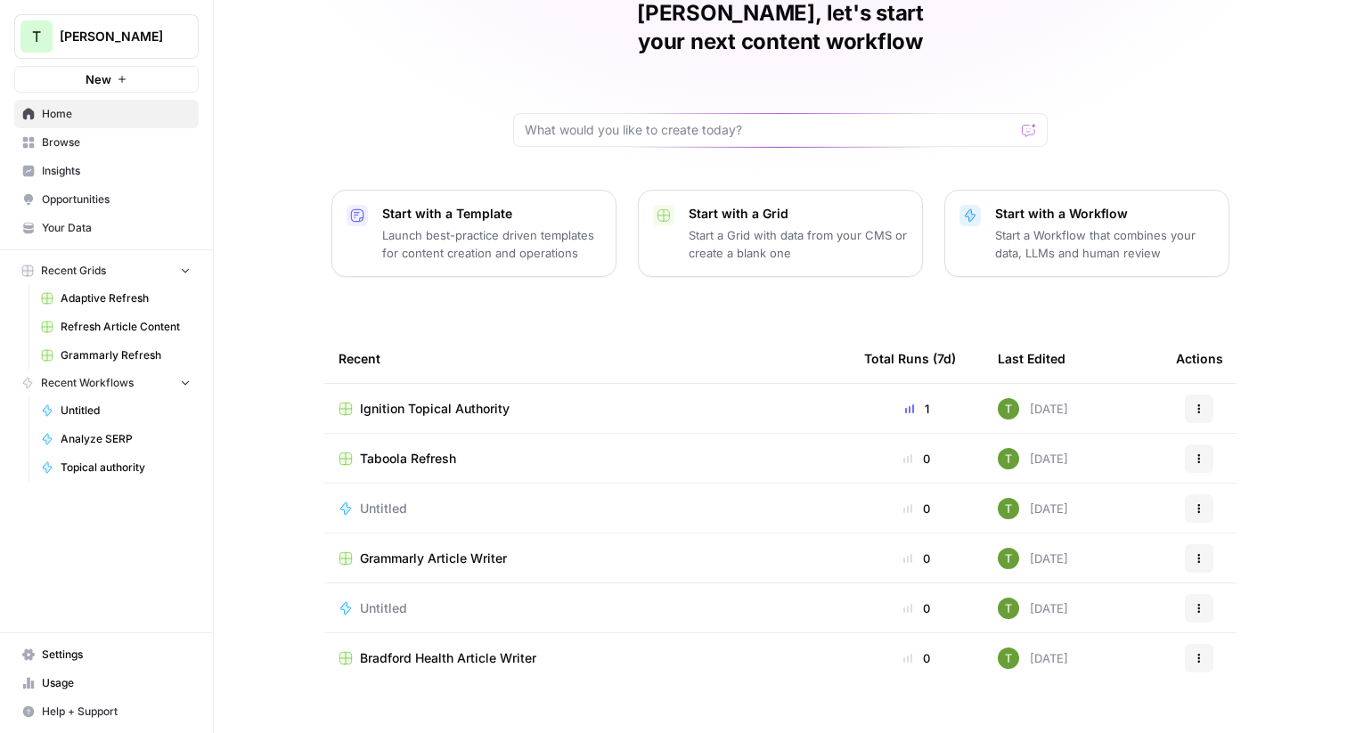
click at [424, 384] on td "Ignition Topical Authority" at bounding box center [587, 408] width 526 height 49
click at [455, 400] on span "Ignition Topical Authority" at bounding box center [435, 409] width 150 height 18
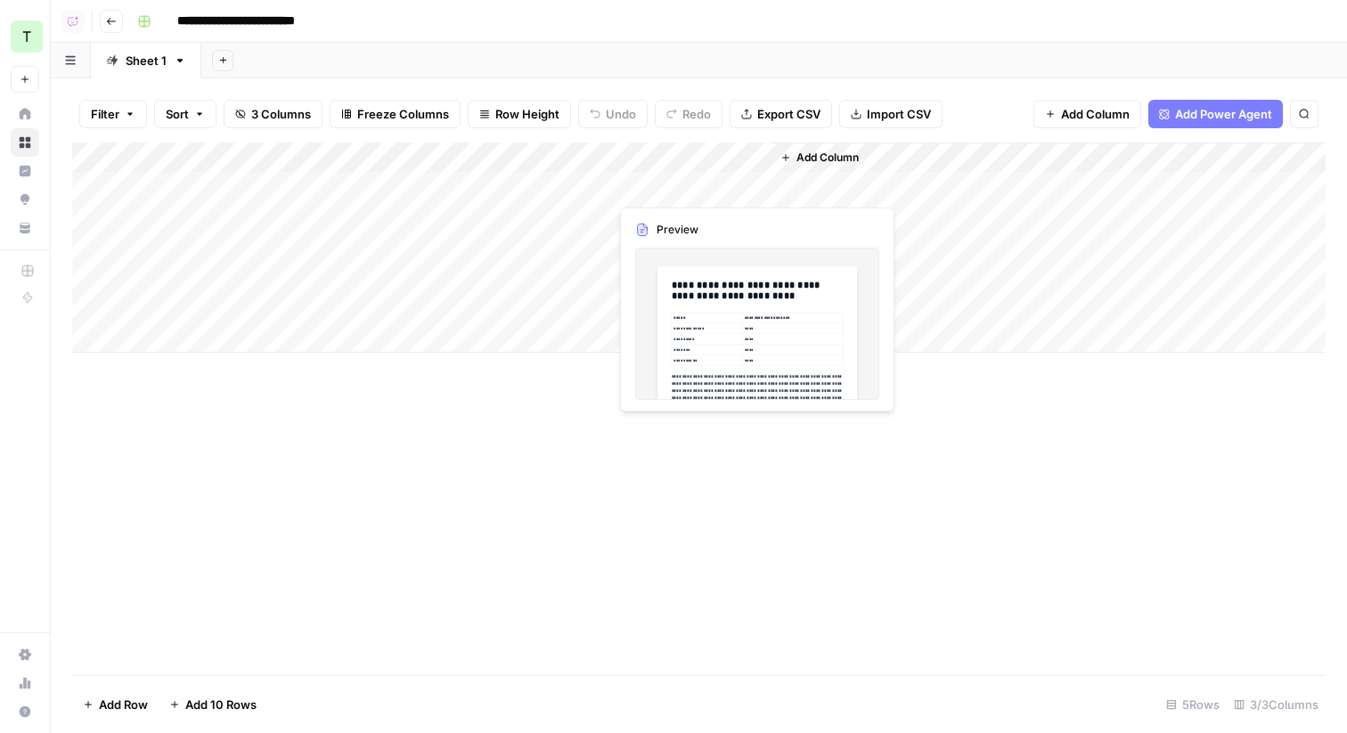
click at [748, 184] on div "Add Column" at bounding box center [699, 248] width 1254 height 210
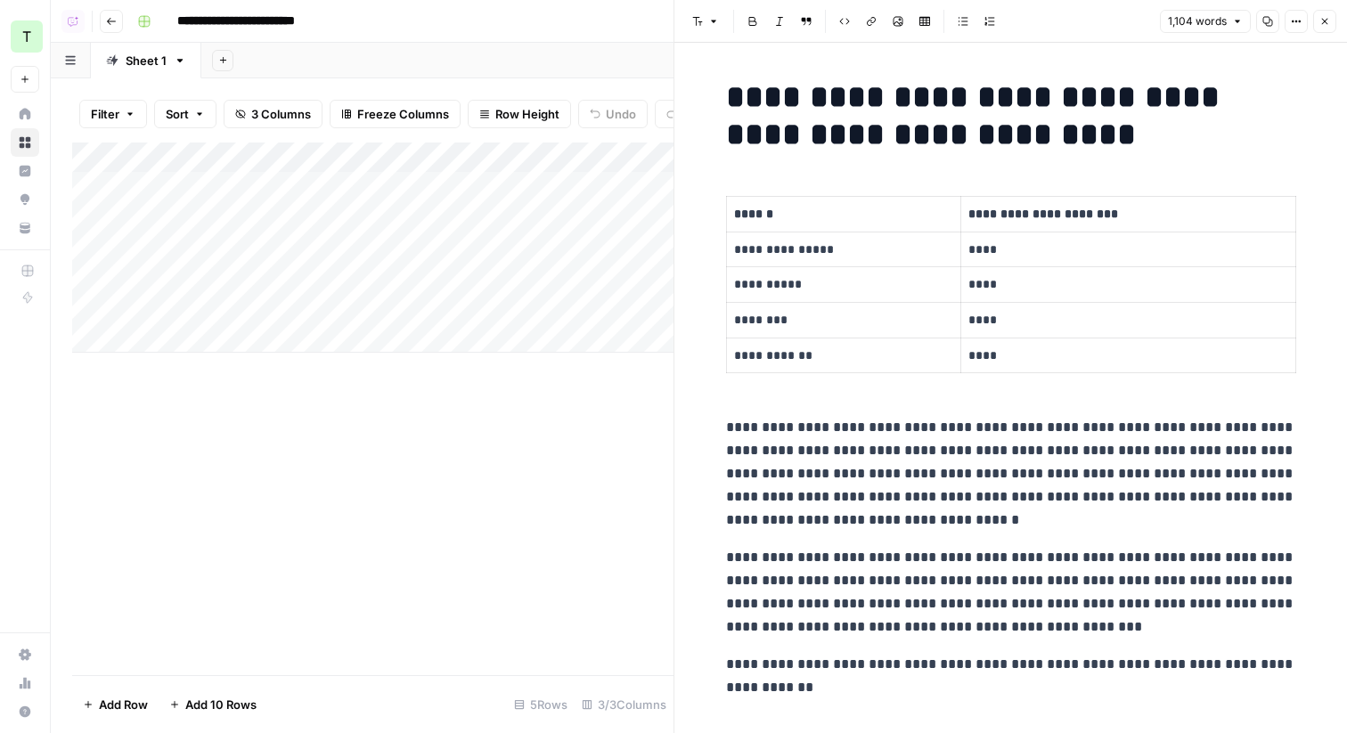
click at [1326, 28] on button "Close" at bounding box center [1324, 21] width 23 height 23
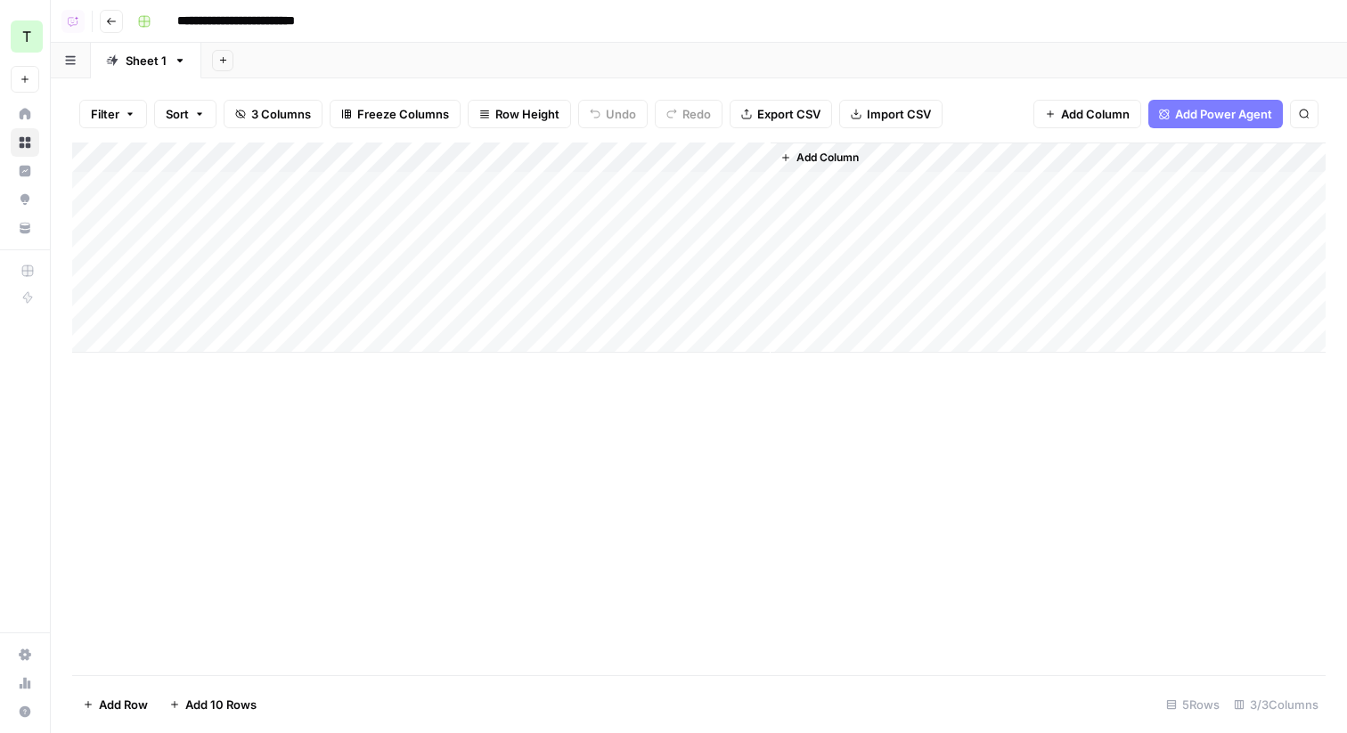
click at [107, 18] on icon "button" at bounding box center [111, 21] width 11 height 11
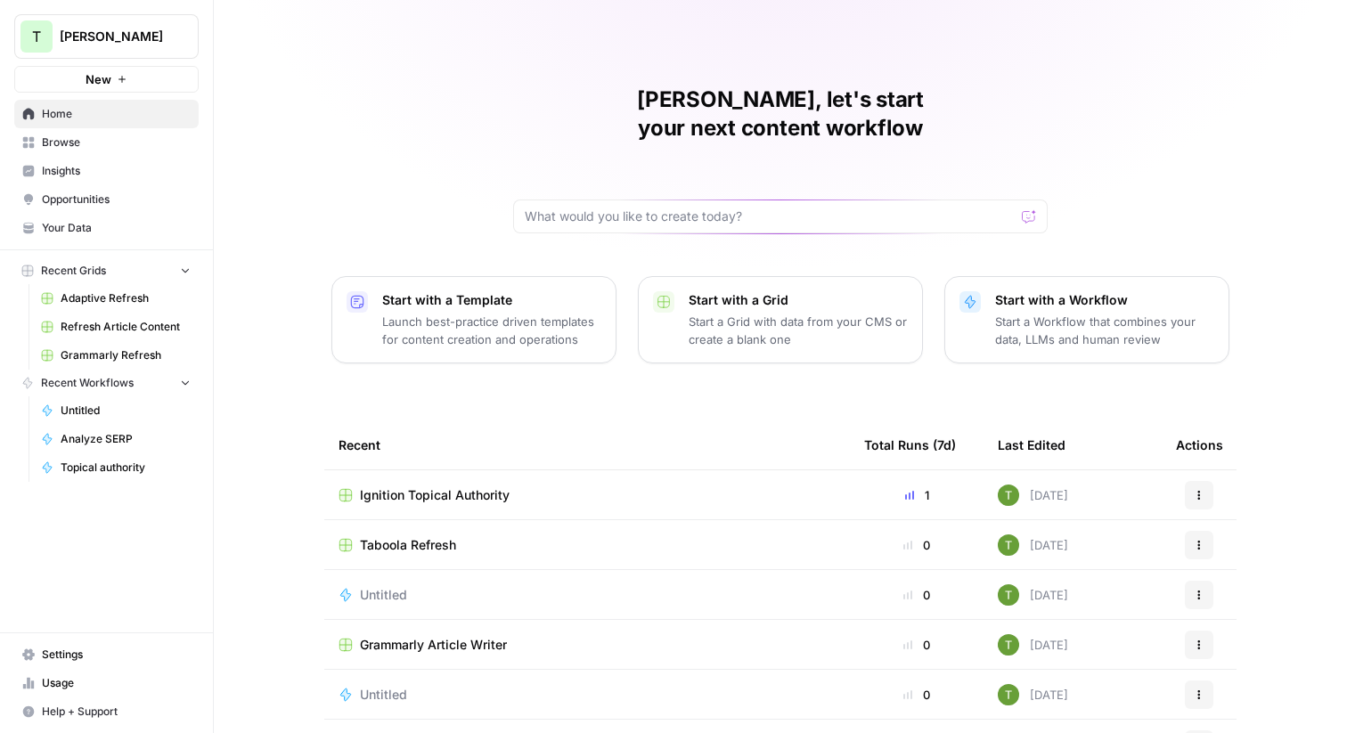
click at [948, 276] on button "Start with a Workflow Start a Workflow that combines your data, LLMs and human …" at bounding box center [1086, 319] width 285 height 87
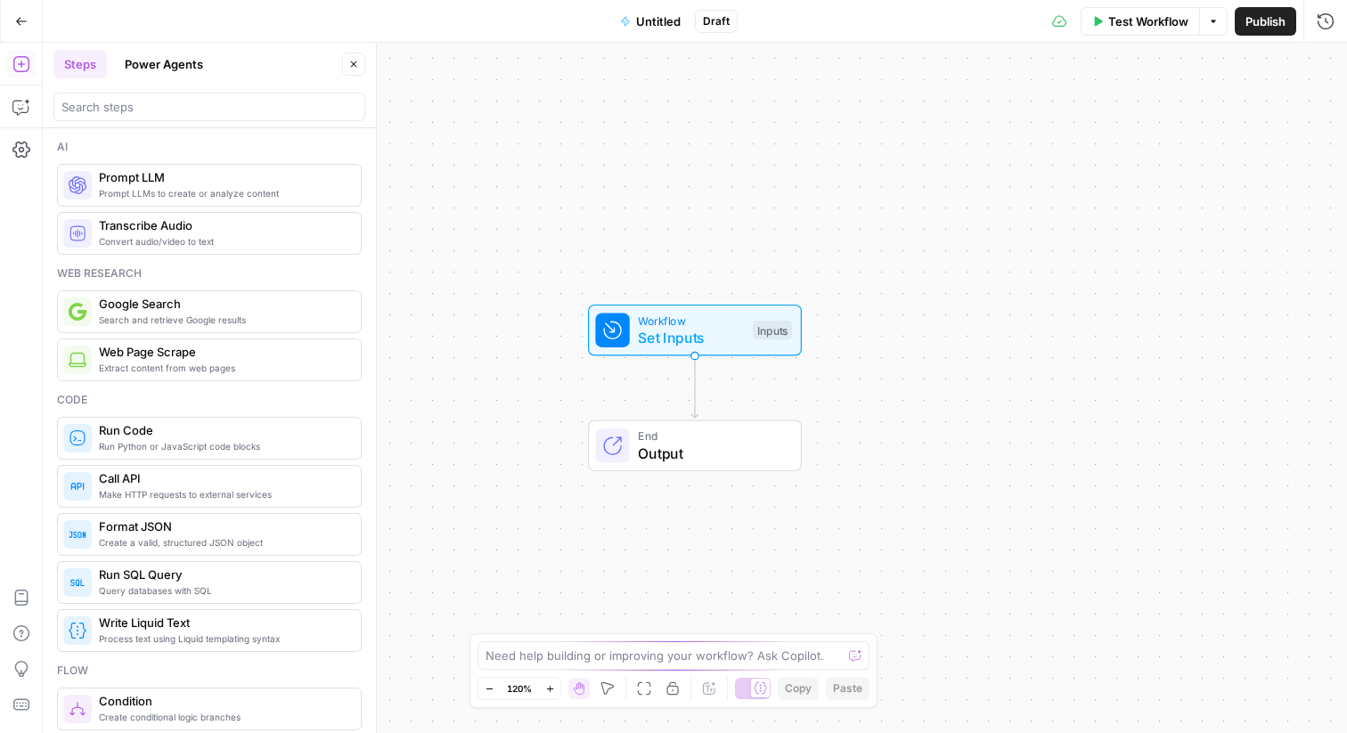
click at [25, 15] on icon "button" at bounding box center [21, 21] width 12 height 12
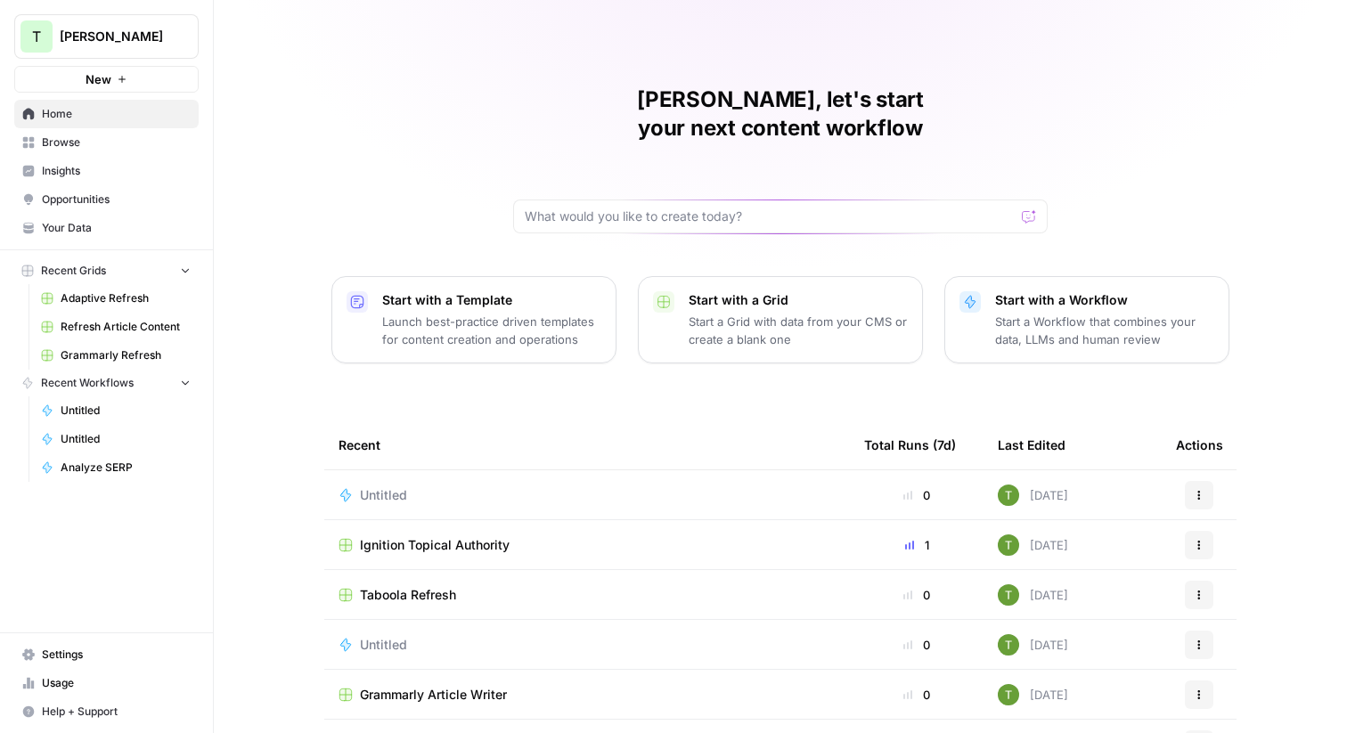
click at [57, 141] on span "Browse" at bounding box center [116, 143] width 149 height 16
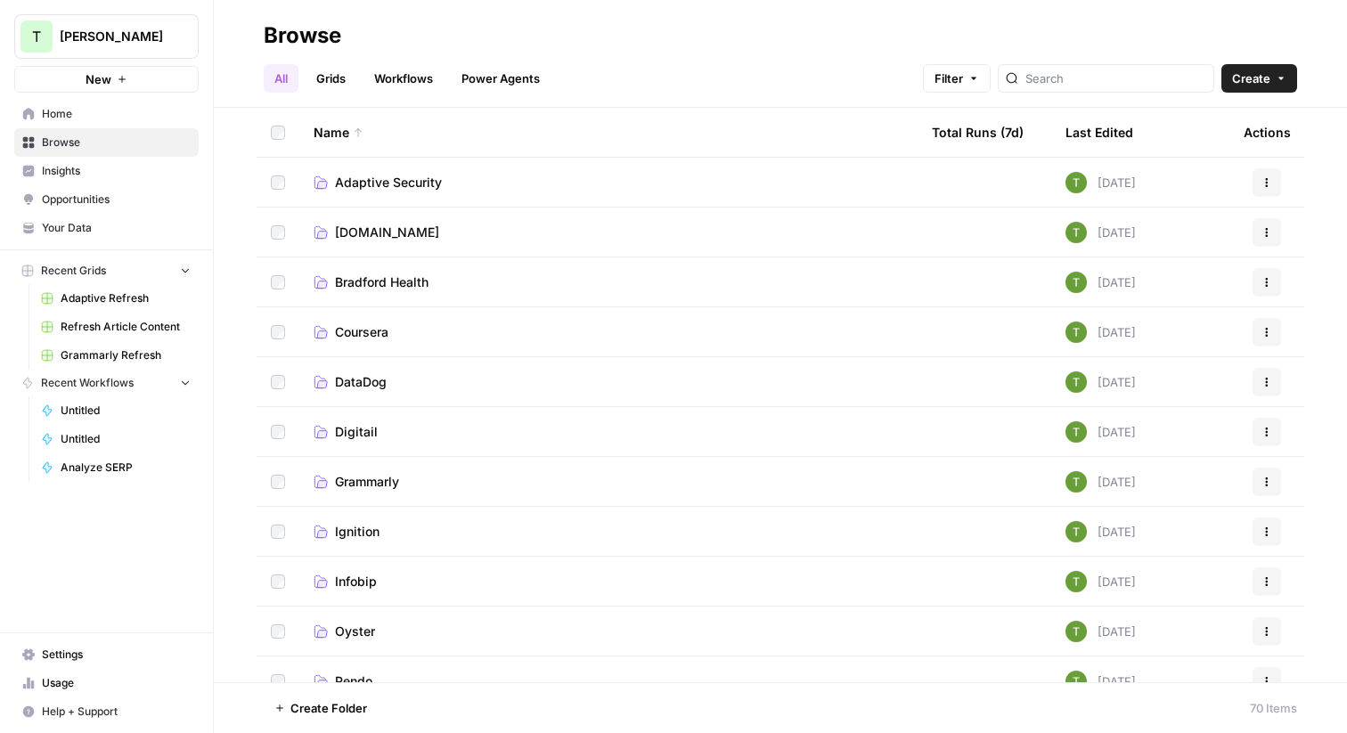
click at [374, 176] on span "Adaptive Security" at bounding box center [388, 183] width 107 height 18
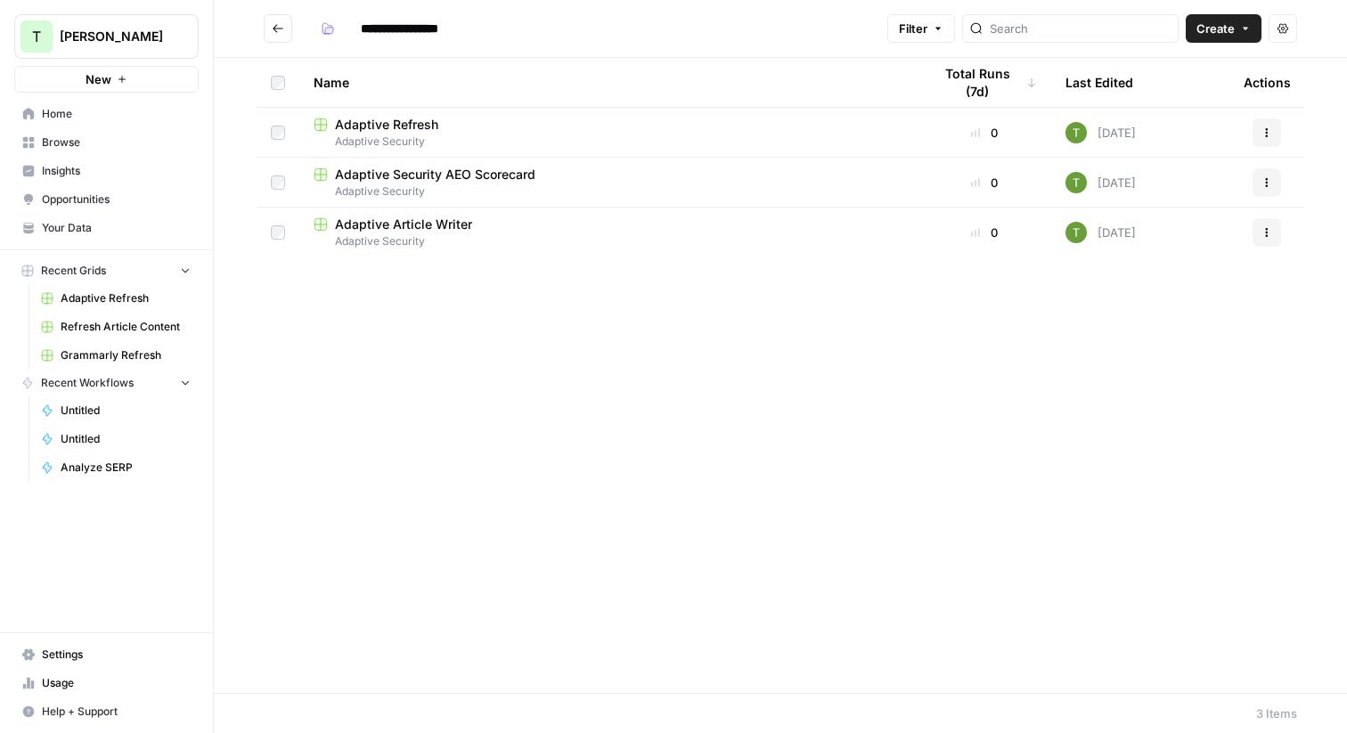
click at [77, 119] on span "Home" at bounding box center [116, 114] width 149 height 16
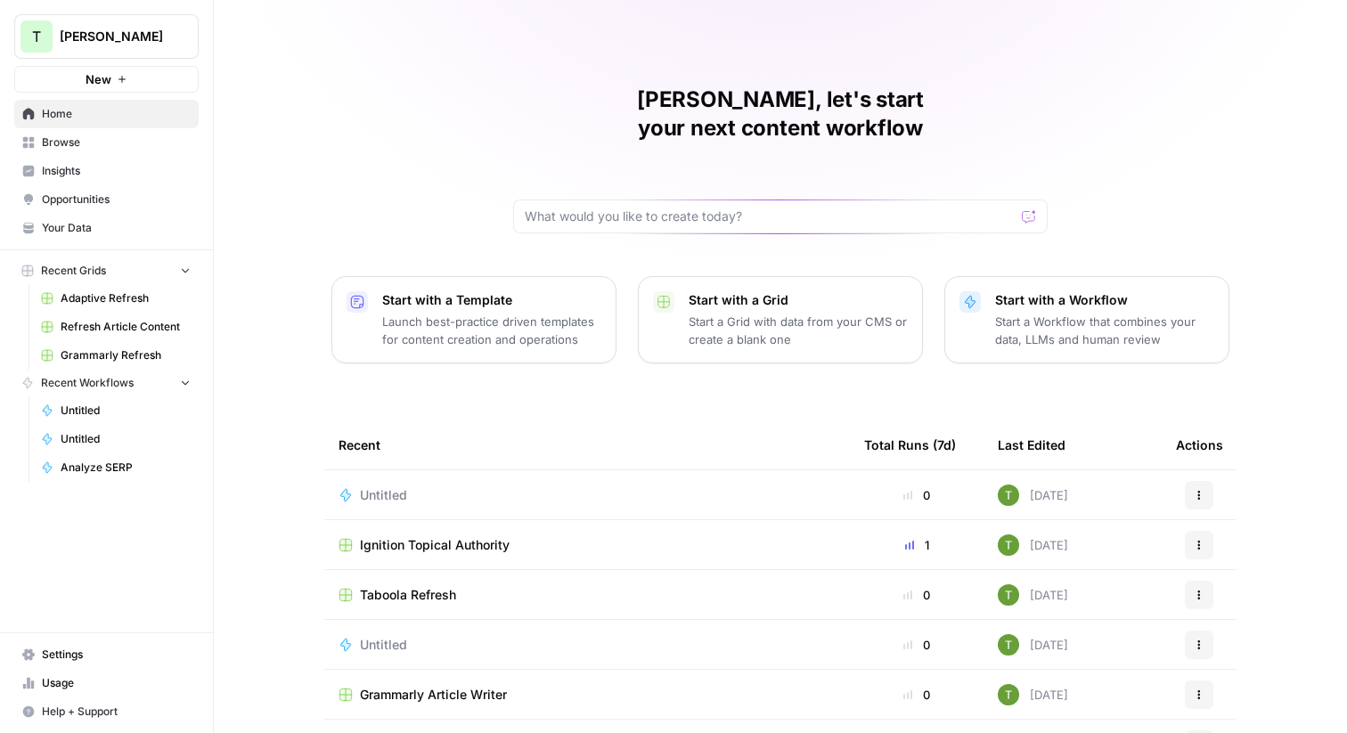
click at [412, 636] on div "Untitled" at bounding box center [390, 645] width 61 height 18
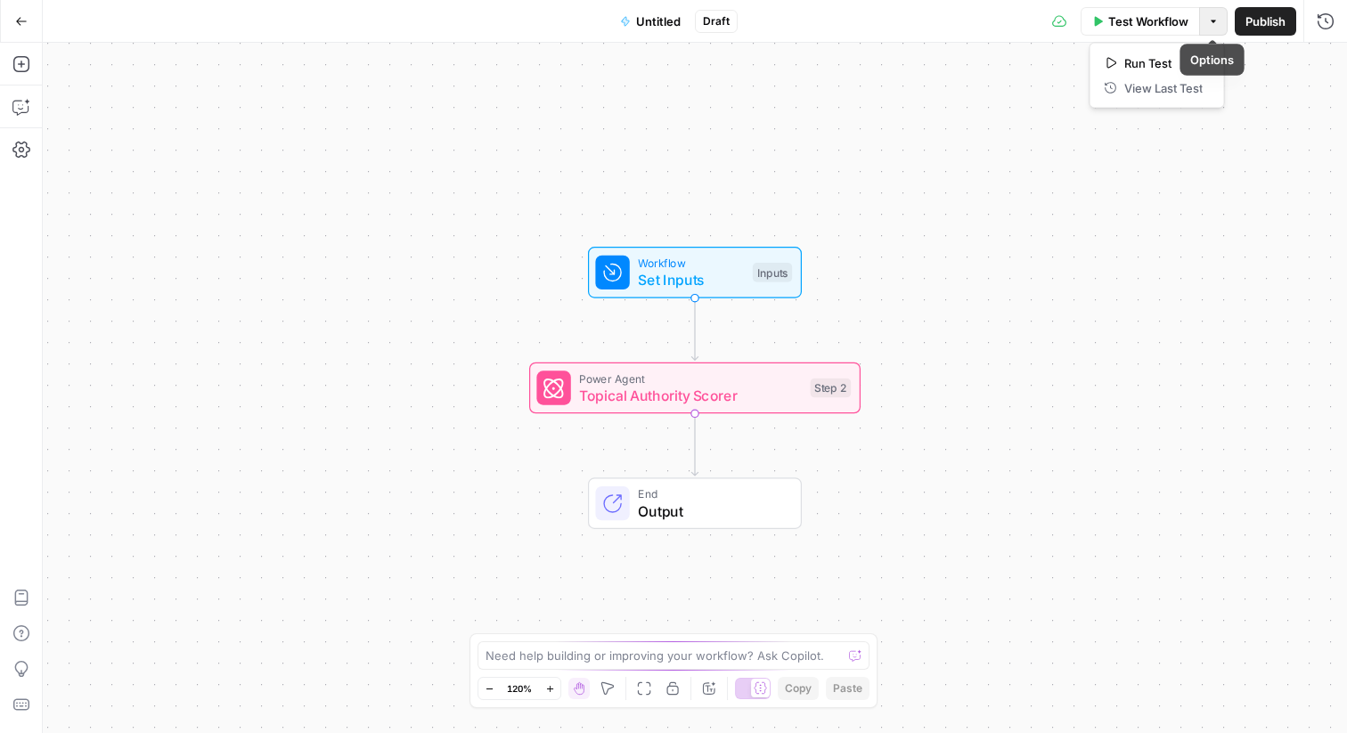
click at [1213, 20] on icon "button" at bounding box center [1213, 21] width 5 height 3
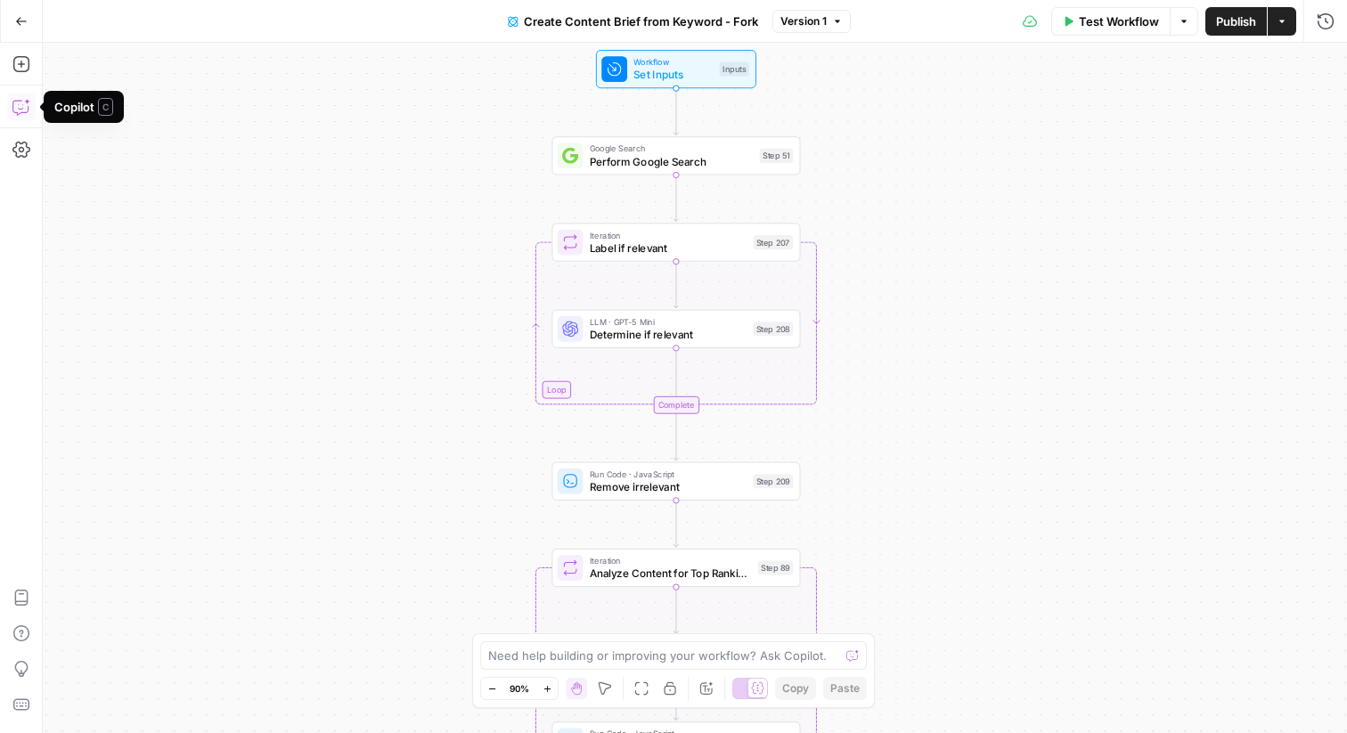
click at [25, 118] on button "Copilot" at bounding box center [21, 107] width 29 height 29
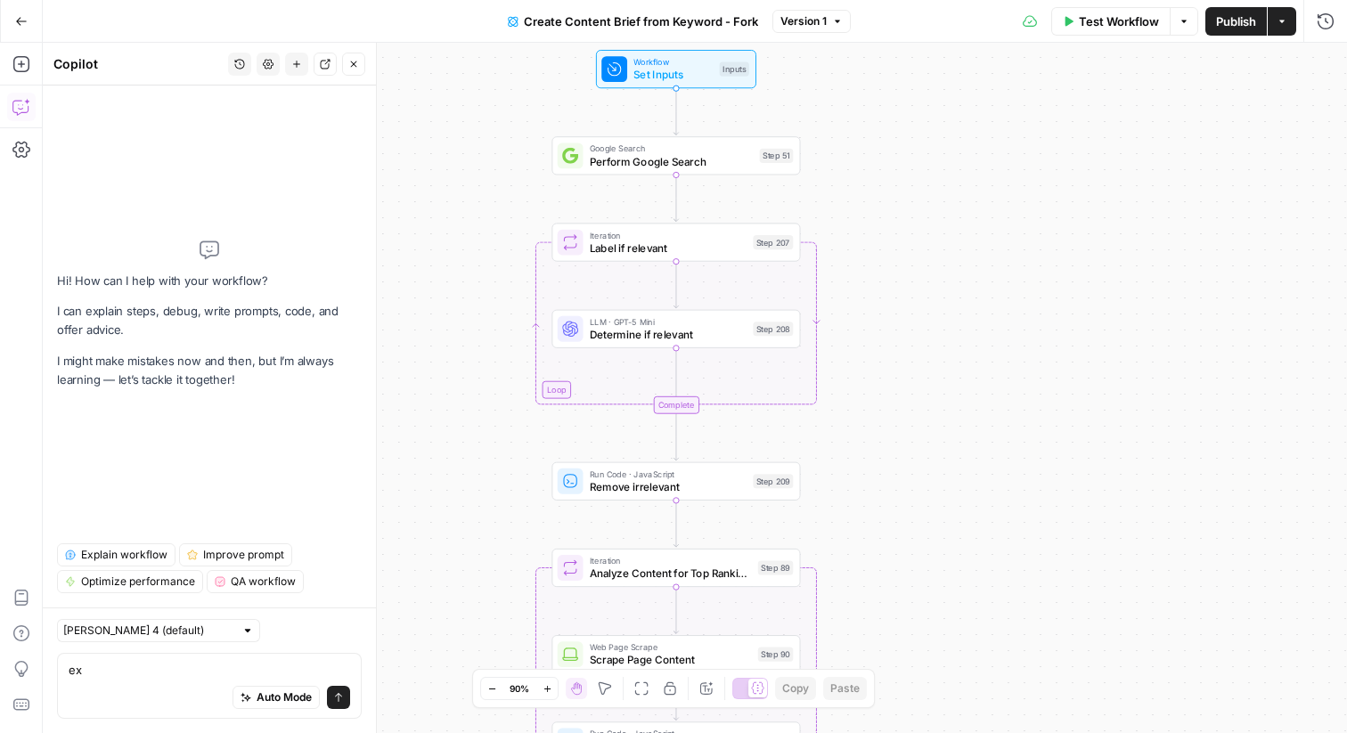
type textarea "e"
click at [118, 551] on span "Explain workflow" at bounding box center [124, 555] width 86 height 16
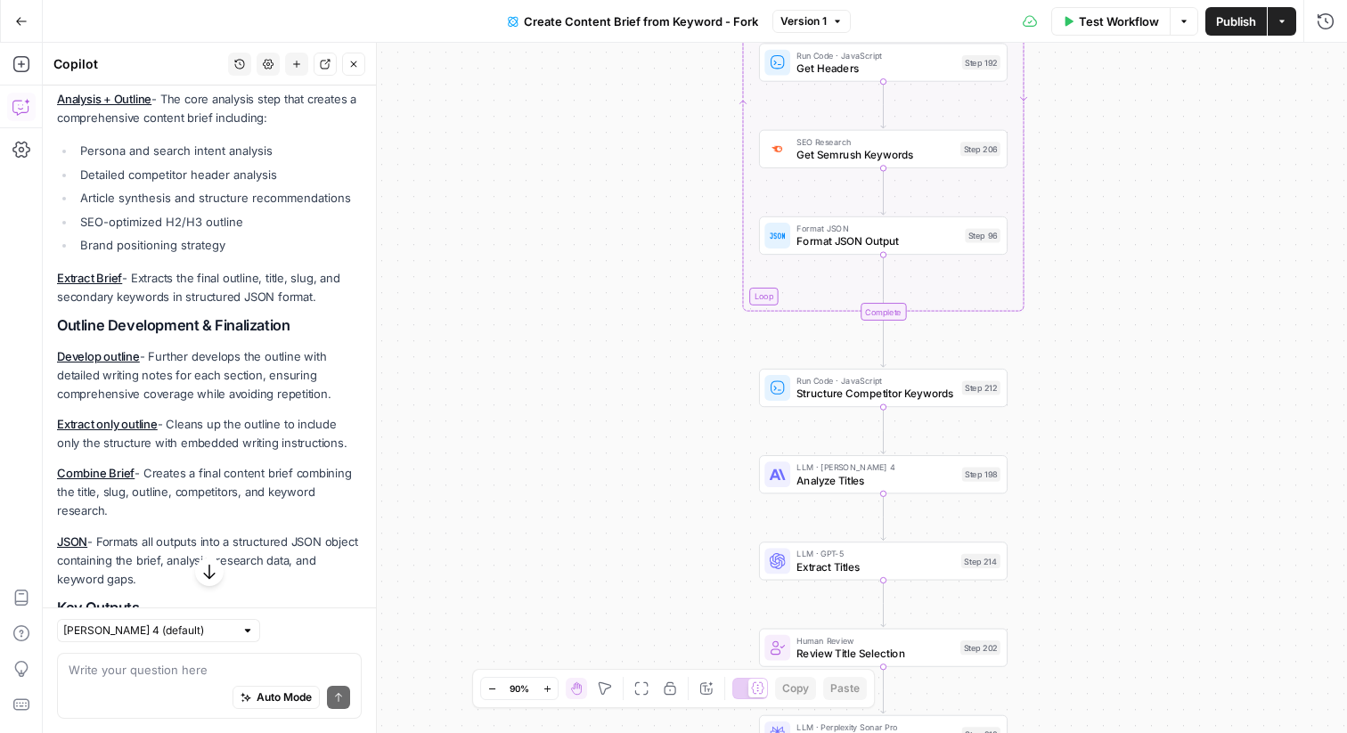
scroll to position [1470, 0]
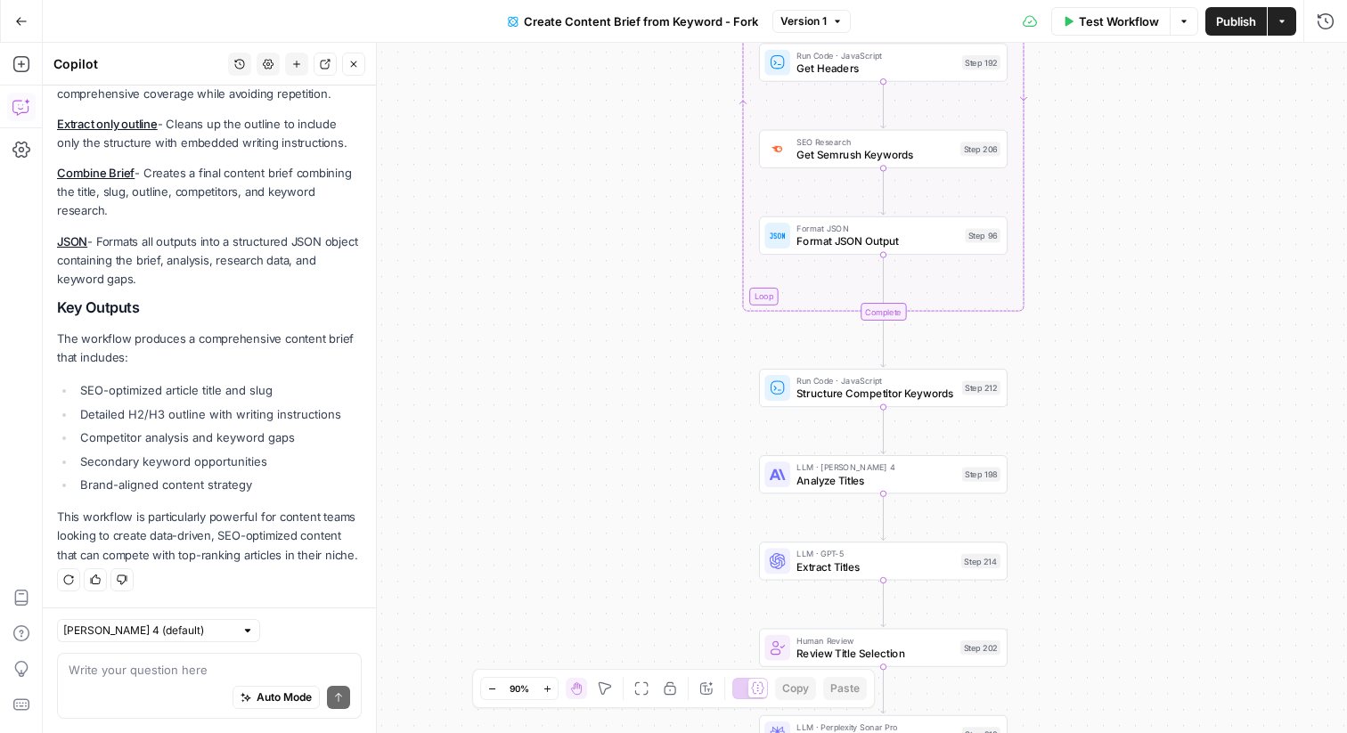
click at [356, 69] on button "Close" at bounding box center [353, 64] width 23 height 23
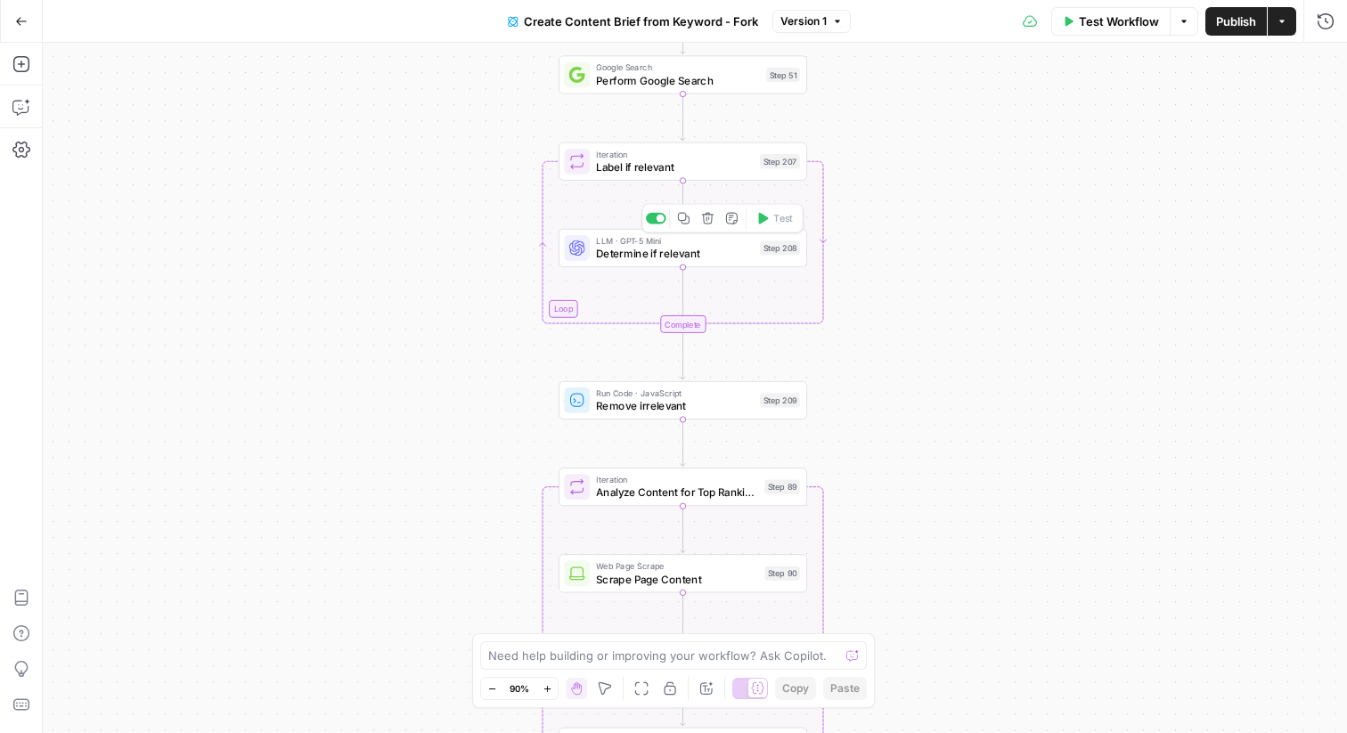
click at [625, 259] on span "Determine if relevant" at bounding box center [674, 254] width 157 height 16
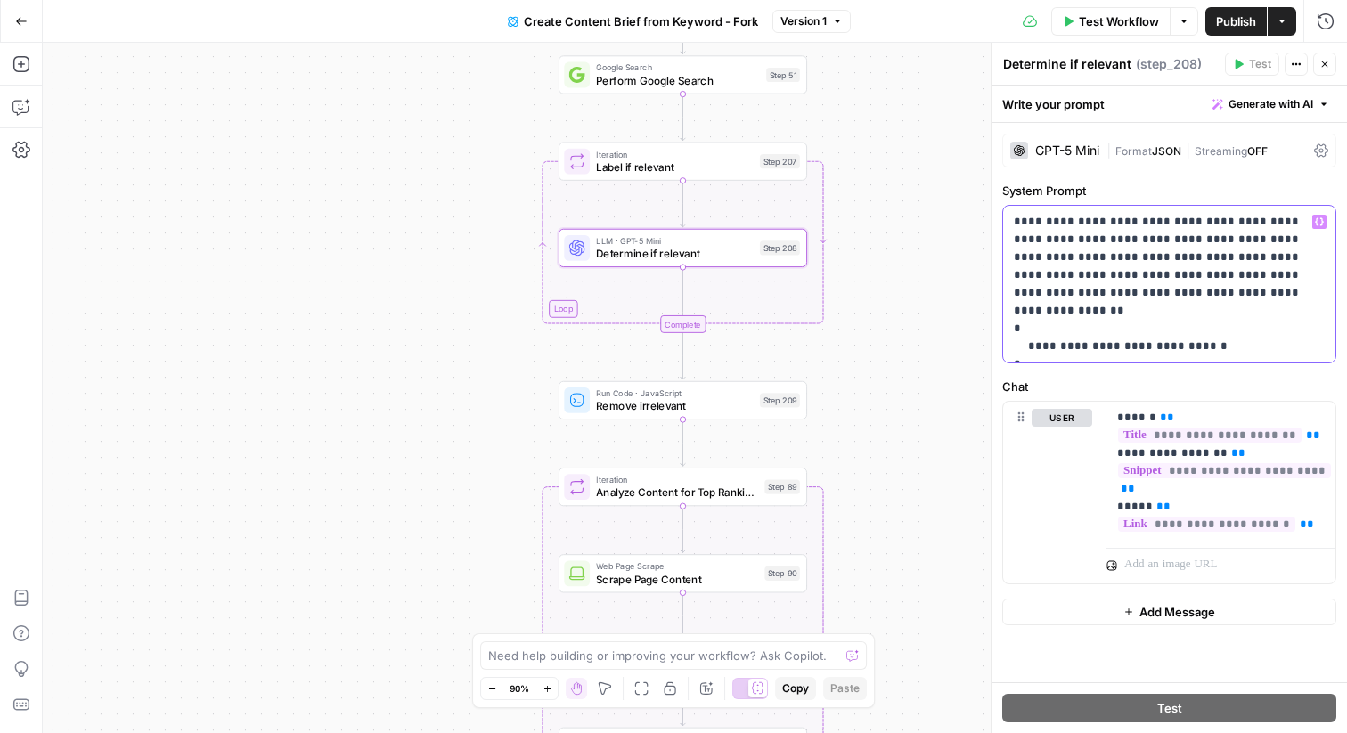
click at [1086, 256] on p "**********" at bounding box center [1169, 284] width 311 height 143
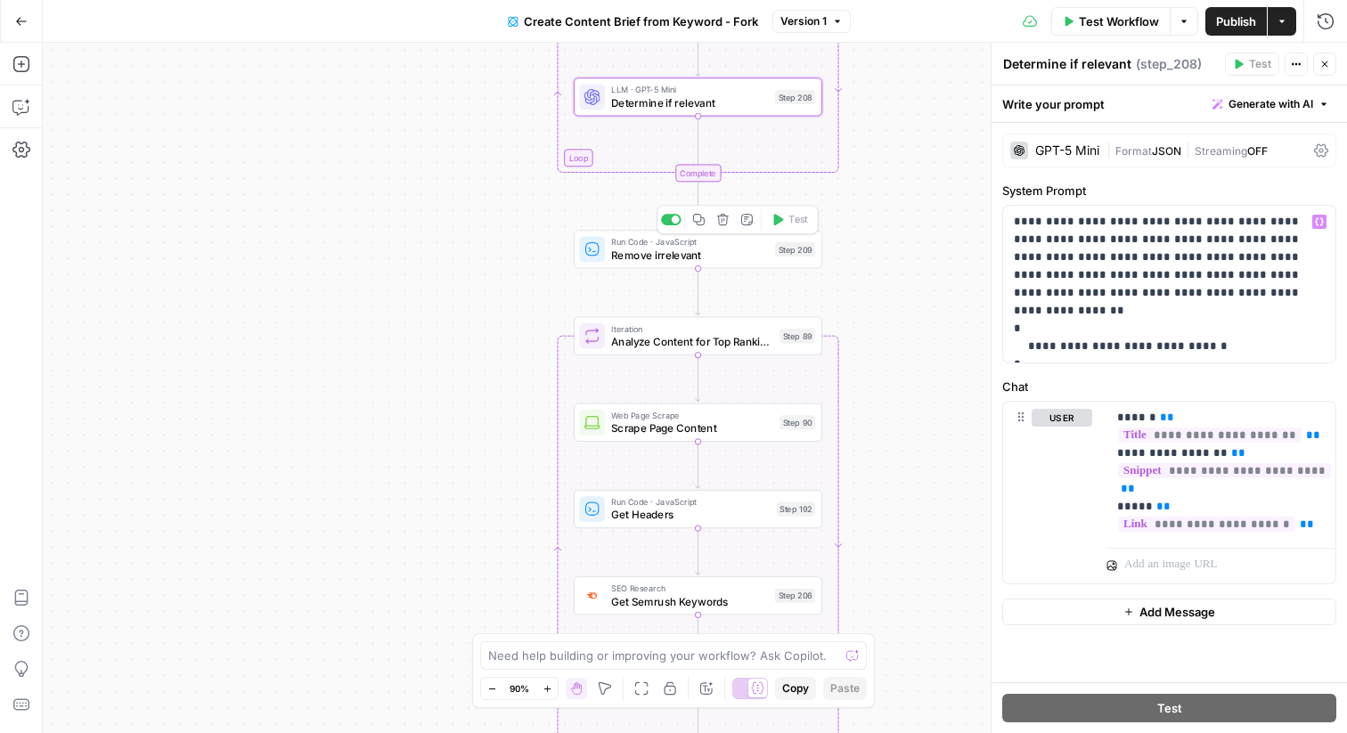
click at [665, 255] on span "Remove irrelevant" at bounding box center [689, 255] width 157 height 16
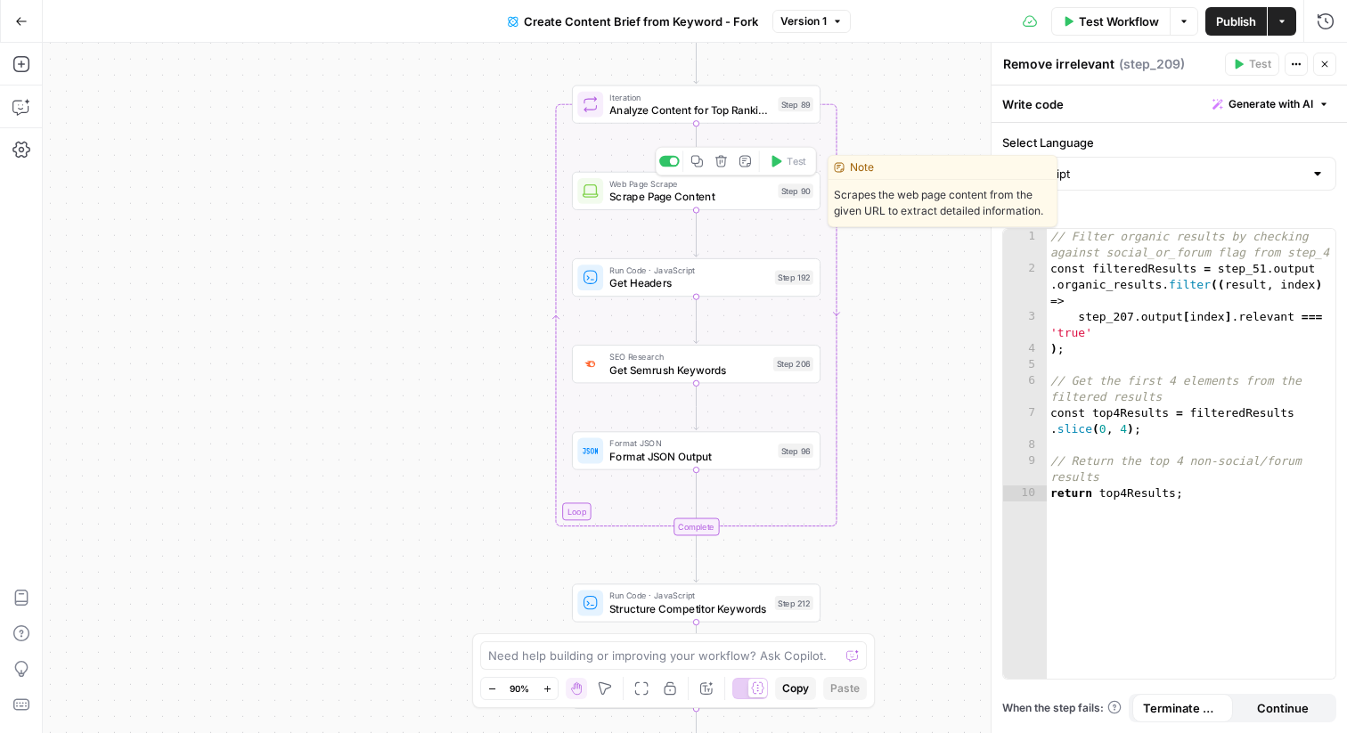
click at [669, 200] on span "Scrape Page Content" at bounding box center [690, 197] width 162 height 16
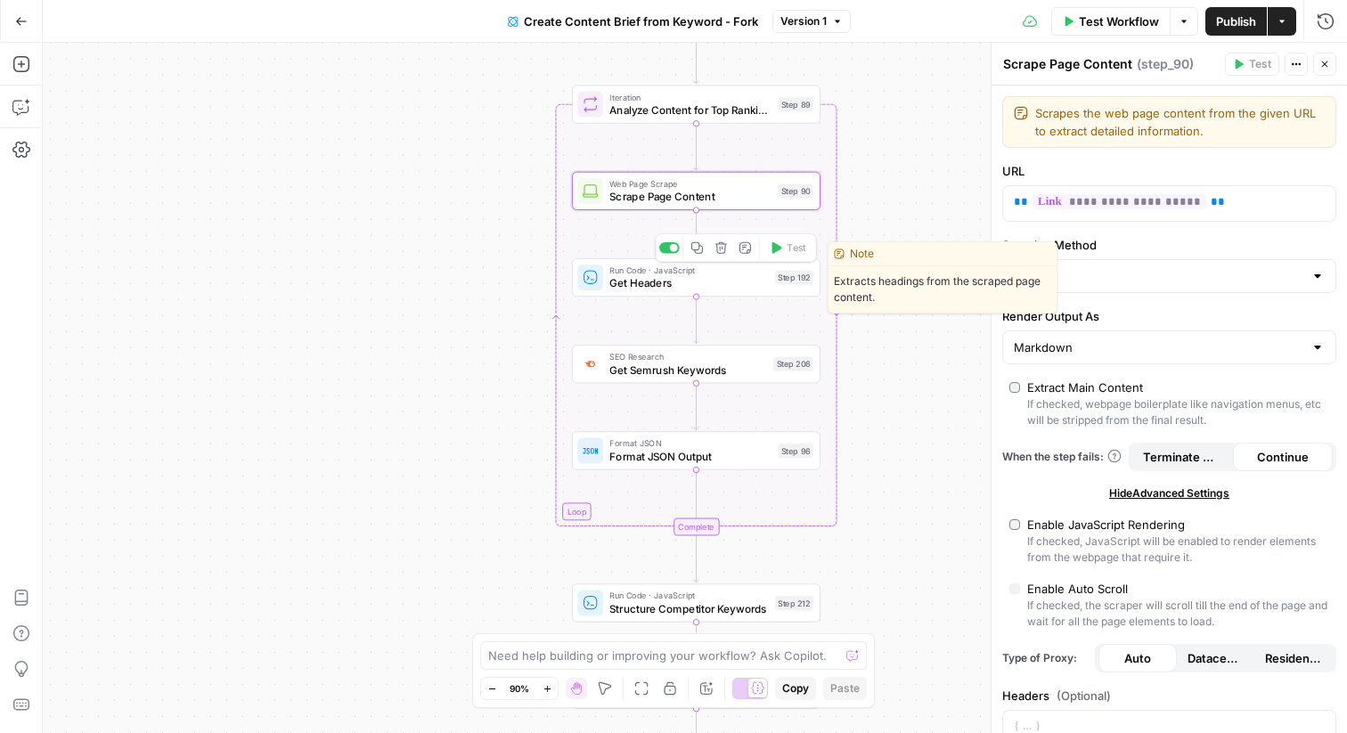
click at [640, 287] on span "Get Headers" at bounding box center [688, 283] width 159 height 16
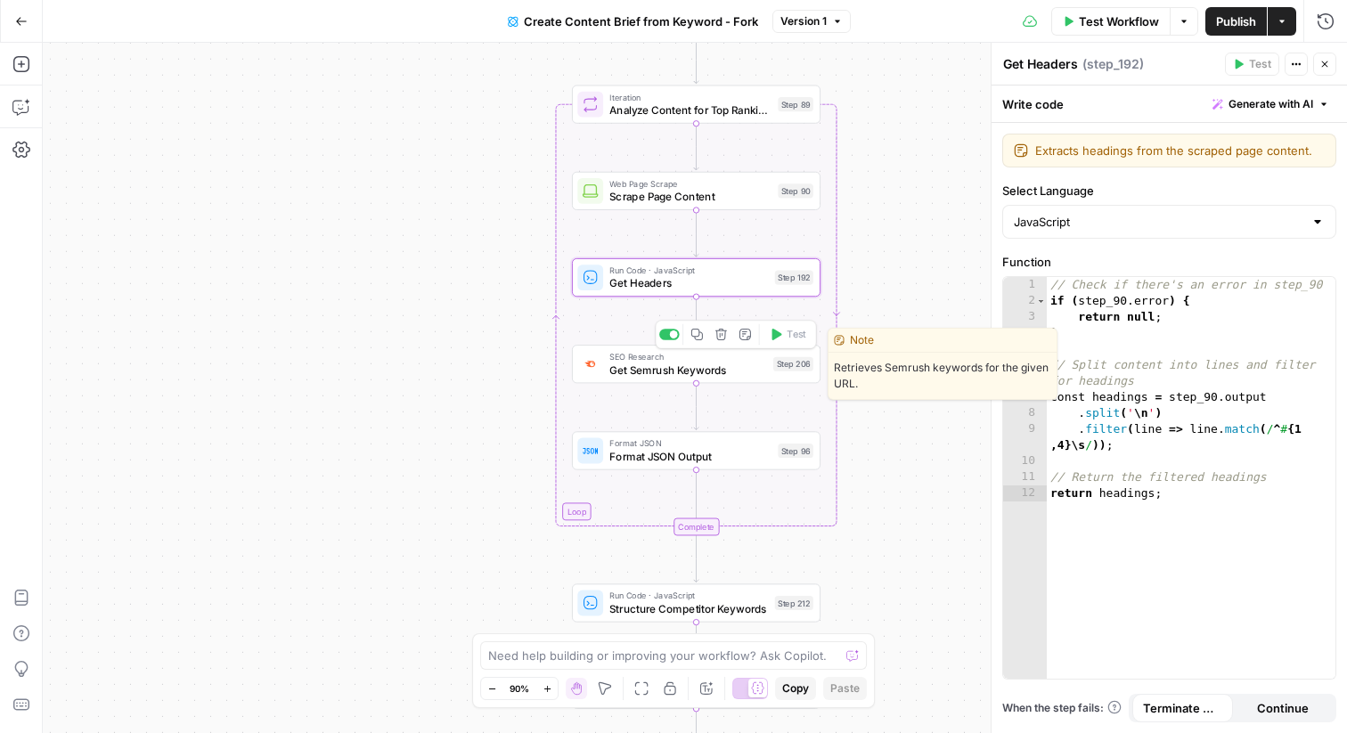
click at [667, 374] on span "Get Semrush Keywords" at bounding box center [687, 370] width 157 height 16
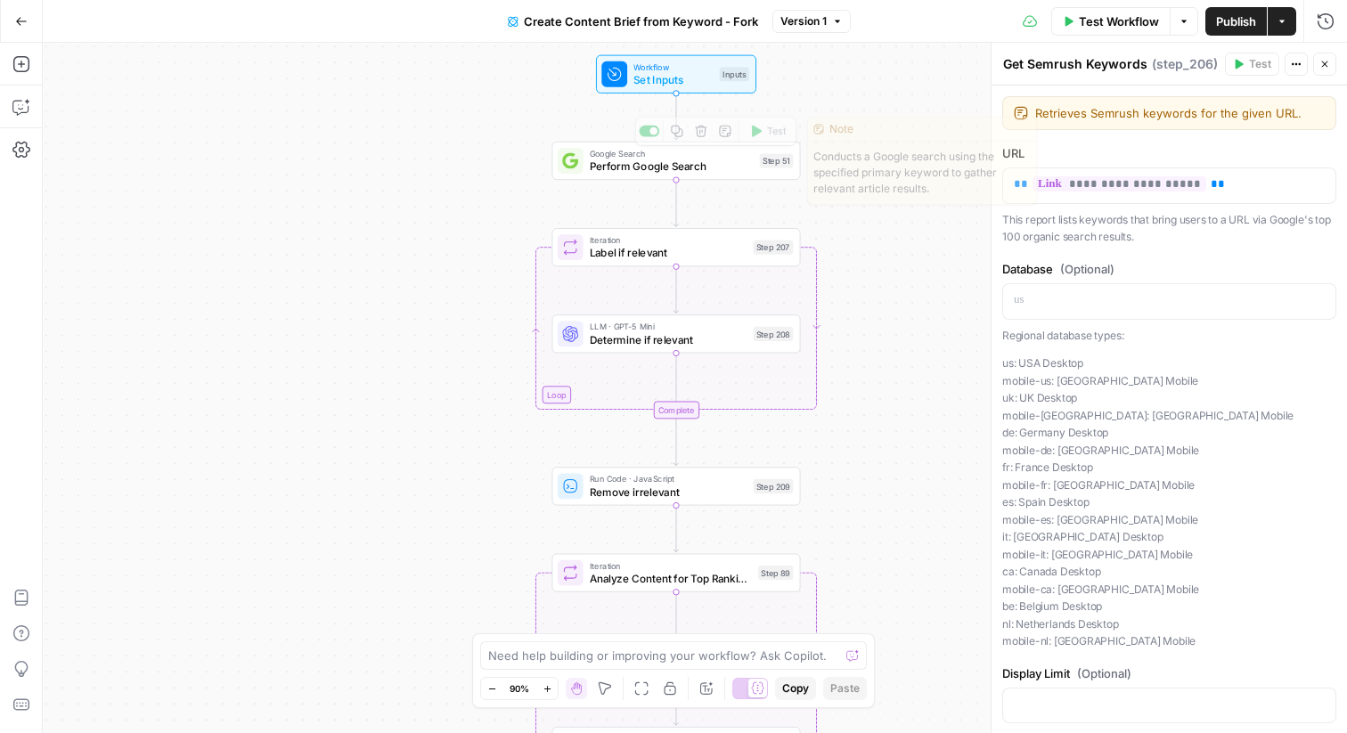
click at [601, 179] on div "Google Search Perform Google Search Step 51 Copy step Delete step Edit Note Test" at bounding box center [676, 161] width 249 height 38
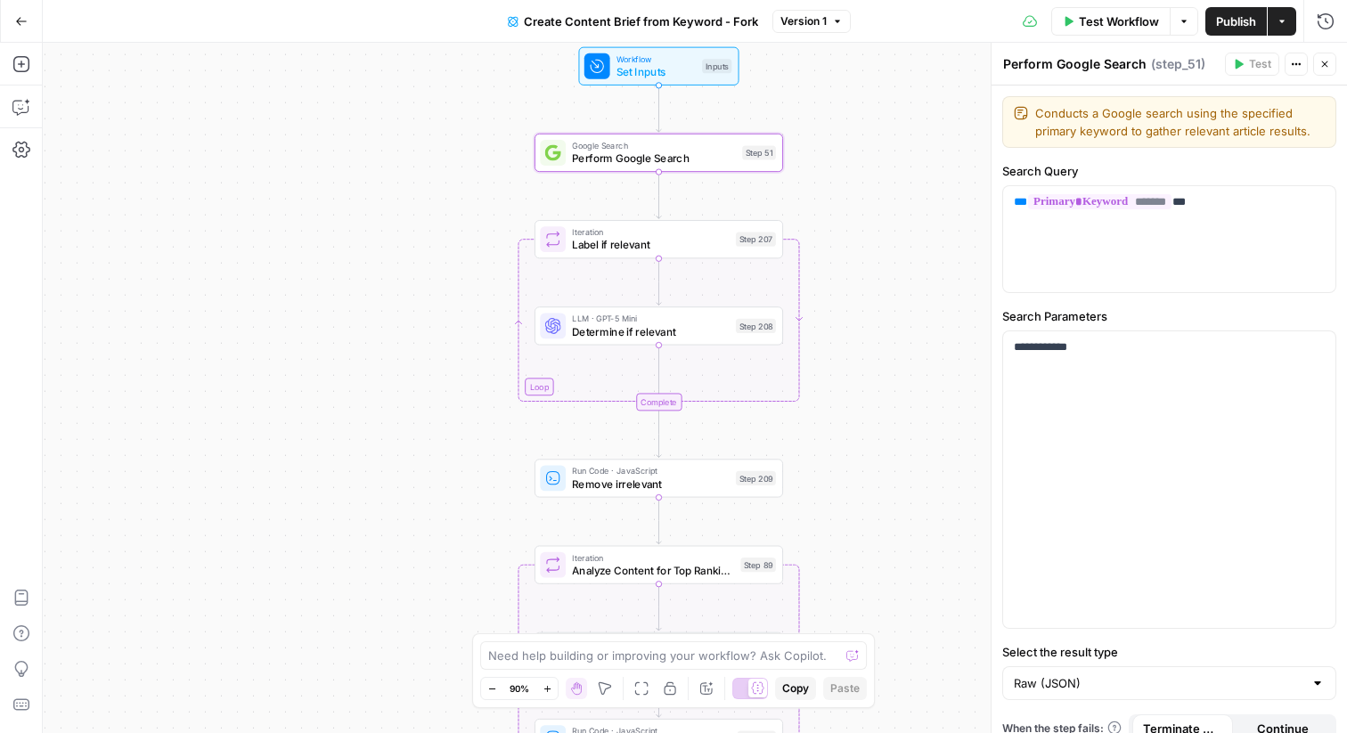
click at [612, 82] on div "Workflow Set Inputs Inputs Test Step" at bounding box center [658, 66] width 160 height 38
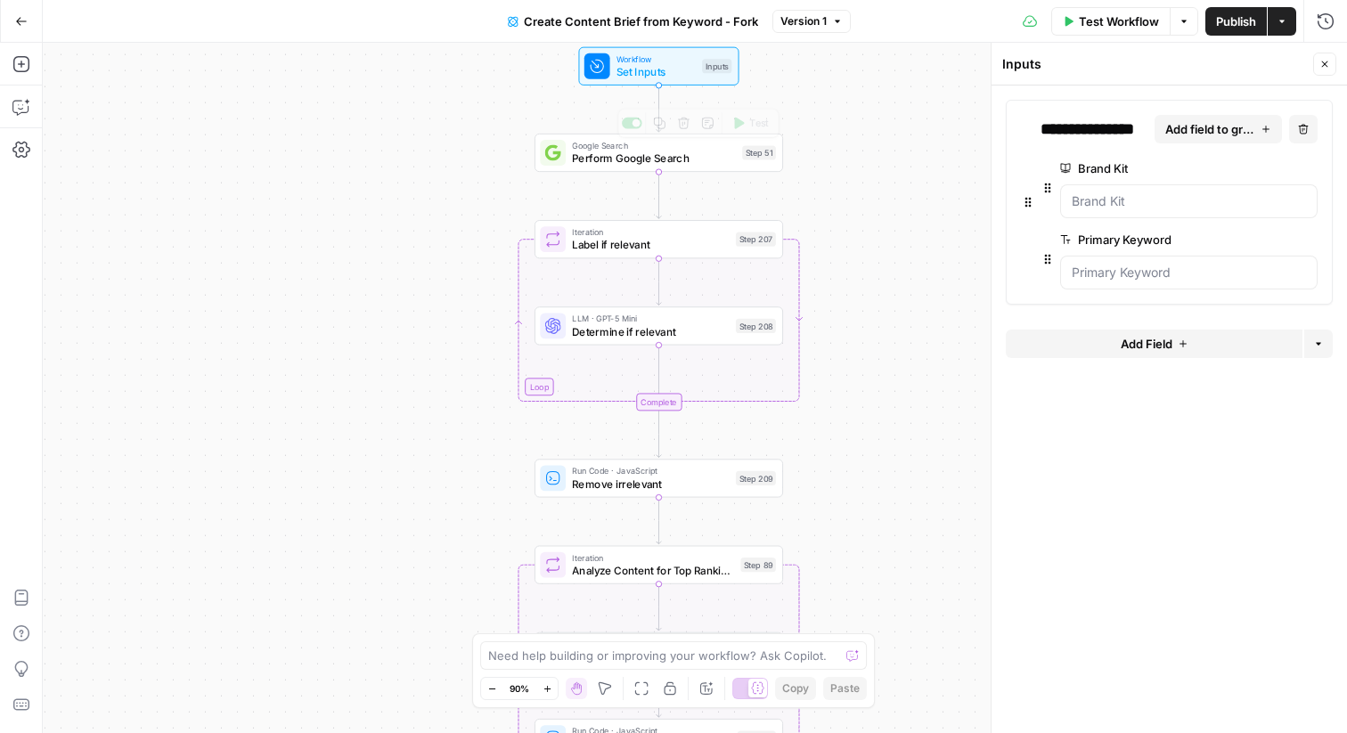
click at [619, 70] on span "Set Inputs" at bounding box center [656, 72] width 79 height 16
click at [589, 328] on span "Determine if relevant" at bounding box center [650, 331] width 157 height 16
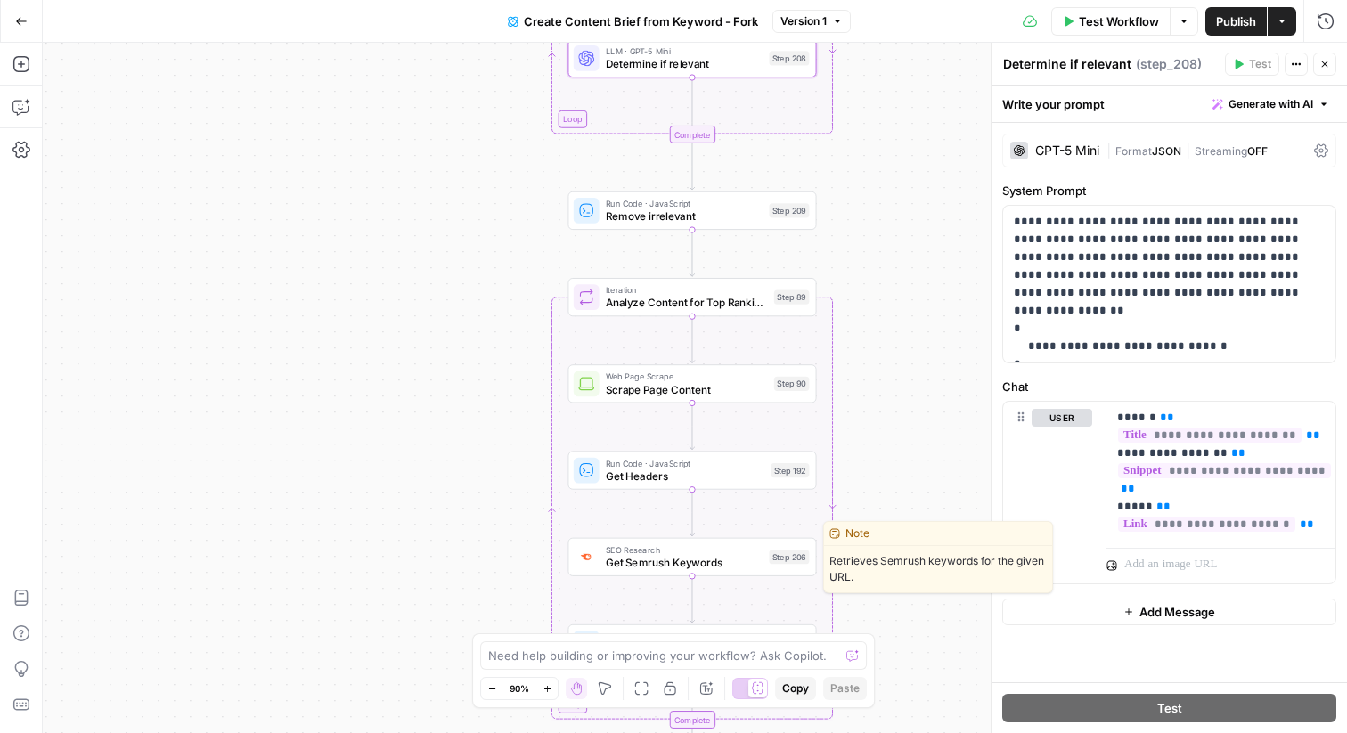
click at [614, 559] on span "Get Semrush Keywords" at bounding box center [684, 563] width 157 height 16
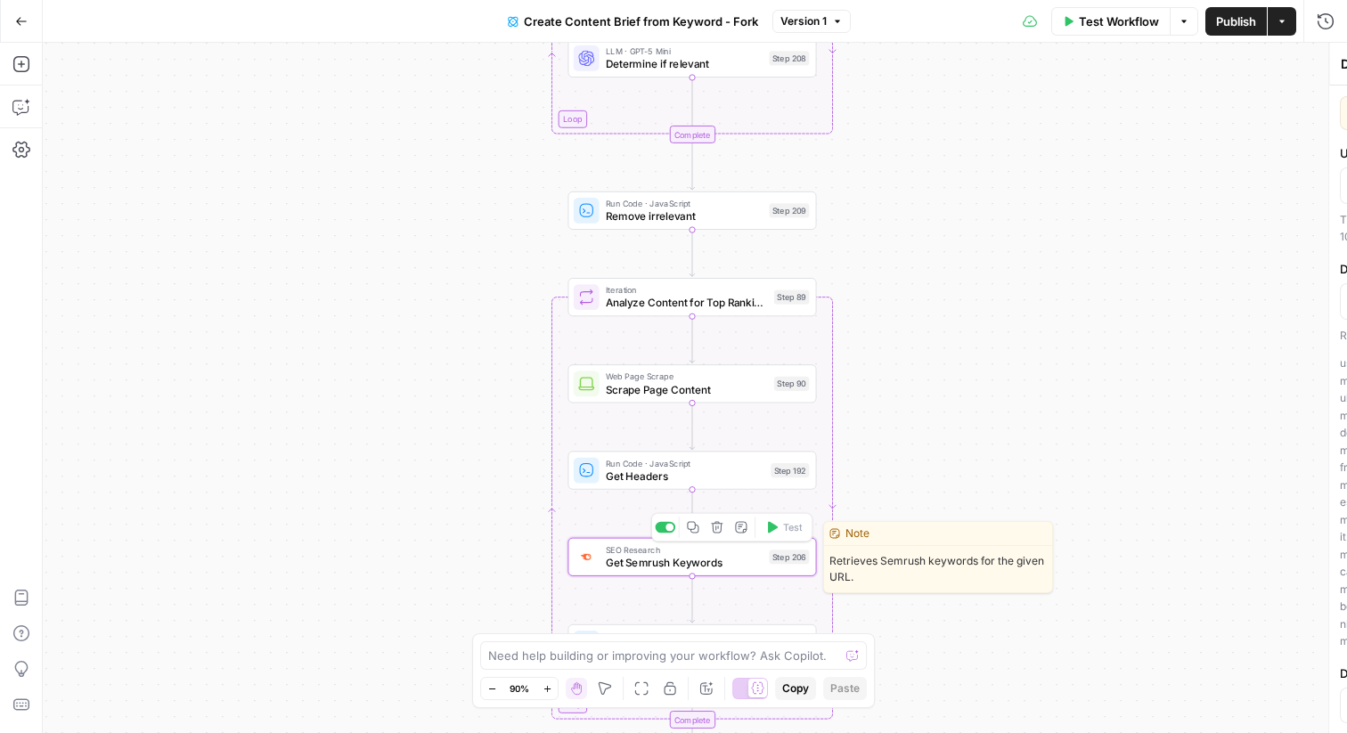
type textarea "Get Semrush Keywords"
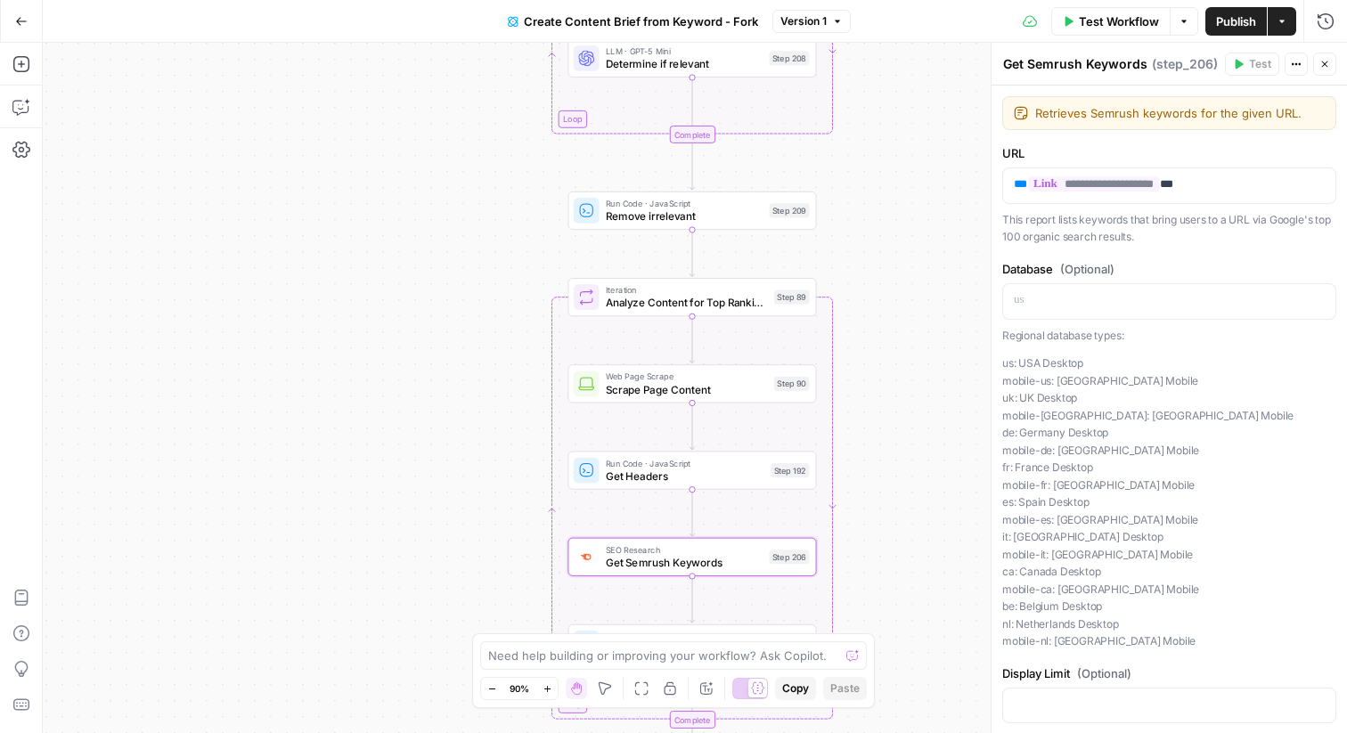
scroll to position [116, 0]
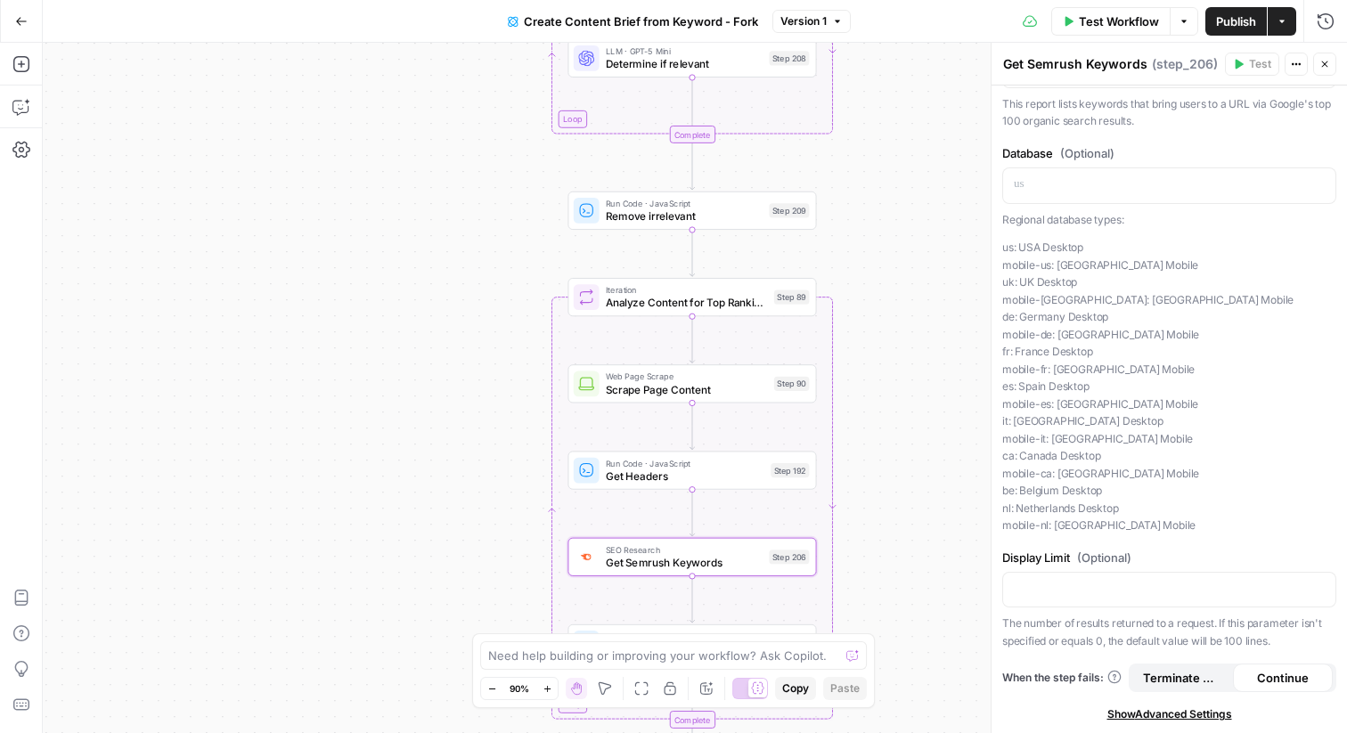
drag, startPoint x: 1116, startPoint y: 349, endPoint x: 944, endPoint y: 325, distance: 173.6
click at [944, 326] on body "T Travis Demo New Home Browse Insights Opportunities Your Data Recent Grids Ada…" at bounding box center [673, 366] width 1347 height 733
click at [1131, 372] on p "us: USA Desktop mobile-us: USA Mobile uk: UK Desktop mobile-uk: UK Mobile de: G…" at bounding box center [1169, 387] width 334 height 296
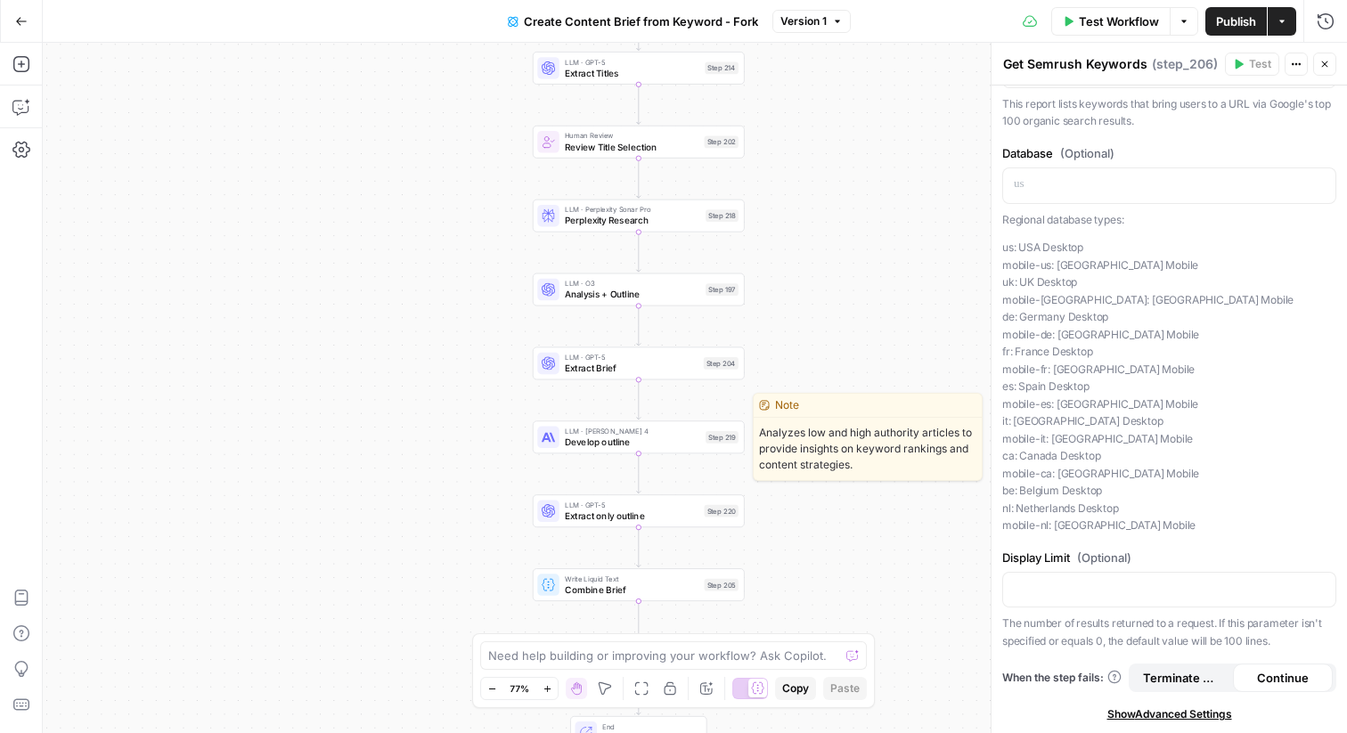
click at [581, 444] on span "Develop outline" at bounding box center [632, 442] width 135 height 13
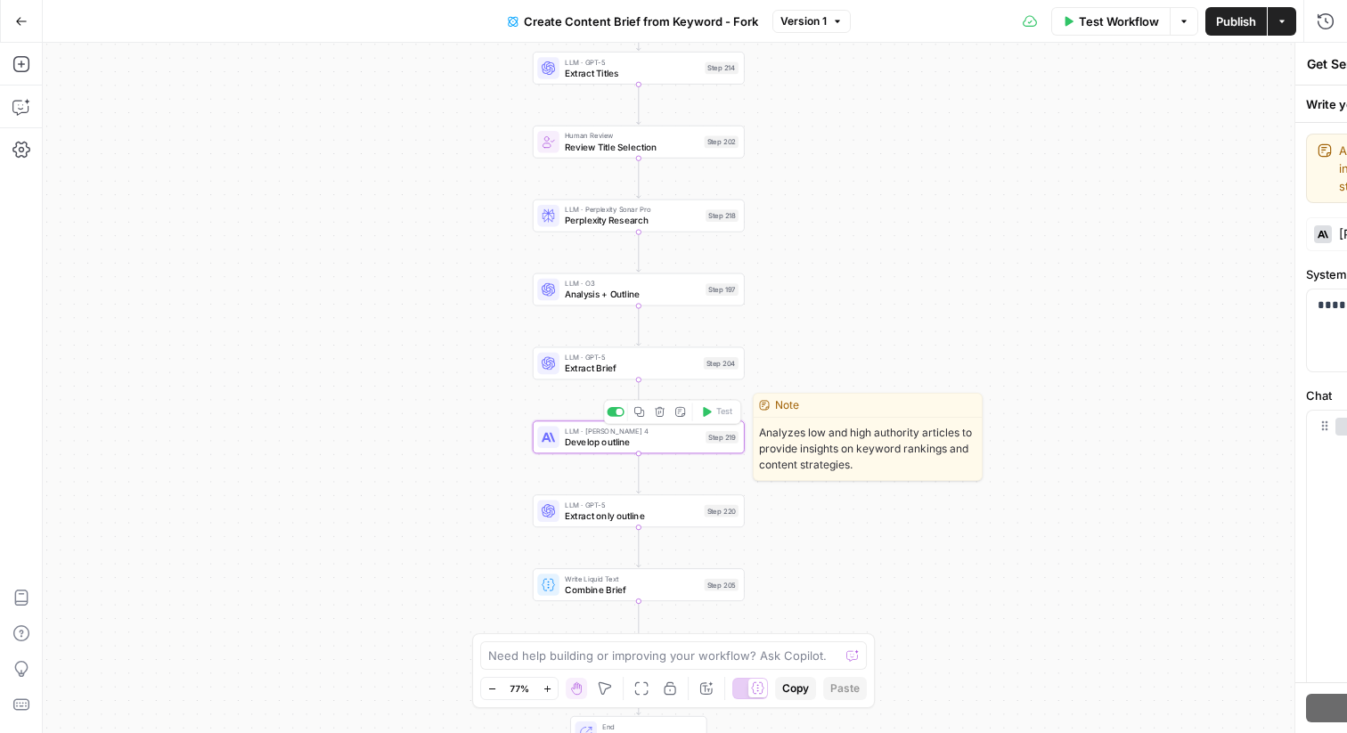
type textarea "Develop outline"
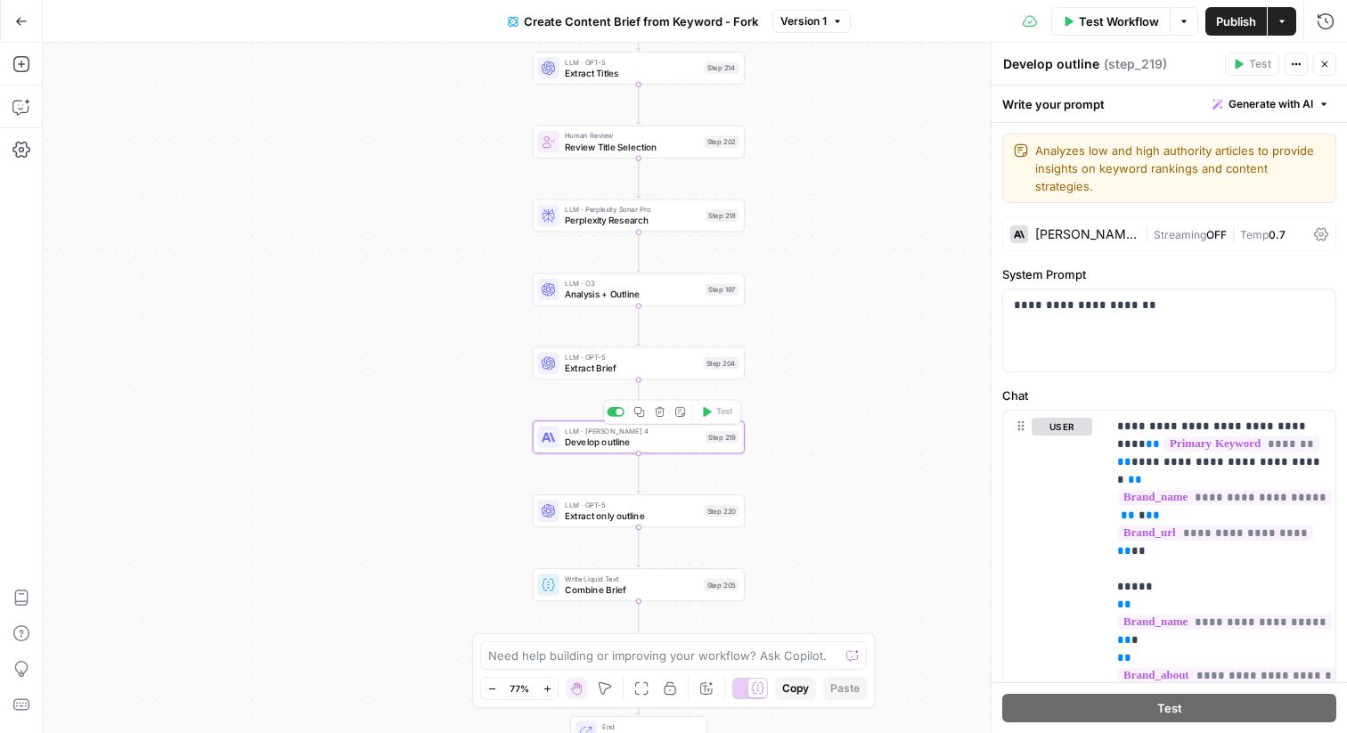
click at [597, 376] on div "LLM · GPT-5 Extract Brief Step 204 Copy step Delete step Add Note Test" at bounding box center [639, 363] width 212 height 33
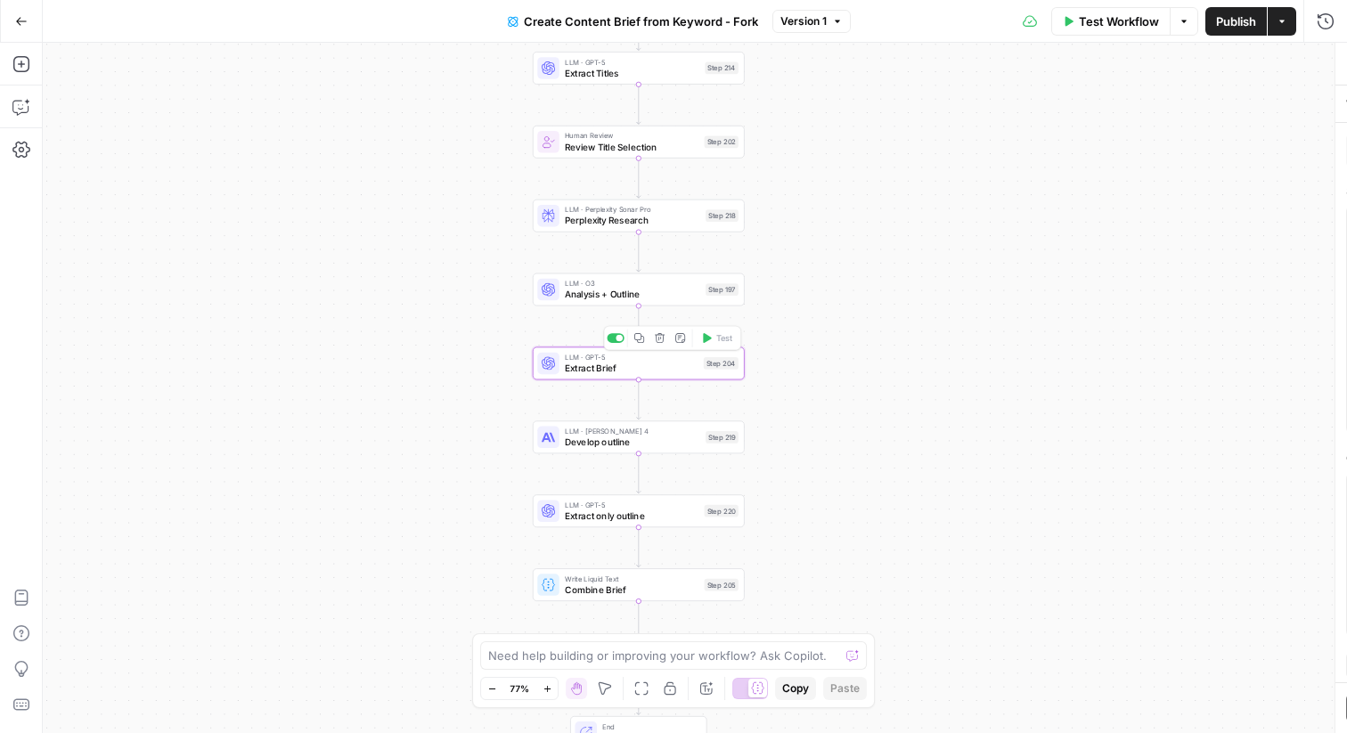
type textarea "Extract Brief"
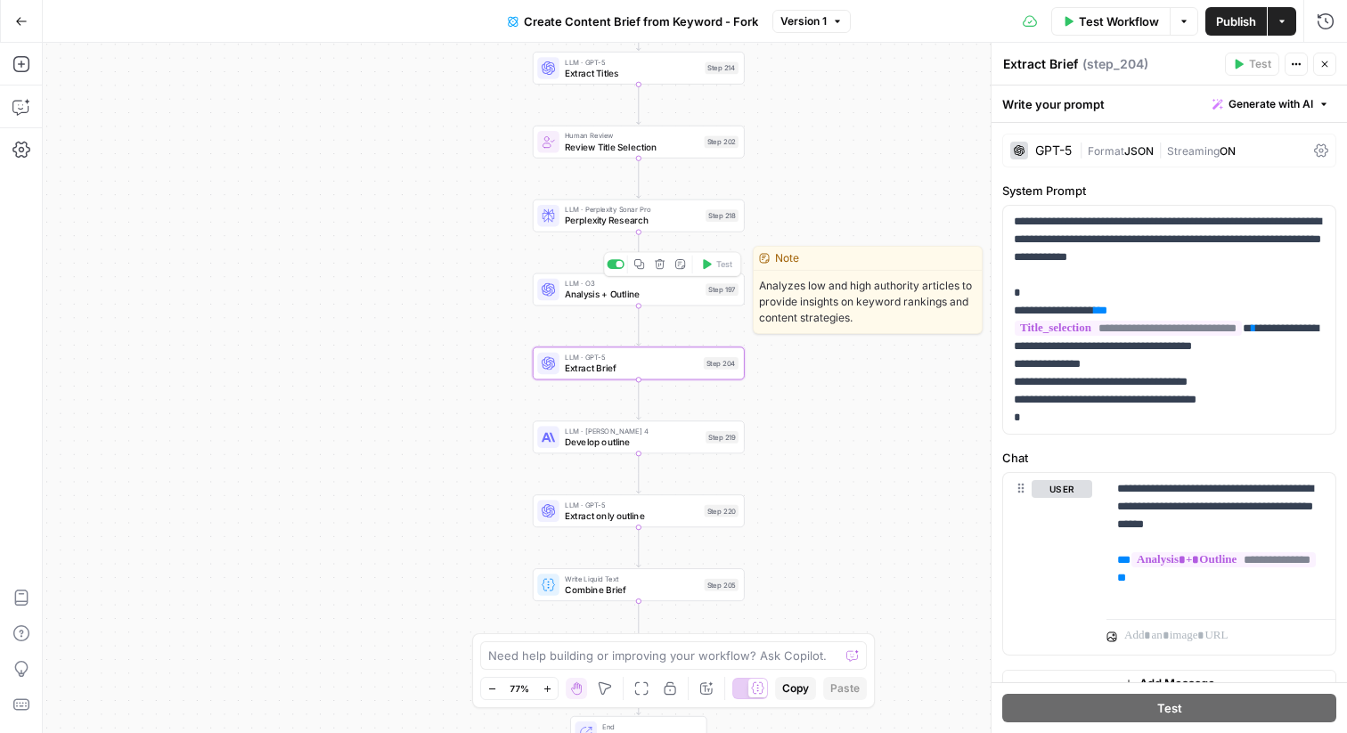
click at [599, 296] on span "Analysis + Outline" at bounding box center [632, 294] width 135 height 13
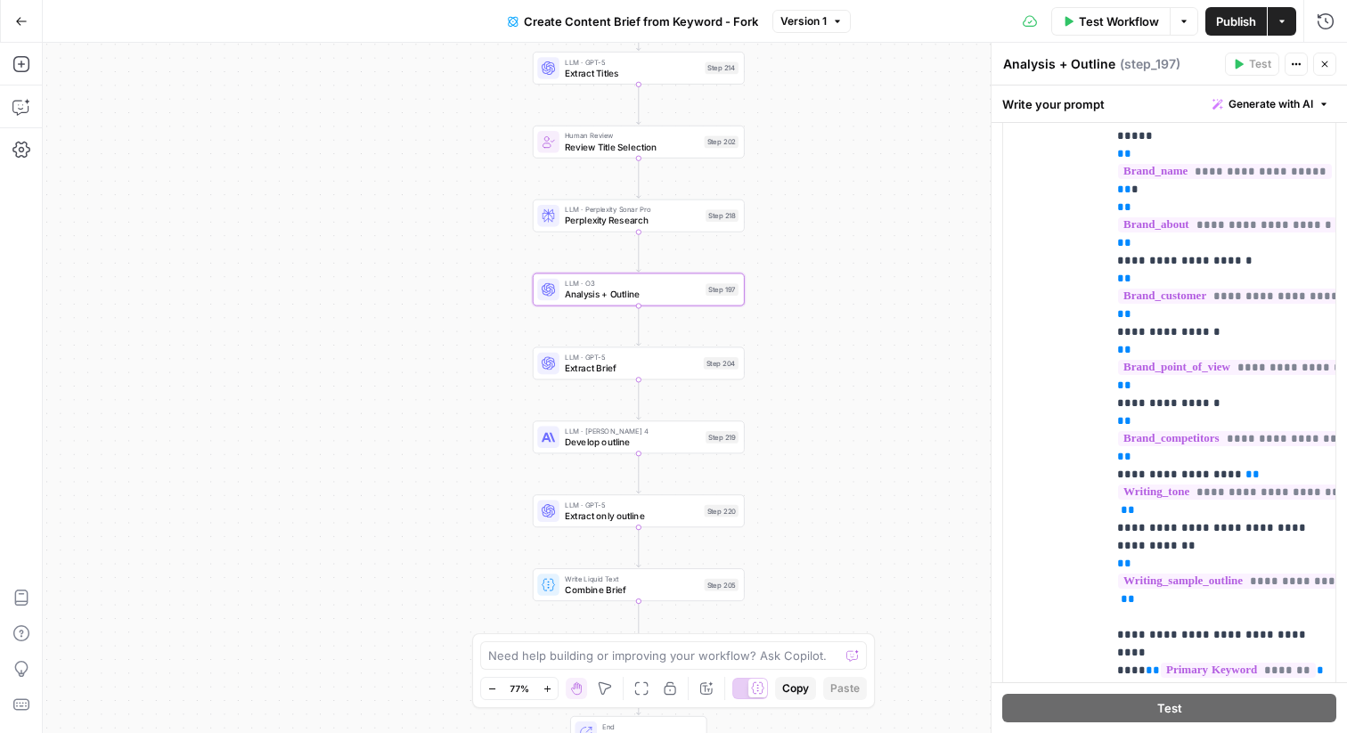
scroll to position [559, 0]
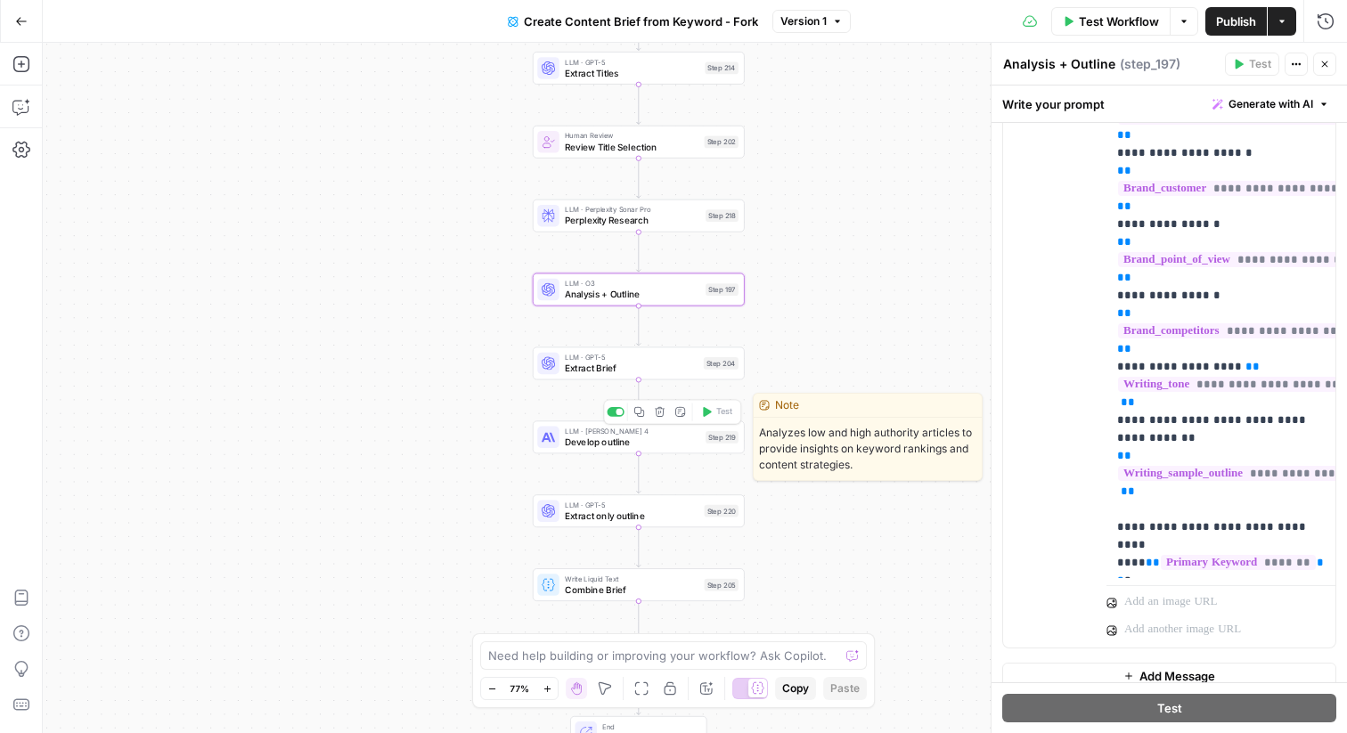
click at [620, 443] on span "Develop outline" at bounding box center [632, 442] width 135 height 13
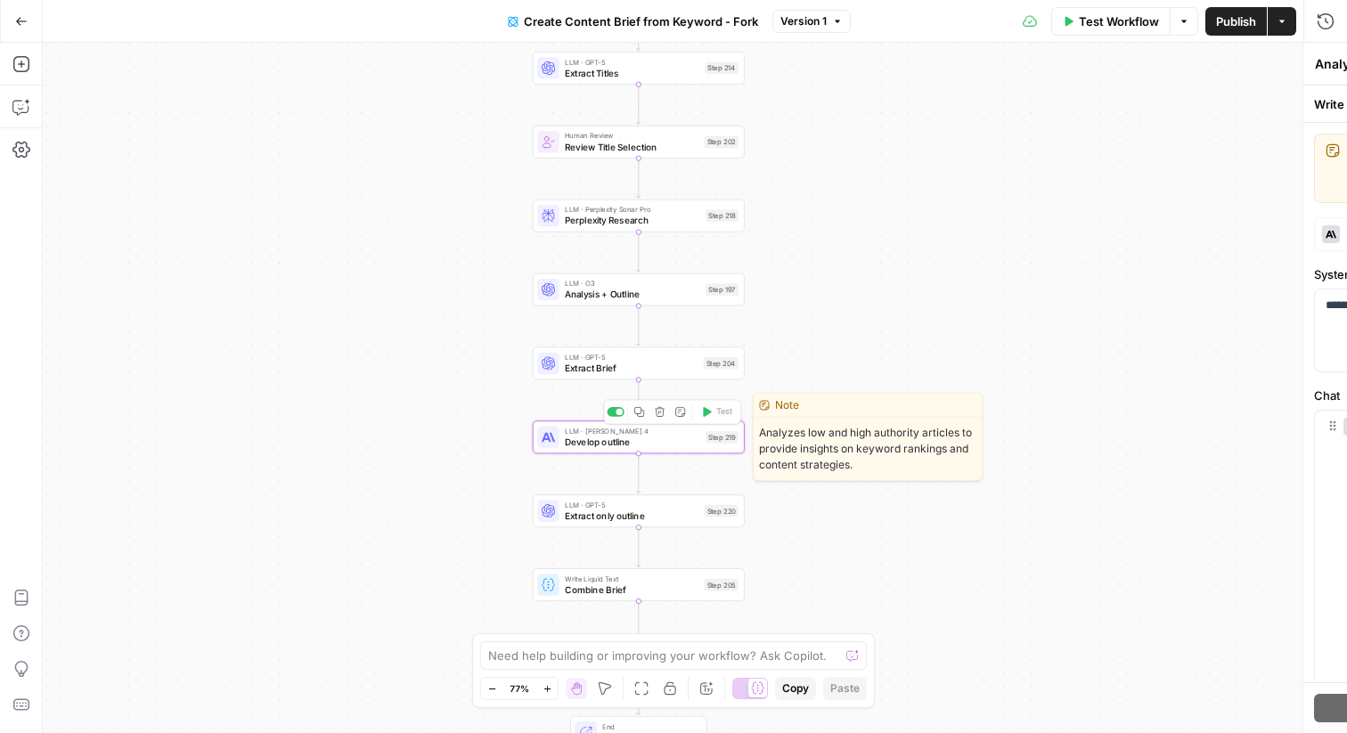
type textarea "Develop outline"
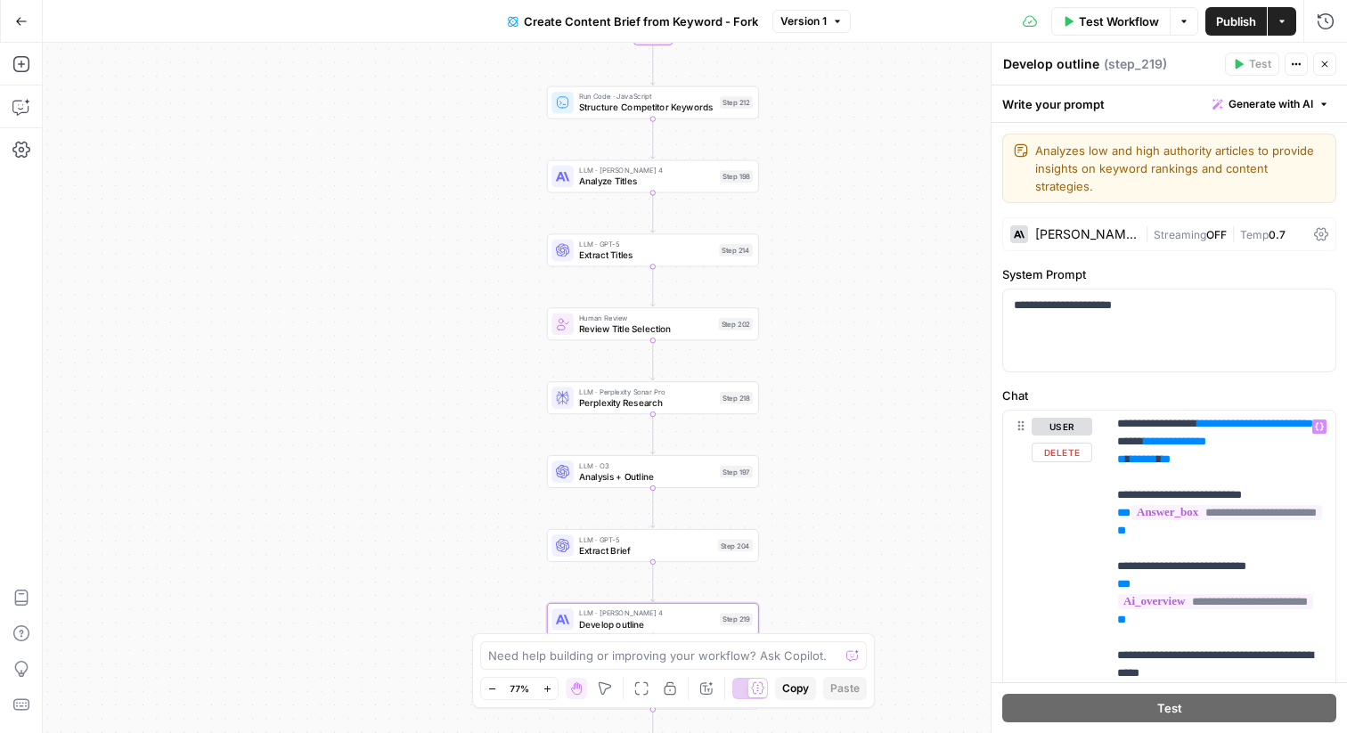
scroll to position [0, 0]
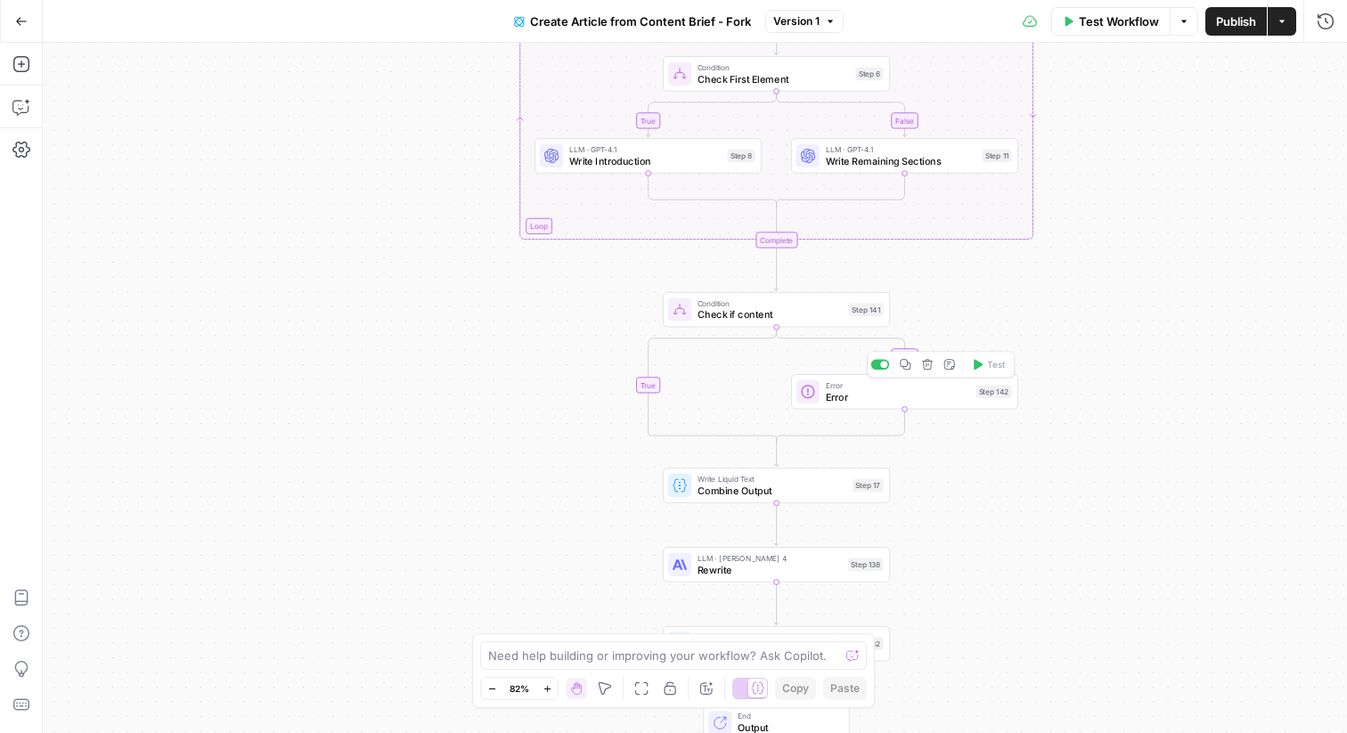
click at [826, 400] on span "Error" at bounding box center [898, 396] width 144 height 14
click at [1327, 66] on icon "button" at bounding box center [1325, 64] width 6 height 6
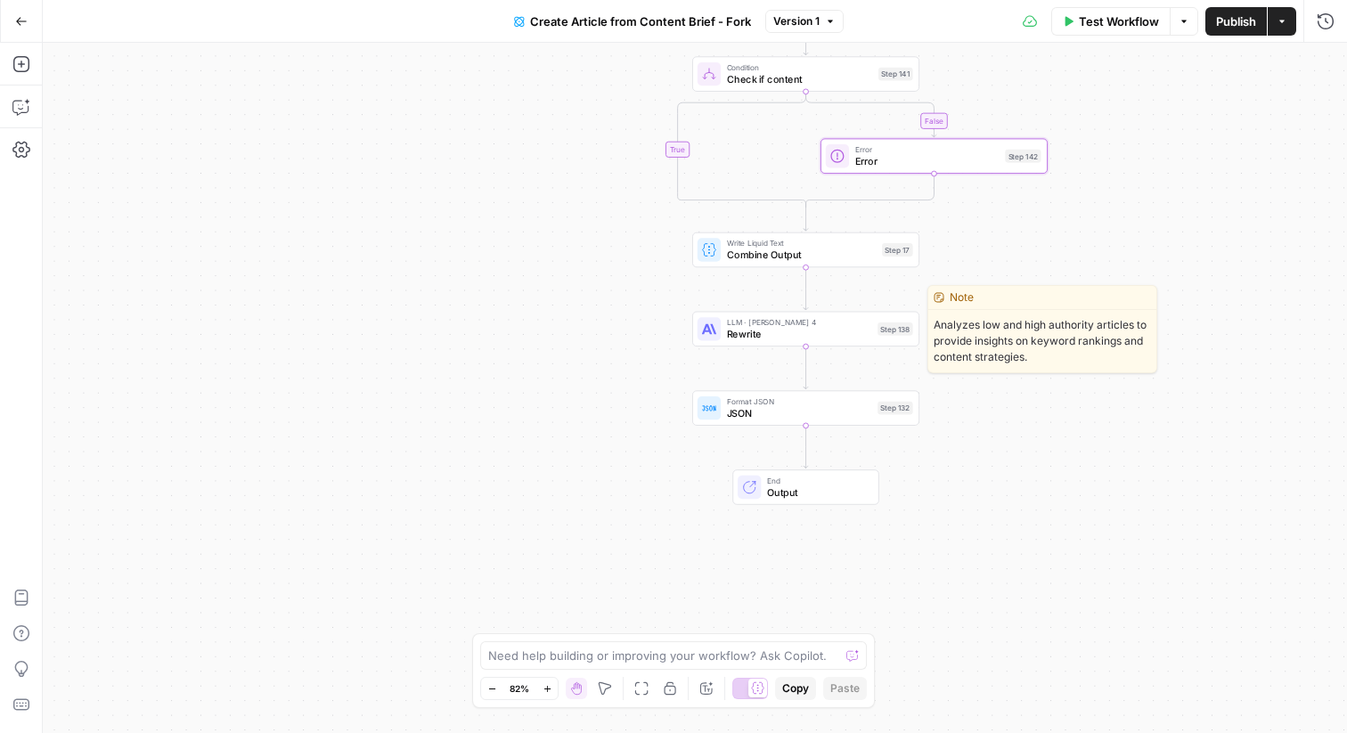
click at [733, 341] on div "LLM · [PERSON_NAME] 4 Rewrite Step 138 Copy step Delete step Edit Note Test" at bounding box center [805, 329] width 227 height 35
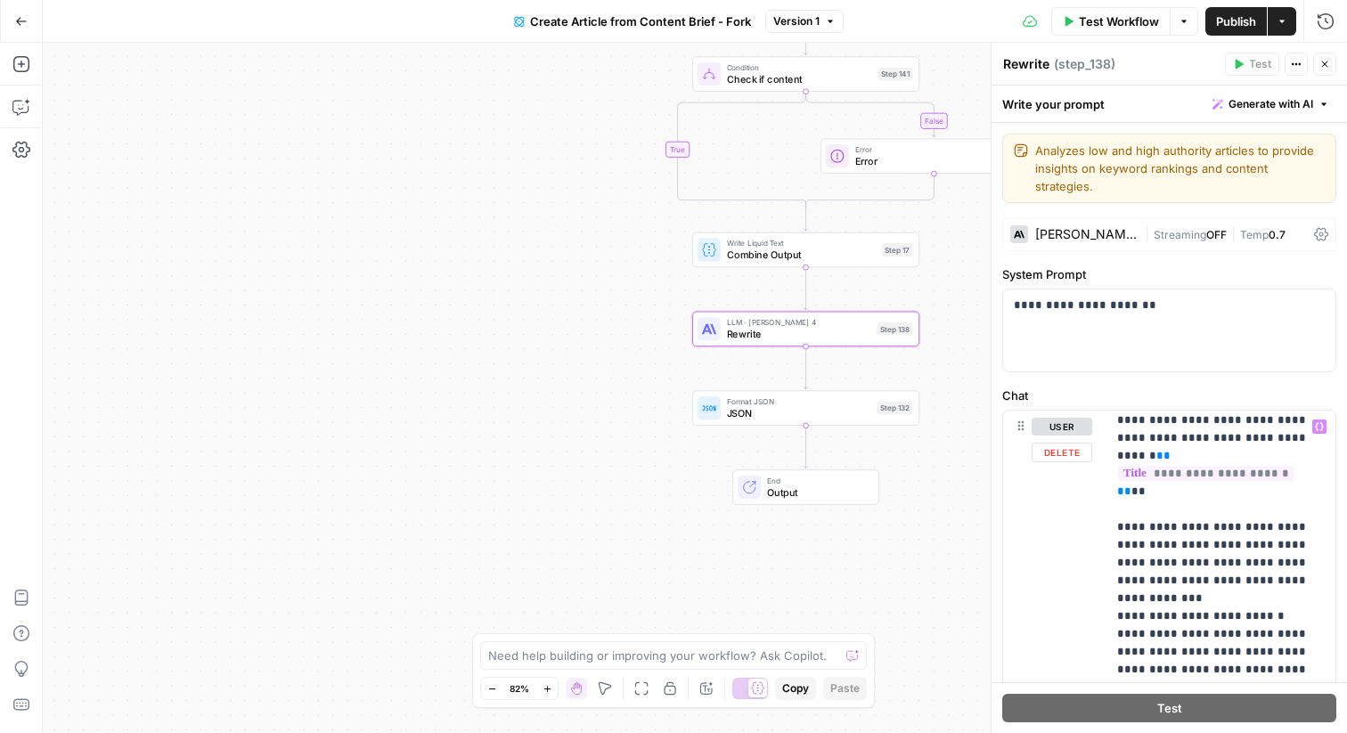
scroll to position [3306, 0]
click at [1324, 60] on icon "button" at bounding box center [1325, 64] width 11 height 11
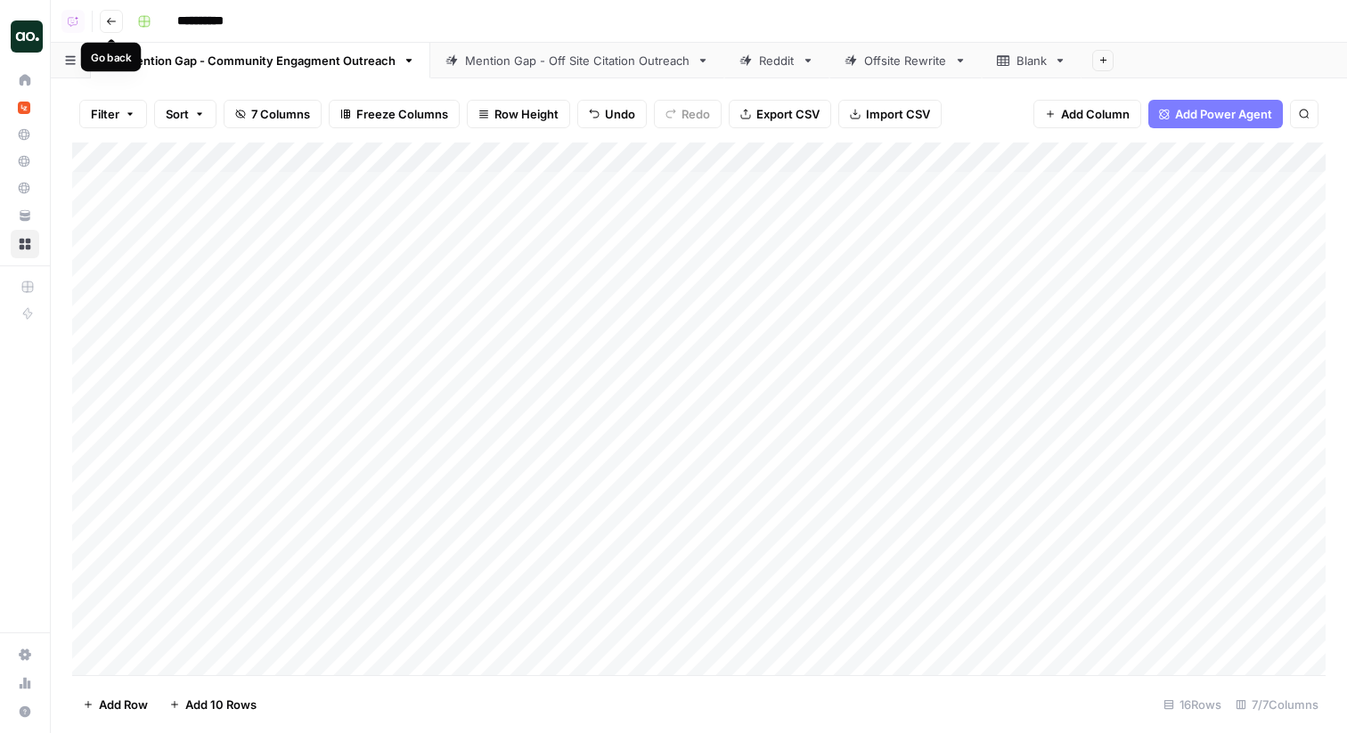
click at [119, 24] on button "Go back" at bounding box center [111, 21] width 23 height 23
